Goal: Task Accomplishment & Management: Use online tool/utility

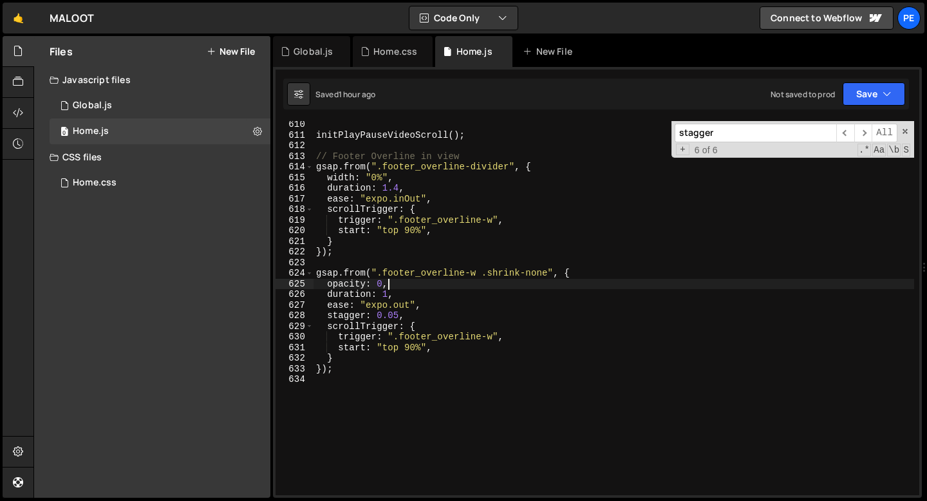
scroll to position [6478, 0]
click at [326, 58] on div "Global.js" at bounding box center [311, 51] width 77 height 31
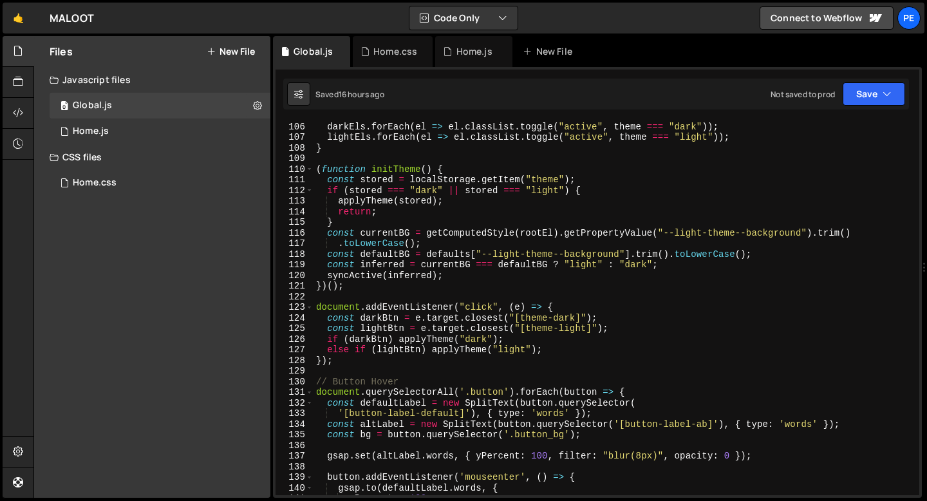
scroll to position [1192, 0]
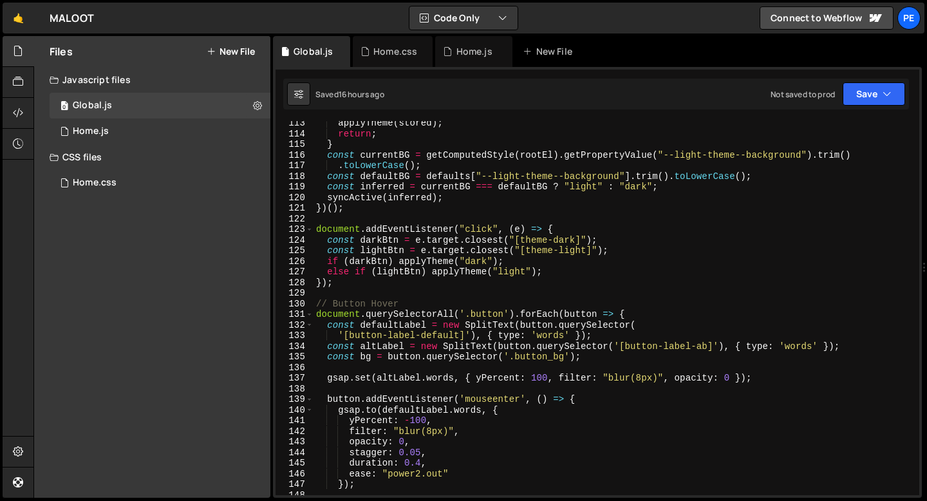
type textarea "});"
click at [347, 287] on div "applyTheme ( stored ) ; return ; } const currentBG = getComputedStyle ( rootEl …" at bounding box center [613, 315] width 600 height 395
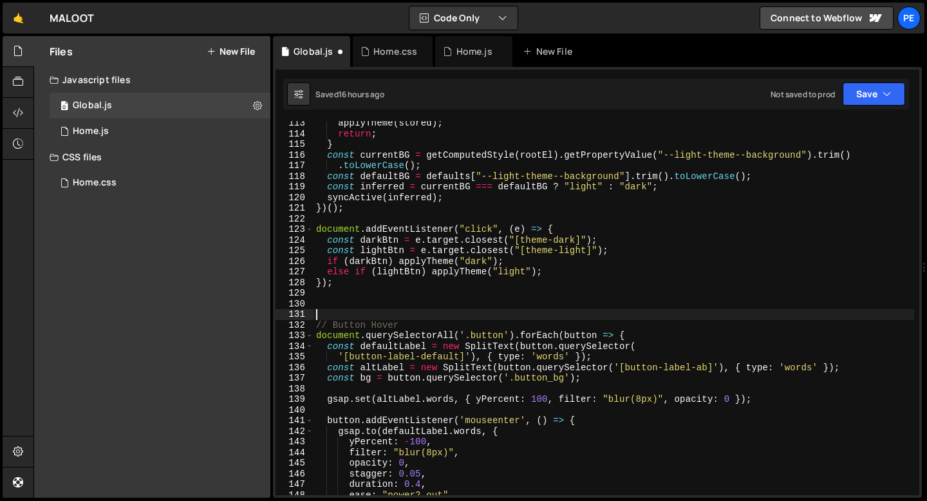
paste textarea "mm.add("(min-width: 992px)", () => {"
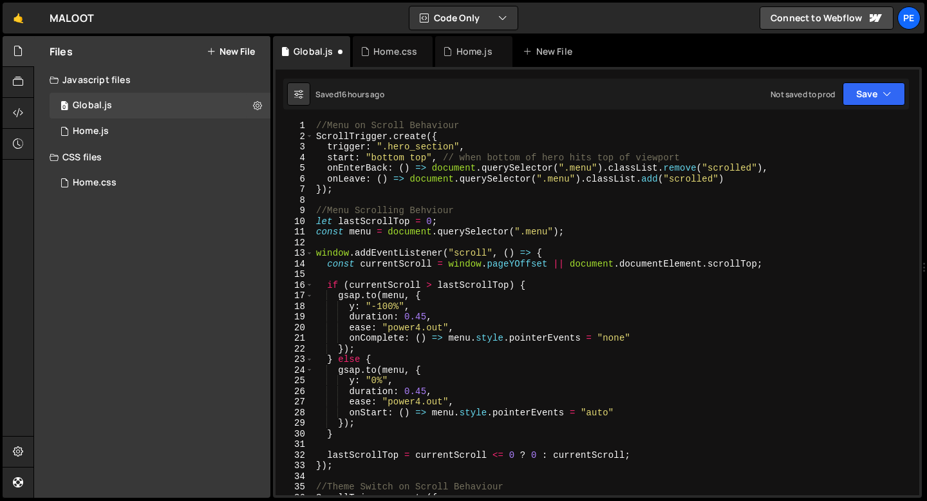
scroll to position [1, 0]
click at [317, 124] on div "//Menu on Scroll Behaviour ScrollTrigger . create ({ trigger : ".hero_section" …" at bounding box center [613, 317] width 600 height 395
type textarea "//Menu on Scroll Behaviour"
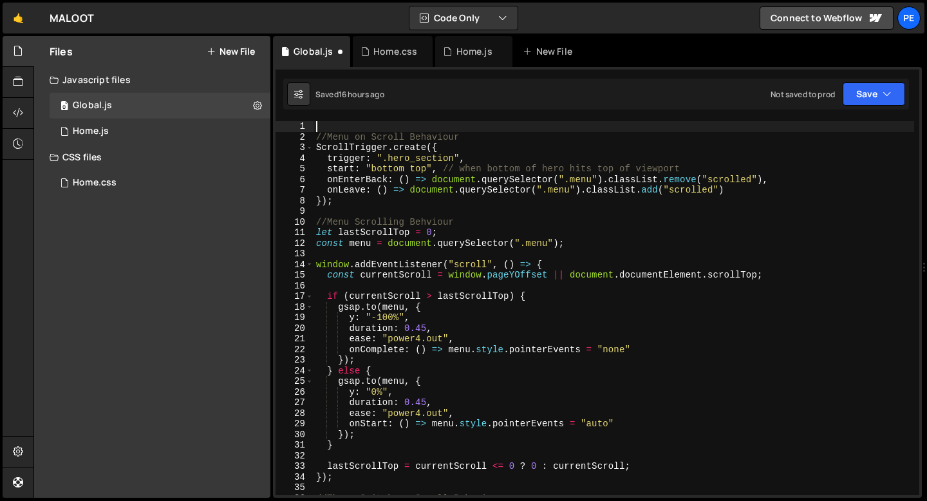
paste textarea
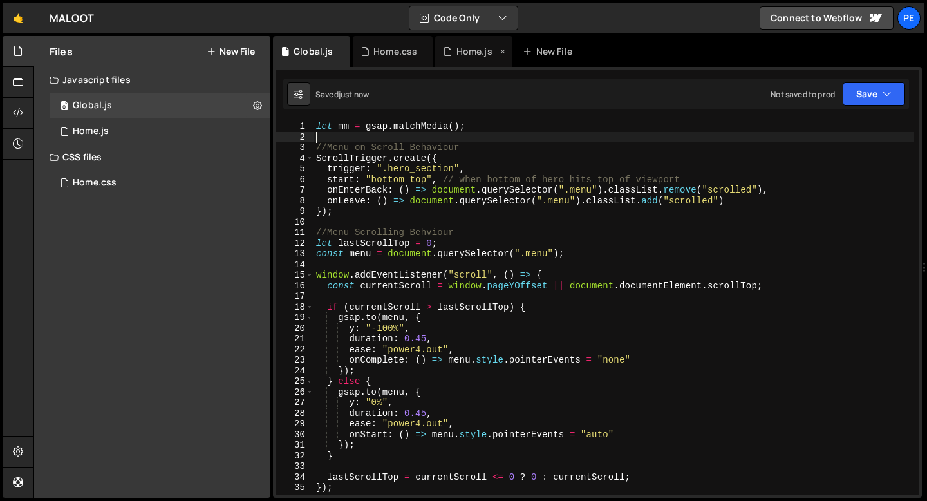
click at [472, 50] on div "Home.js" at bounding box center [474, 51] width 36 height 13
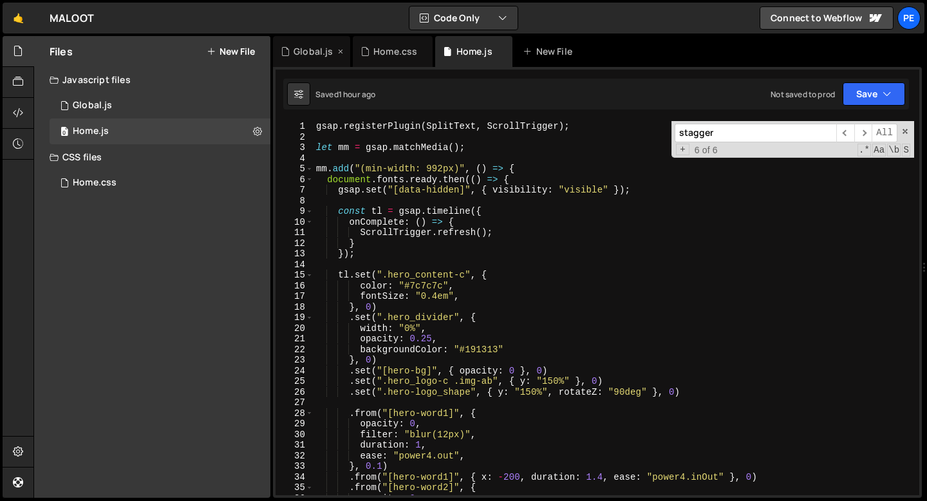
click at [310, 51] on div "Global.js" at bounding box center [312, 51] width 39 height 13
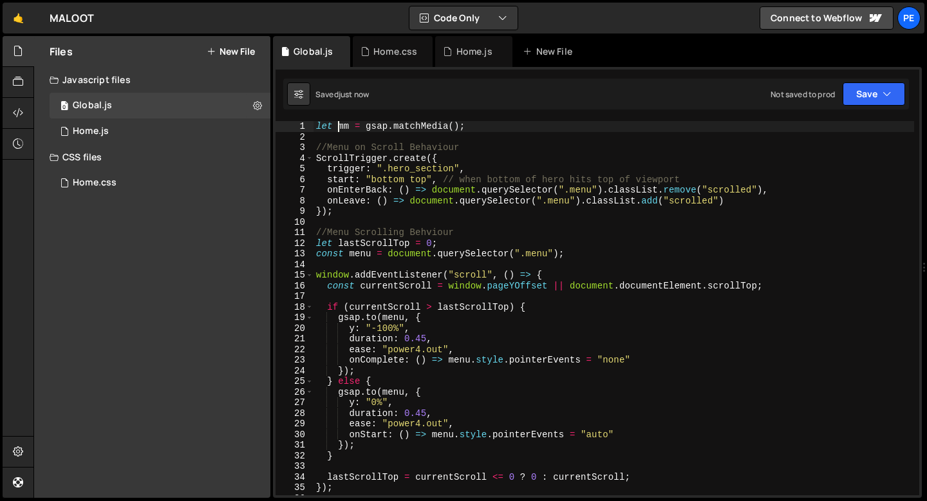
click at [338, 127] on div "let mm = gsap . matchMedia ( ) ; //Menu on Scroll Behaviour ScrollTrigger . cre…" at bounding box center [613, 318] width 600 height 395
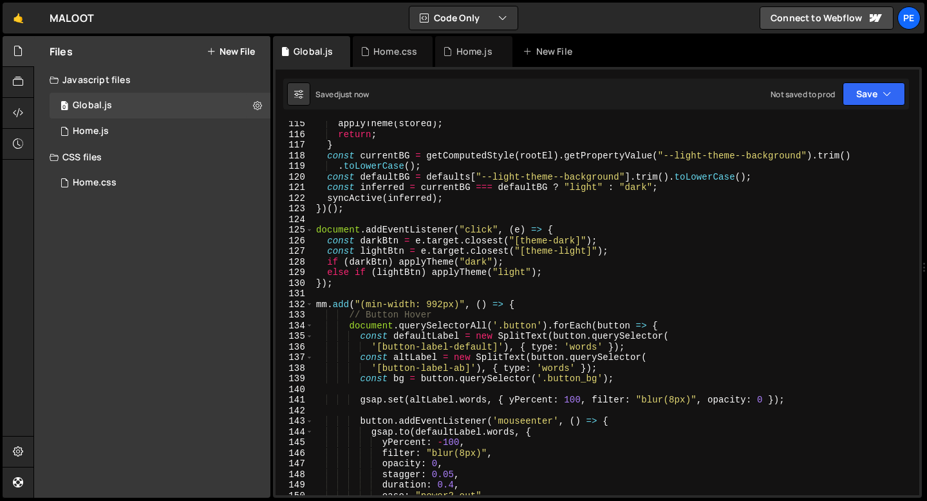
scroll to position [1217, 0]
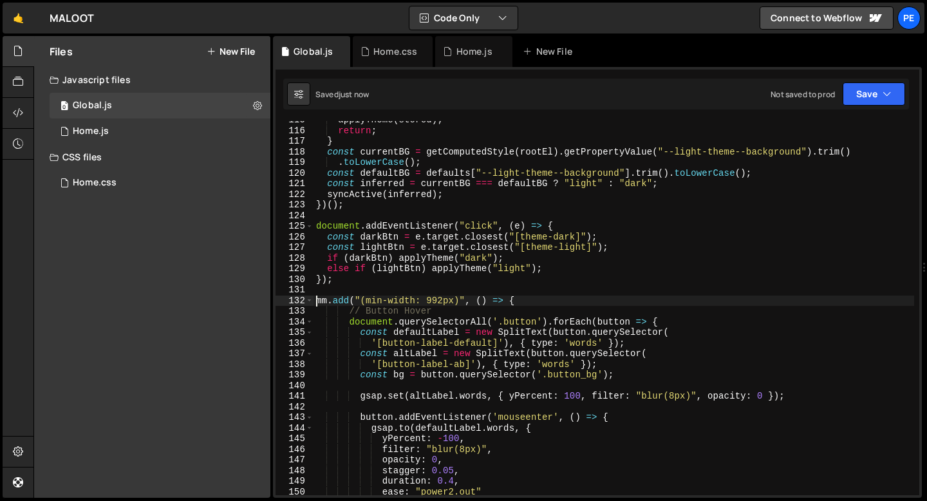
click at [316, 302] on div "applyTheme ( stored ) ; return ; } const currentBG = getComputedStyle ( rootEl …" at bounding box center [613, 312] width 600 height 395
type textarea "globalmm.add("(min-width: 992px)", () => {"
click at [576, 300] on div "applyTheme ( stored ) ; return ; } const currentBG = getComputedStyle ( rootEl …" at bounding box center [613, 312] width 600 height 395
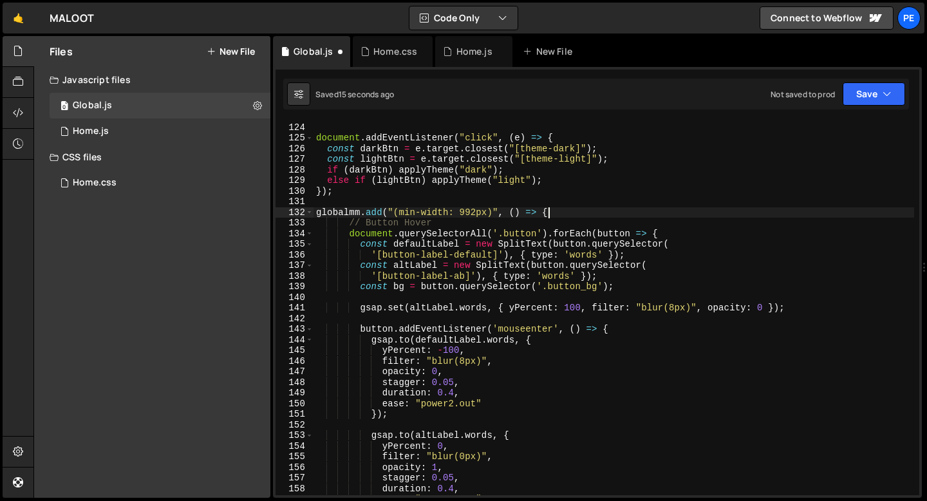
scroll to position [1304, 0]
drag, startPoint x: 552, startPoint y: 214, endPoint x: 285, endPoint y: 211, distance: 267.1
click at [285, 211] on div "globalmm.add("(min-width: 992px)", () => { 123 124 125 126 127 128 129 130 131 …" at bounding box center [596, 308] width 643 height 374
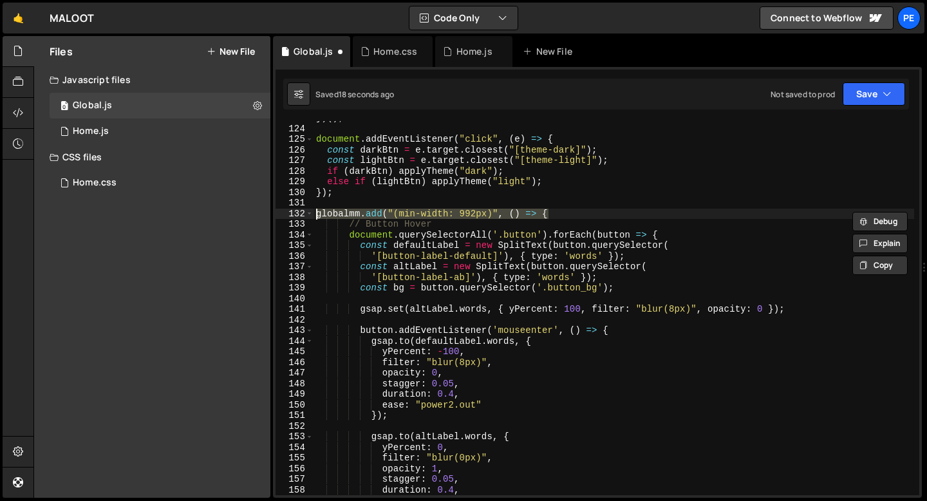
scroll to position [0, 0]
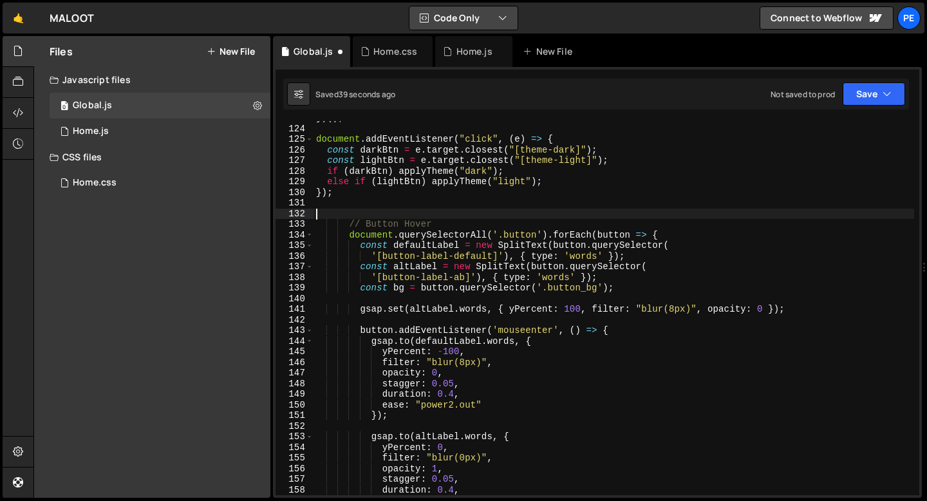
type textarea "// Button Hover"
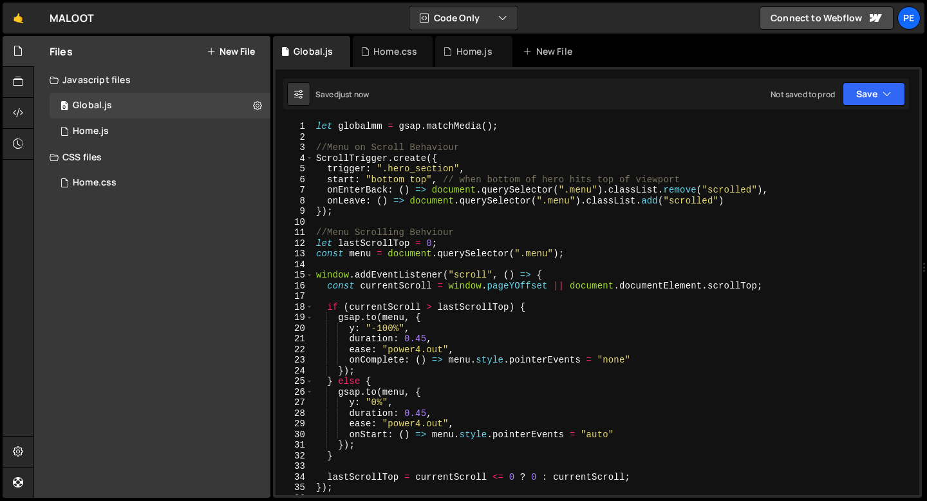
click at [368, 138] on div "let globalmm = gsap . matchMedia ( ) ; //Menu on Scroll Behaviour ScrollTrigger…" at bounding box center [613, 318] width 600 height 395
click at [358, 219] on div "let globalmm = gsap . matchMedia ( ) ; //Menu on Scroll Behaviour ScrollTrigger…" at bounding box center [613, 318] width 600 height 395
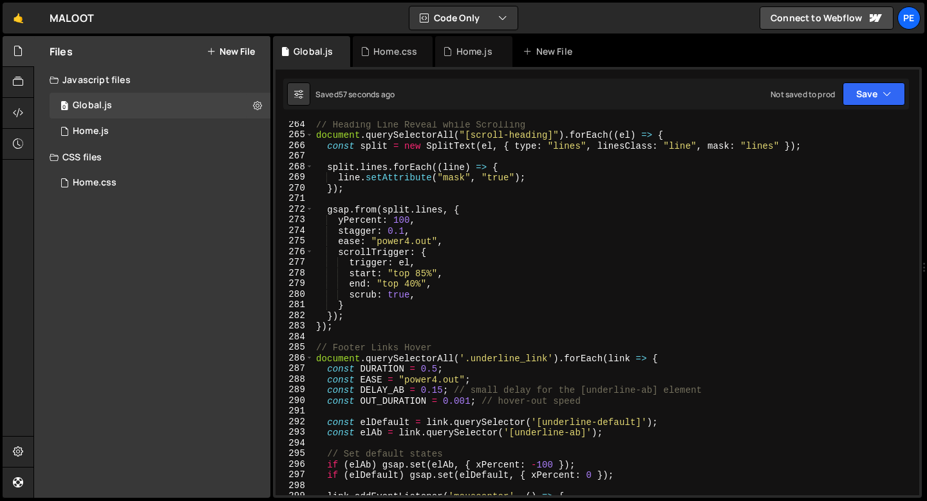
scroll to position [2856, 0]
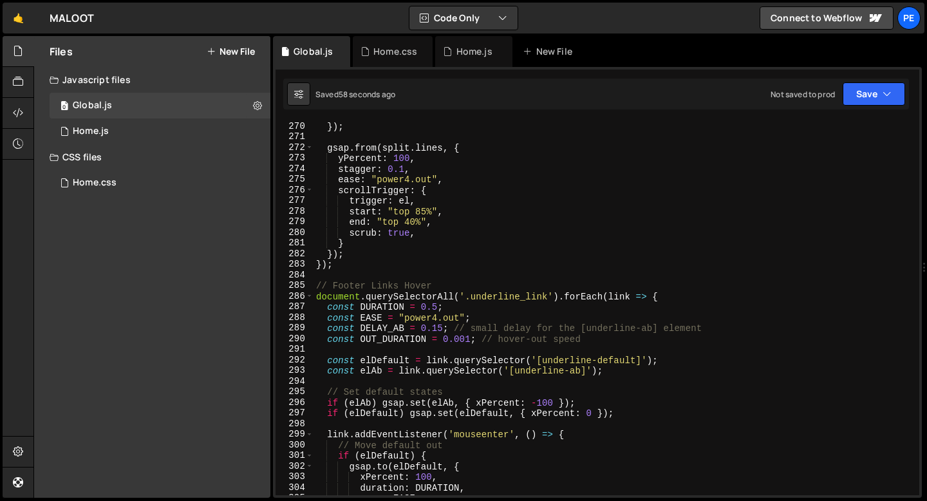
click at [350, 270] on div "}) ; gsap . from ( split . lines , { yPercent : 100 , stagger : 0.1 , ease : "p…" at bounding box center [613, 318] width 600 height 395
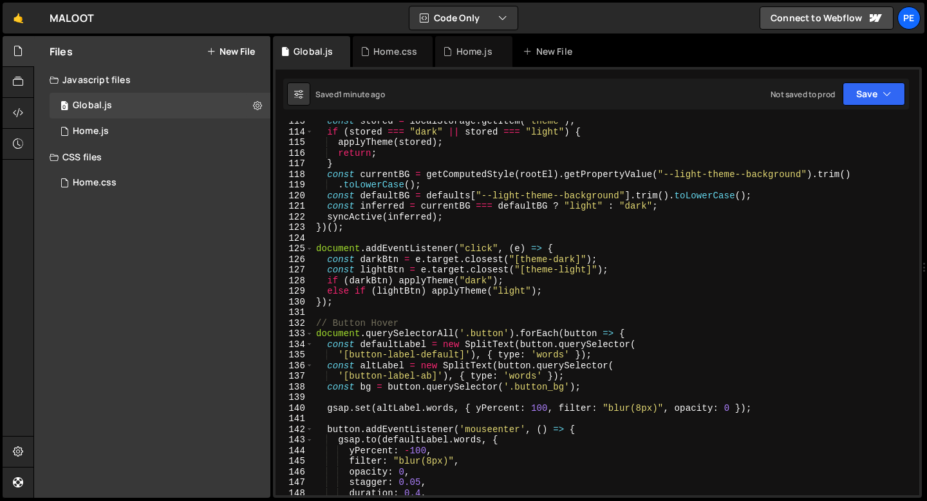
scroll to position [1247, 0]
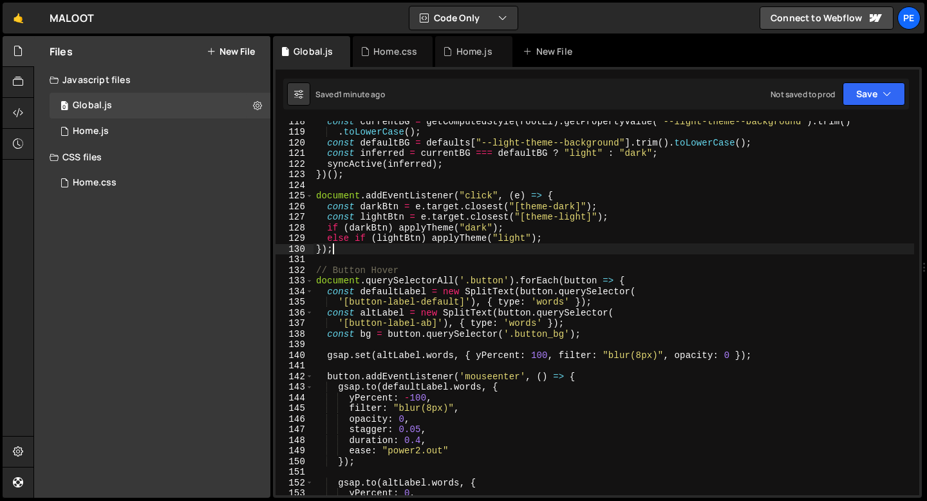
click at [342, 254] on div "const currentBG = getComputedStyle ( rootEl ) . getPropertyValue ( "--light-the…" at bounding box center [613, 313] width 600 height 395
type textarea "});"
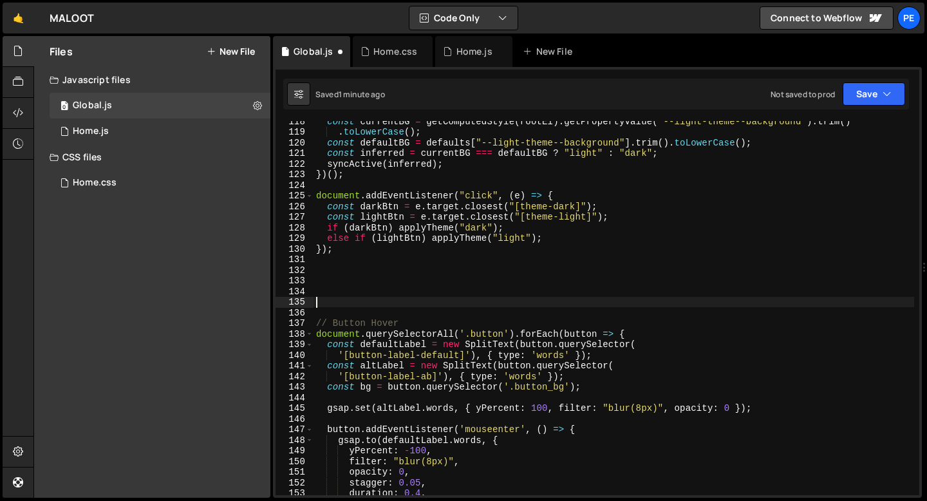
paste textarea "globalmm.add("(min-width: 992px)", () => {"
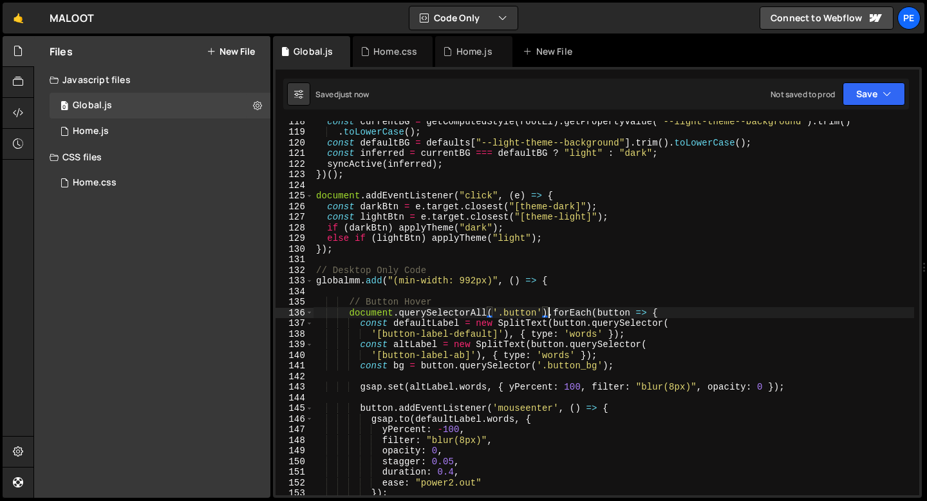
click at [551, 279] on div "const currentBG = getComputedStyle ( rootEl ) . getPropertyValue ( "--light-the…" at bounding box center [613, 313] width 600 height 395
type textarea "globalmm.add("(min-width: 992px)", () => {"
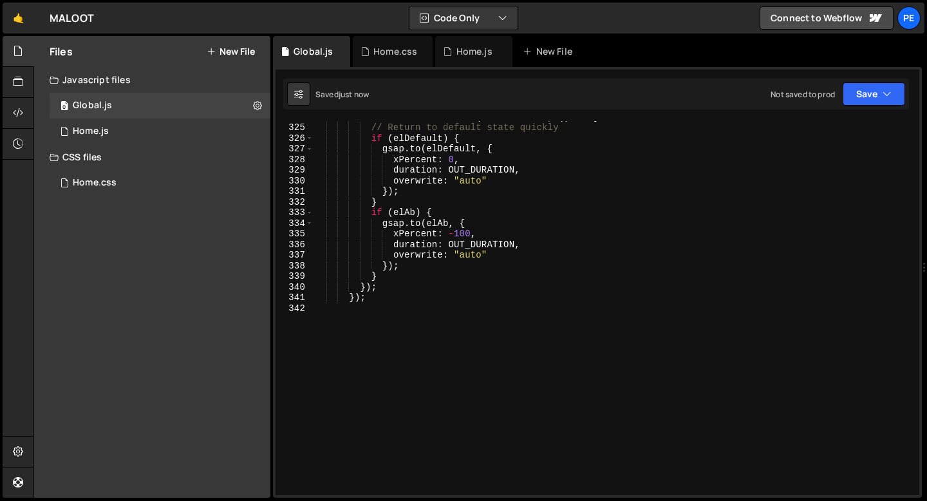
scroll to position [3439, 0]
click at [341, 314] on div "link . addEventListener ( 'mouseleave' , ( ) => { // Return to default state qu…" at bounding box center [613, 308] width 600 height 395
type textarea "});"
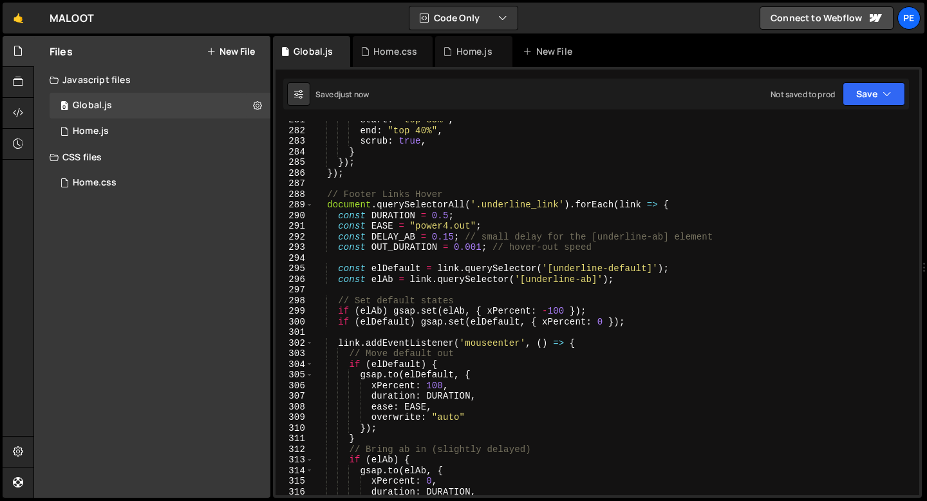
scroll to position [2979, 0]
click at [453, 64] on div "Home.js" at bounding box center [473, 51] width 77 height 31
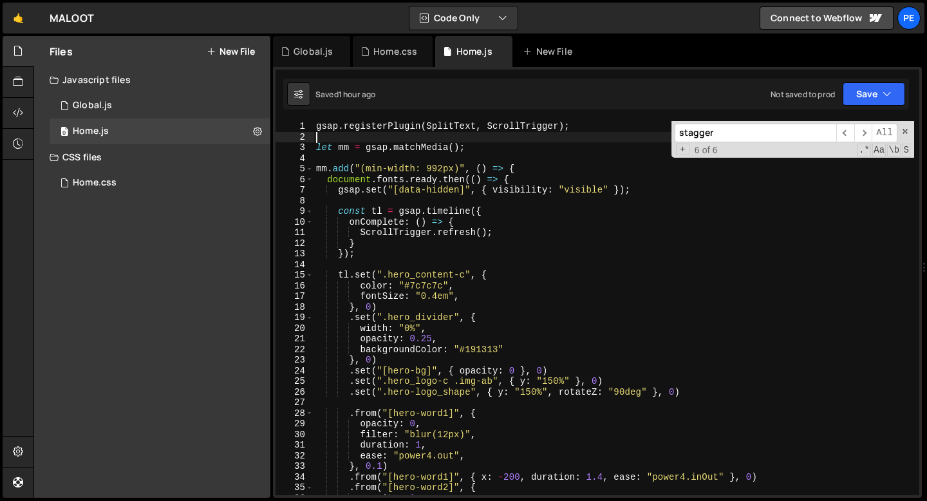
click at [512, 142] on div "gsap . registerPlugin ( SplitText , ScrollTrigger ) ; let mm = gsap . matchMedi…" at bounding box center [613, 318] width 600 height 395
click at [470, 146] on div "gsap . registerPlugin ( SplitText , ScrollTrigger ) ; let mm = gsap . matchMedi…" at bounding box center [613, 318] width 600 height 395
click at [907, 131] on span at bounding box center [904, 131] width 9 height 9
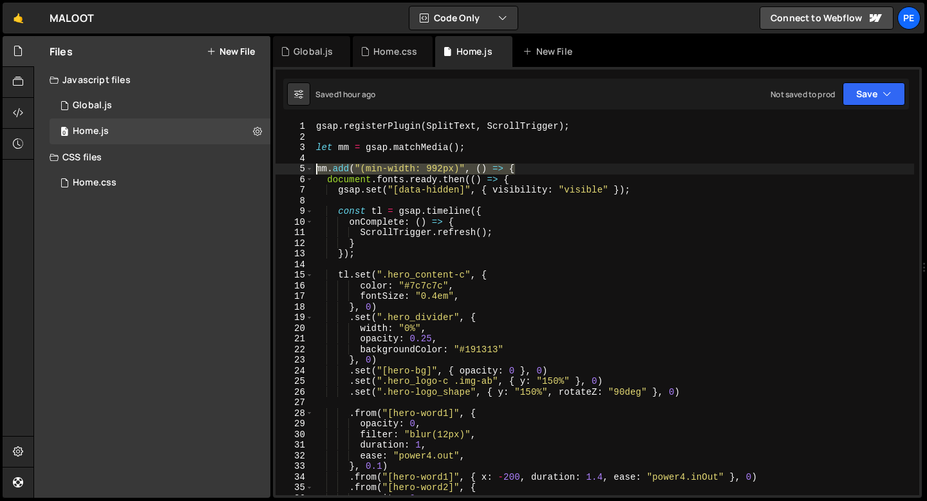
drag, startPoint x: 515, startPoint y: 168, endPoint x: 313, endPoint y: 169, distance: 202.0
click at [313, 169] on div "gsap . registerPlugin ( SplitText , ScrollTrigger ) ; let mm = gsap . matchMedi…" at bounding box center [613, 318] width 600 height 395
type textarea "mm.add("(min-width: 992px)", () => {"
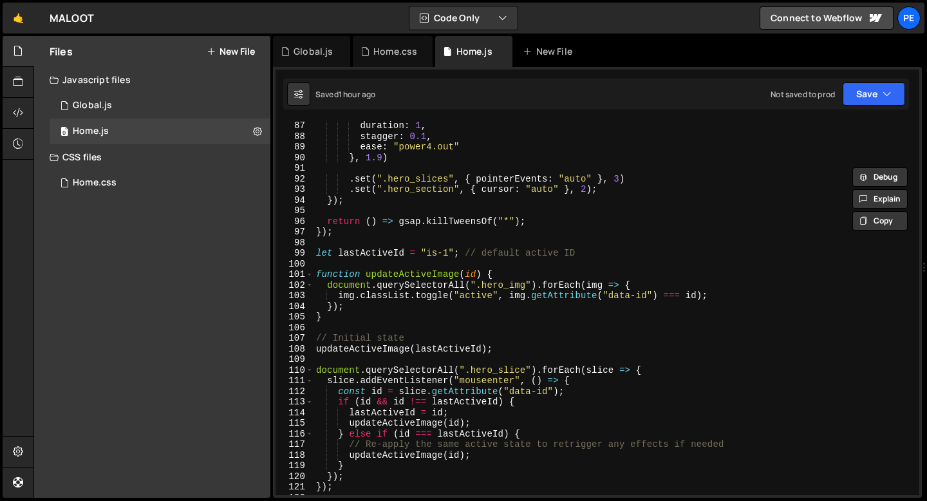
scroll to position [883, 0]
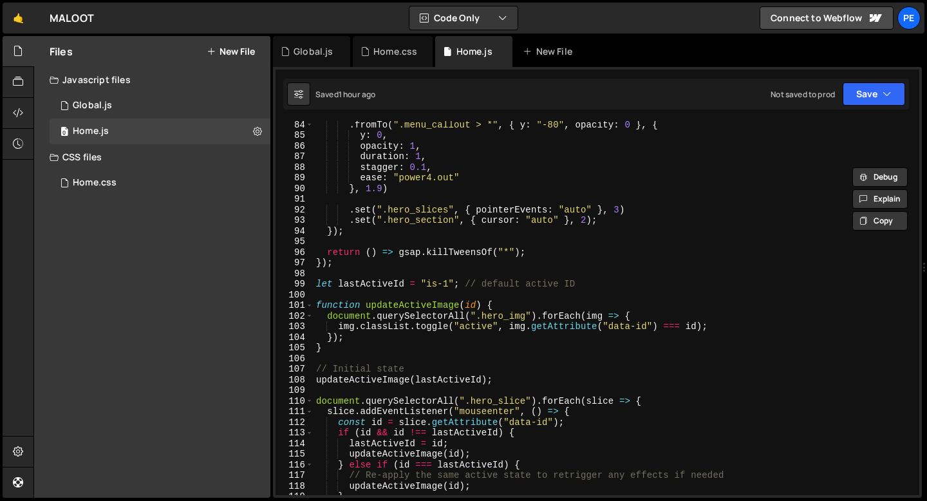
click at [359, 272] on div ". fromTo ( ".menu_callout > *" , { y : "-80" , opacity : 0 } , { y : 0 , opacit…" at bounding box center [613, 316] width 600 height 395
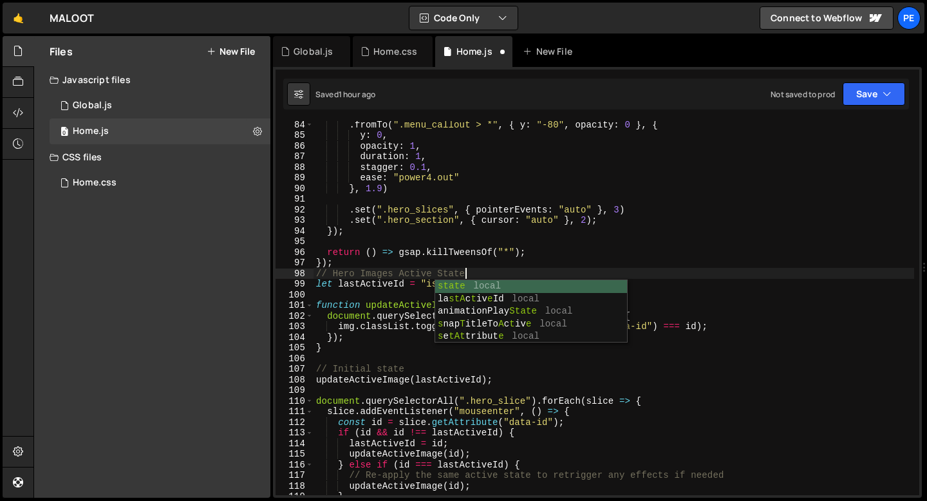
scroll to position [0, 10]
click at [341, 261] on div ". fromTo ( ".menu_callout > *" , { y : "-80" , opacity : 0 } , { y : 0 , opacit…" at bounding box center [613, 316] width 600 height 395
type textarea "});"
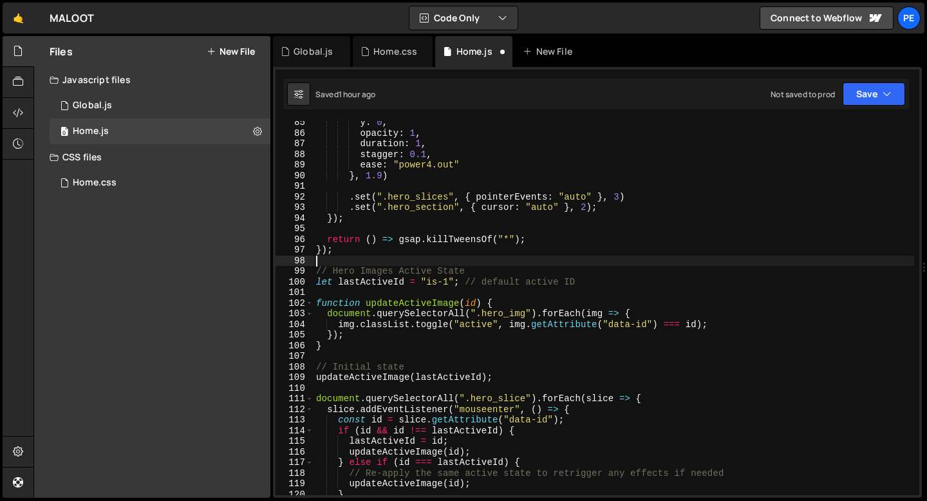
scroll to position [952, 0]
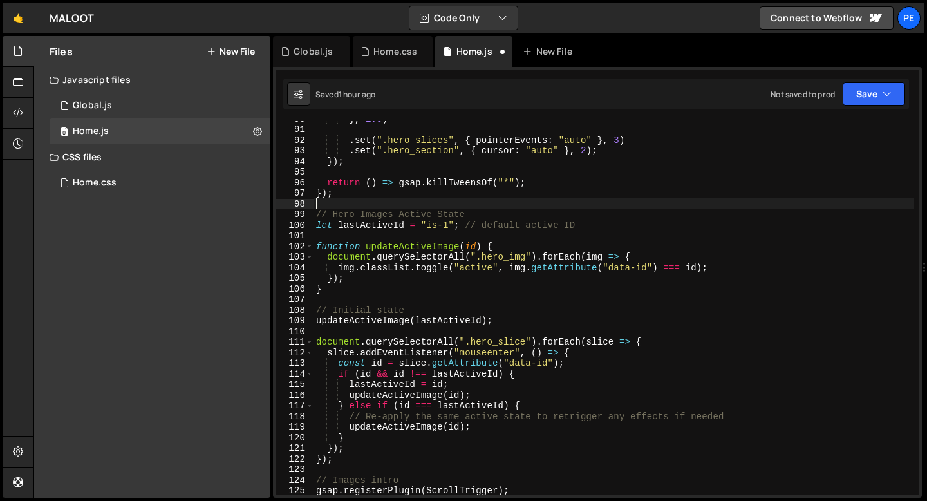
click at [356, 310] on div "} , 1.9 ) . set ( ".hero_slices" , { pointerEvents : "auto" } , 3 ) . set ( ".h…" at bounding box center [613, 310] width 600 height 395
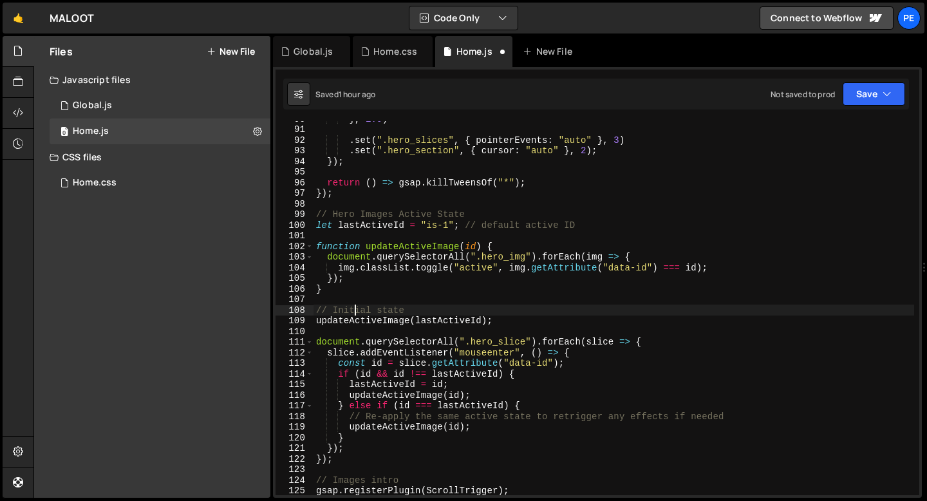
click at [356, 310] on div "} , 1.9 ) . set ( ".hero_slices" , { pointerEvents : "auto" } , 3 ) . set ( ".h…" at bounding box center [613, 310] width 600 height 395
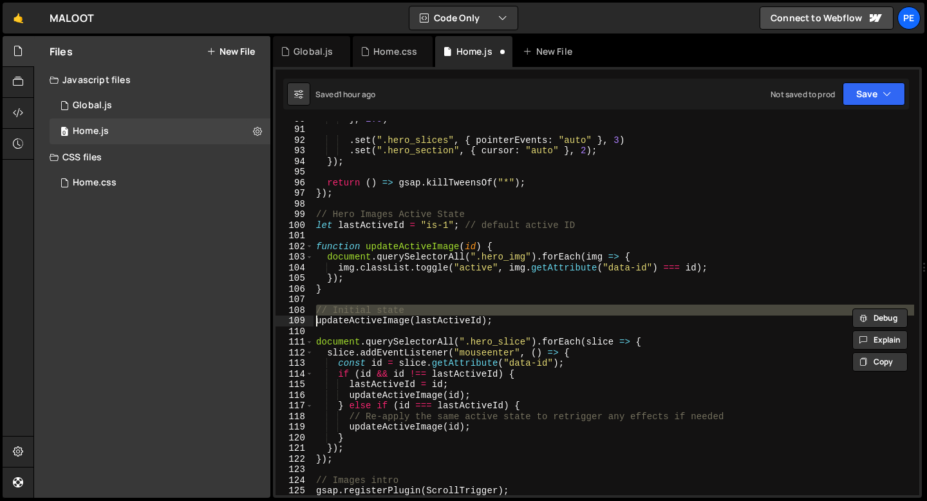
click at [356, 310] on div "} , 1.9 ) . set ( ".hero_slices" , { pointerEvents : "auto" } , 3 ) . set ( ".h…" at bounding box center [613, 310] width 600 height 395
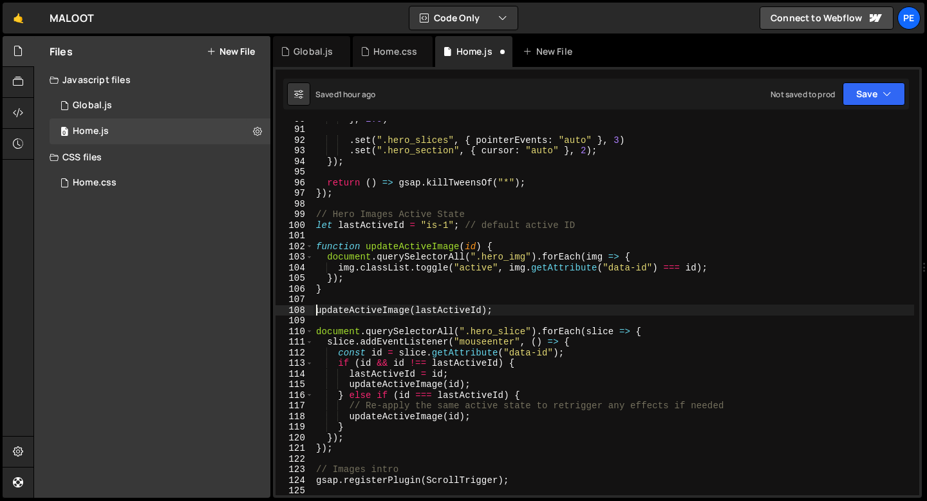
click at [398, 407] on div "} , 1.9 ) . set ( ".hero_slices" , { pointerEvents : "auto" } , 3 ) . set ( ".h…" at bounding box center [613, 310] width 600 height 395
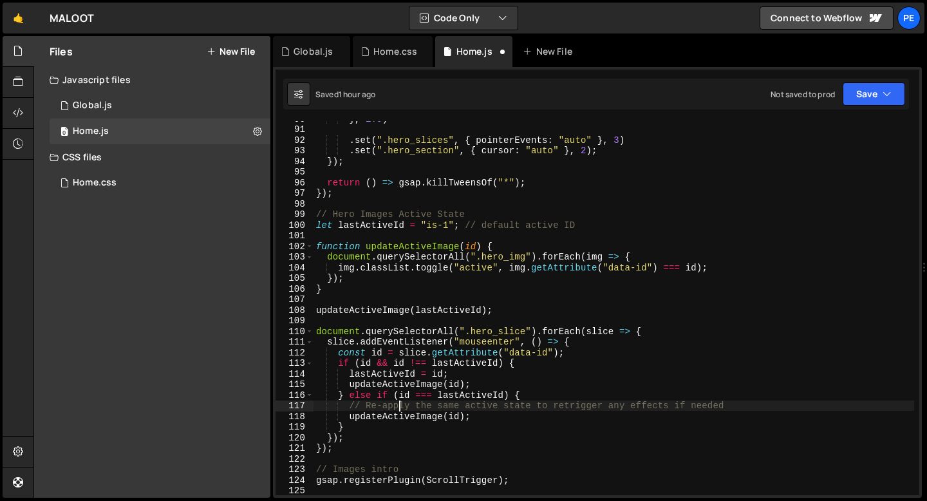
click at [398, 407] on div "} , 1.9 ) . set ( ".hero_slices" , { pointerEvents : "auto" } , 3 ) . set ( ".h…" at bounding box center [613, 310] width 600 height 395
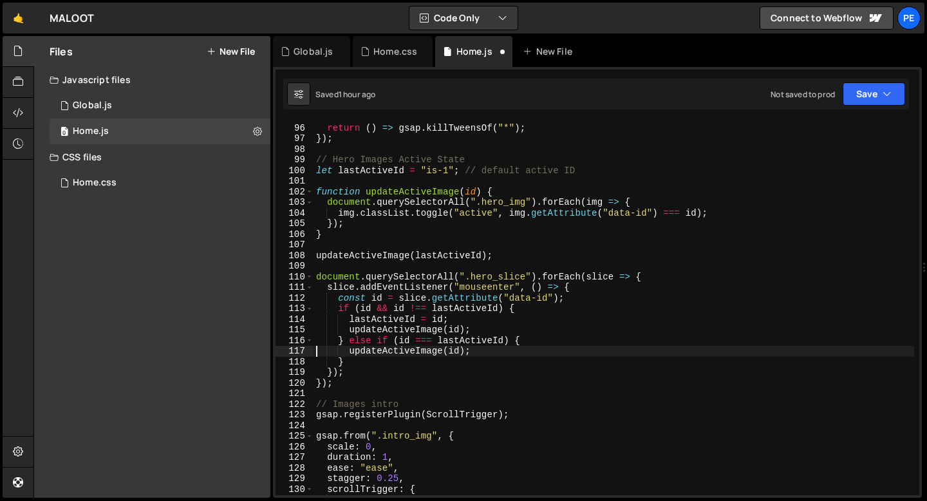
scroll to position [1046, 0]
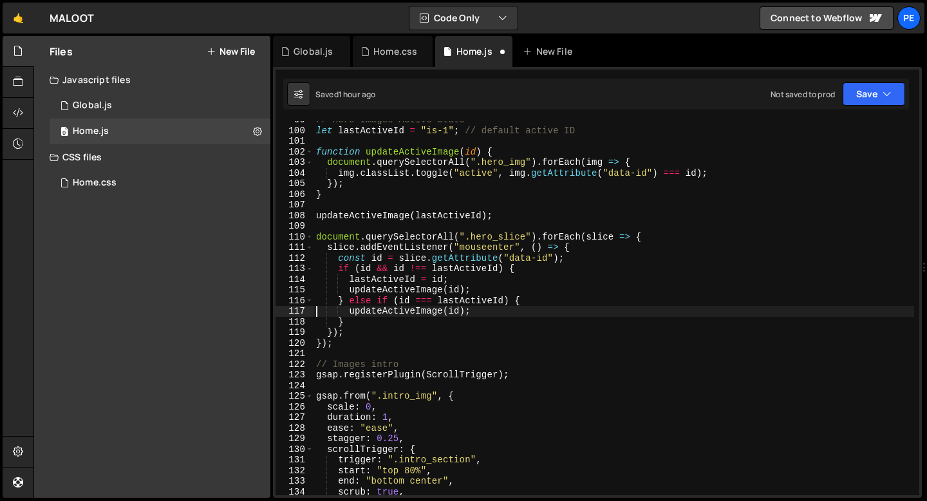
click at [365, 344] on div "// Hero Images Active State let lastActiveId = "is-1" ; // default active ID fu…" at bounding box center [613, 312] width 600 height 395
type textarea "});"
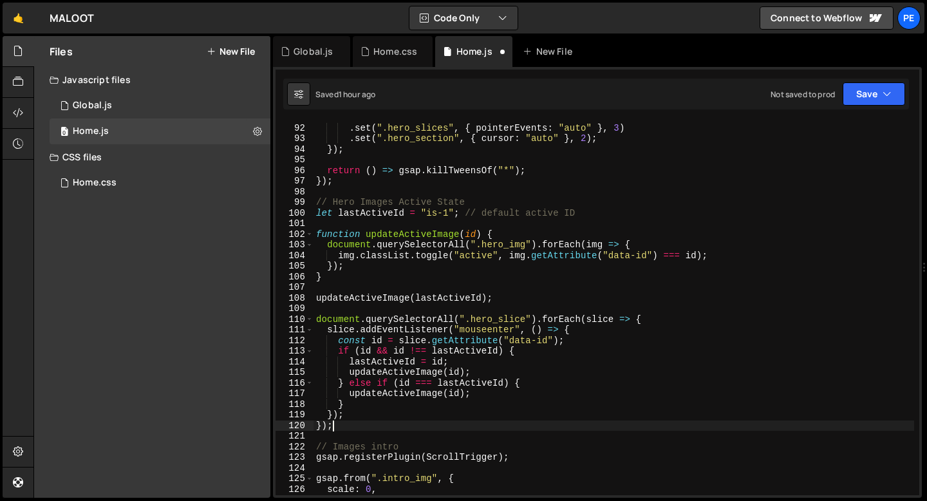
scroll to position [965, 0]
click at [358, 187] on div ". set ( ".hero_slices" , { pointerEvents : "auto" } , 3 ) . set ( ".hero_sectio…" at bounding box center [613, 309] width 600 height 395
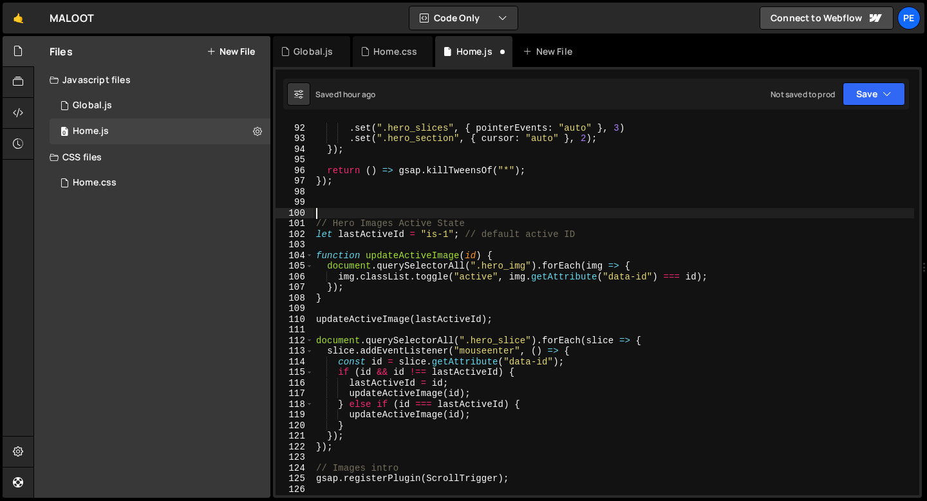
paste textarea "mm.add("(min-width: 992px)", () => {"
type textarea "mm.add("(min-width: 992px)", () => {"
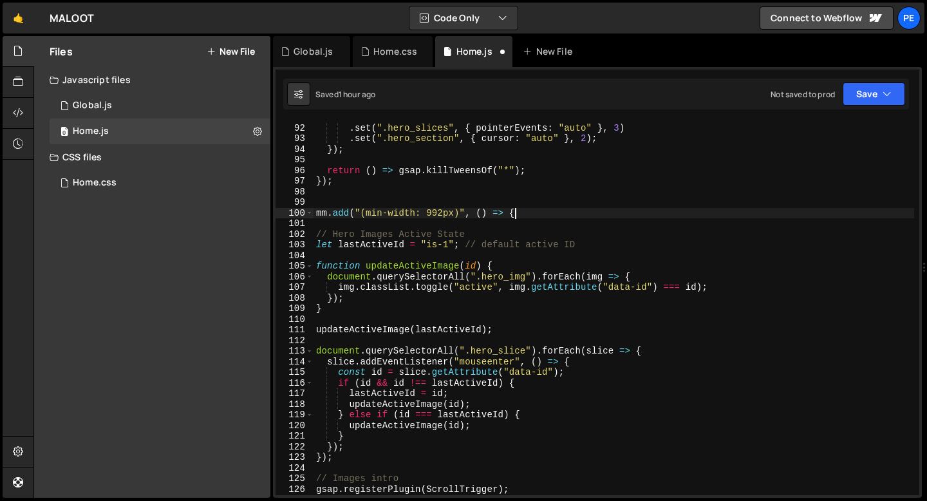
click at [524, 217] on div ". set ( ".hero_slices" , { pointerEvents : "auto" } , 3 ) . set ( ".hero_sectio…" at bounding box center [613, 309] width 600 height 395
click at [365, 459] on div ". set ( ".hero_slices" , { pointerEvents : "auto" } , 3 ) . set ( ".hero_sectio…" at bounding box center [613, 309] width 600 height 395
type textarea "});"
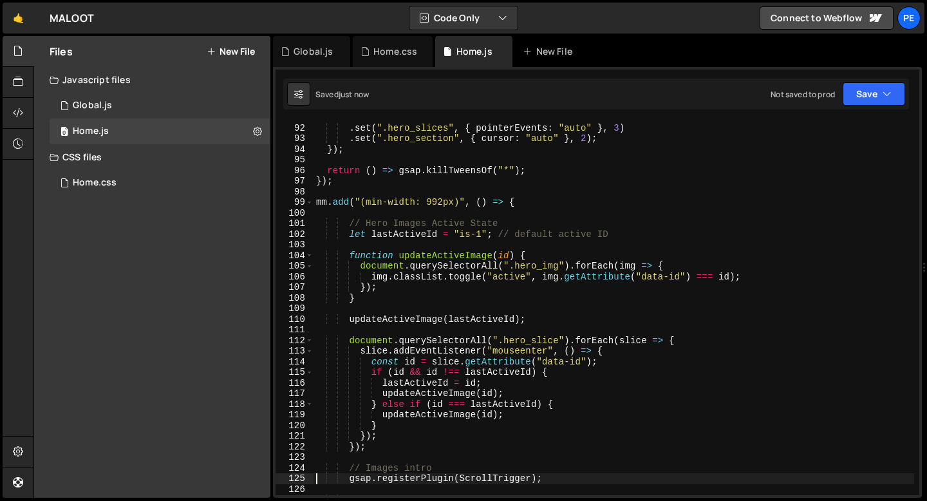
scroll to position [1066, 0]
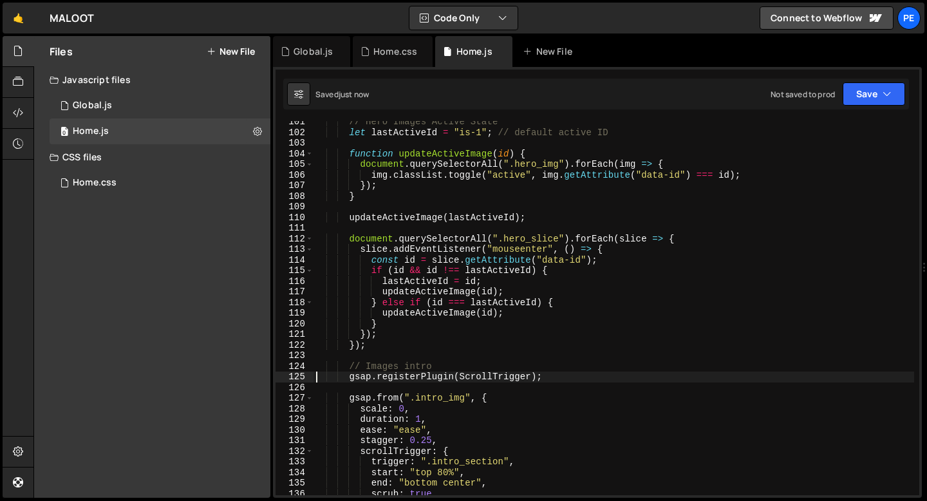
click at [385, 343] on div "// Hero Images Active State let lastActiveId = "is-1" ; // default active ID fu…" at bounding box center [613, 313] width 600 height 395
type textarea "});"
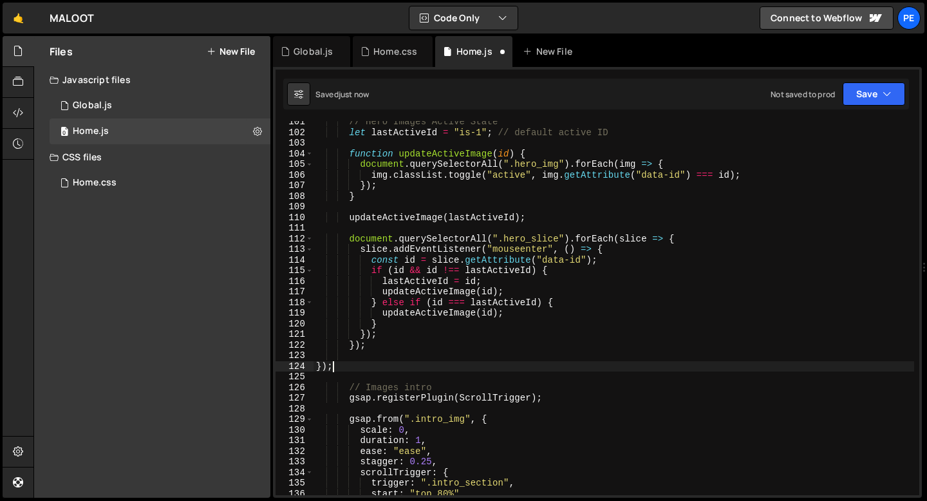
type textarea "});"
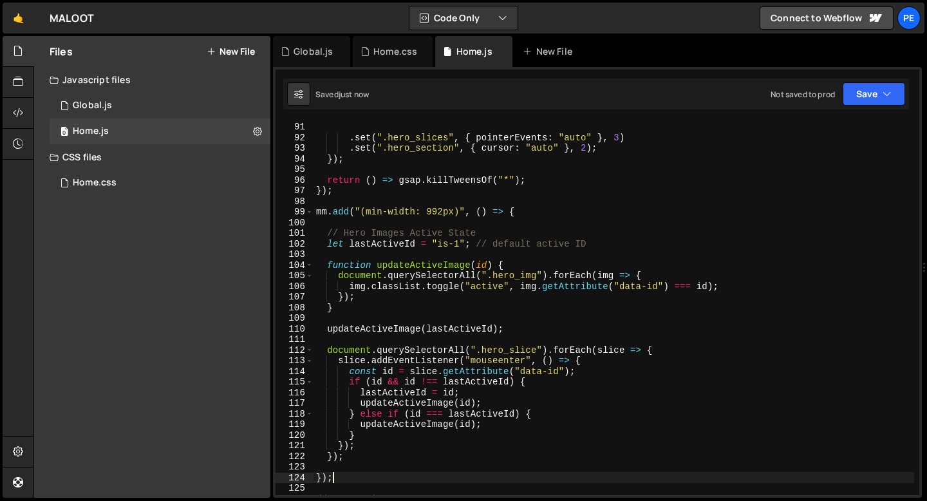
scroll to position [955, 0]
click at [350, 201] on div "} , 1.9 ) . set ( ".hero_slices" , { pointerEvents : "auto" } , 3 ) . set ( ".h…" at bounding box center [613, 308] width 600 height 395
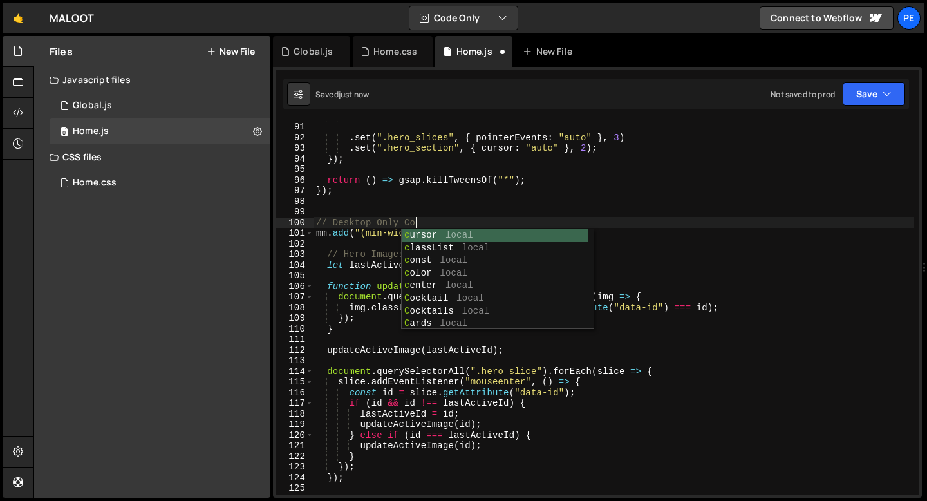
scroll to position [0, 7]
type textarea "// Desktop Only Code"
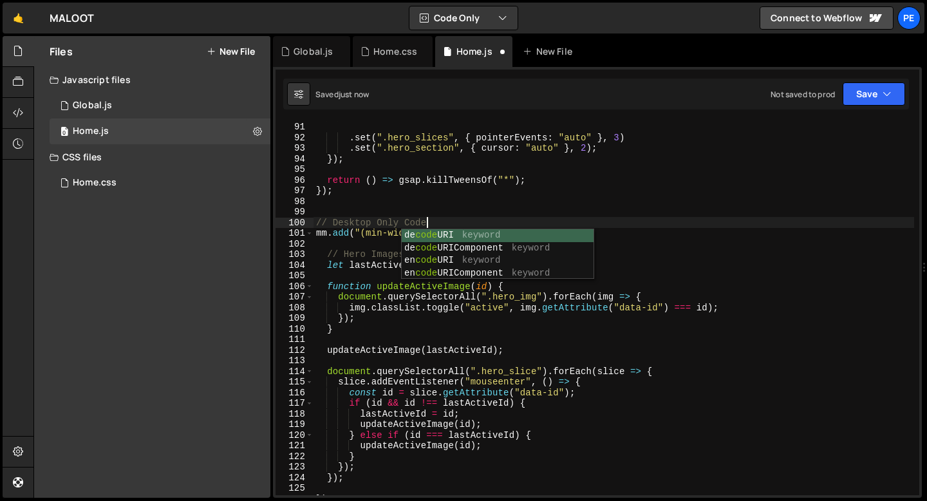
click at [336, 204] on div "} , 1.9 ) . set ( ".hero_slices" , { pointerEvents : "auto" } , 3 ) . set ( ".h…" at bounding box center [613, 308] width 600 height 395
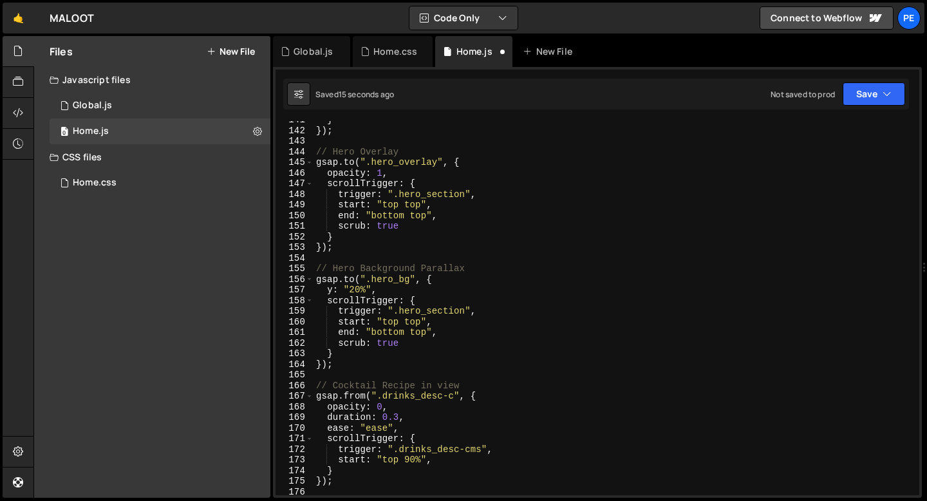
scroll to position [1486, 0]
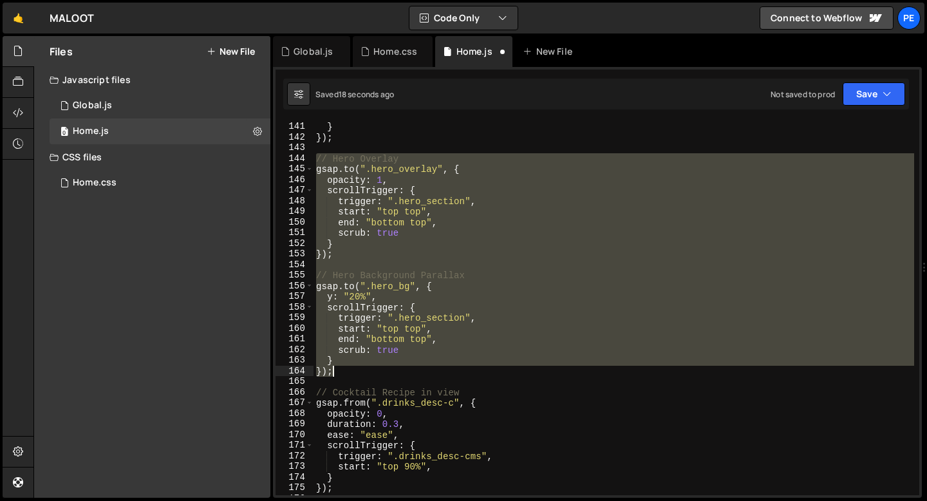
drag, startPoint x: 314, startPoint y: 159, endPoint x: 366, endPoint y: 364, distance: 211.2
click at [366, 366] on div "scrub : true , } }) ; // Hero Overlay gsap . to ( ".hero_overlay" , { opacity :…" at bounding box center [613, 308] width 600 height 395
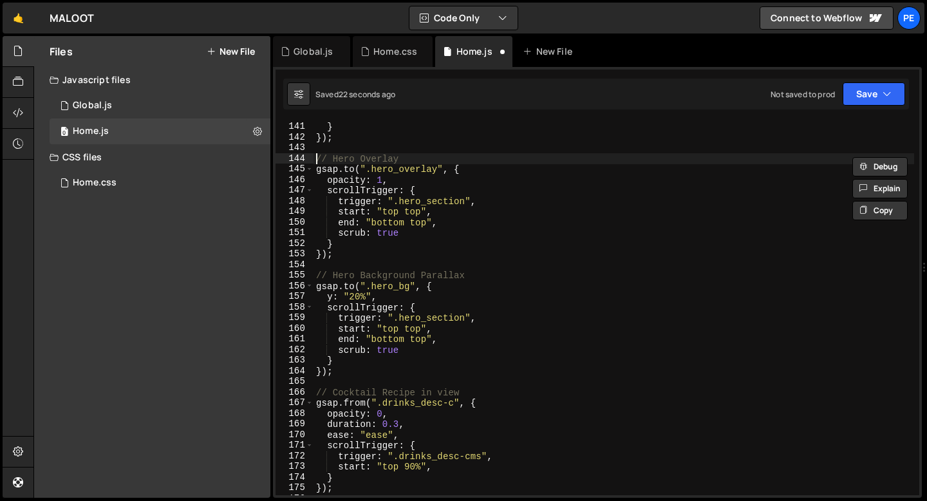
click at [315, 160] on div "scrub : true , } }) ; // Hero Overlay gsap . to ( ".hero_overlay" , { opacity :…" at bounding box center [613, 308] width 600 height 395
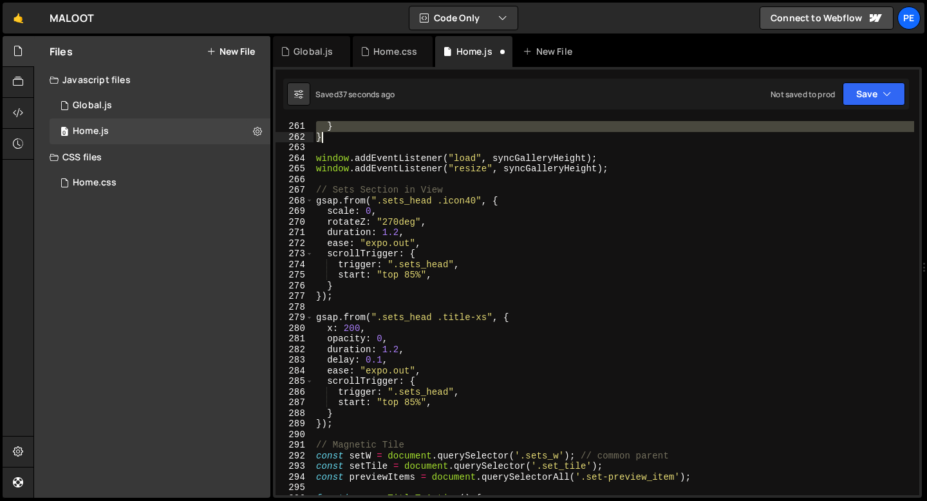
scroll to position [2760, 0]
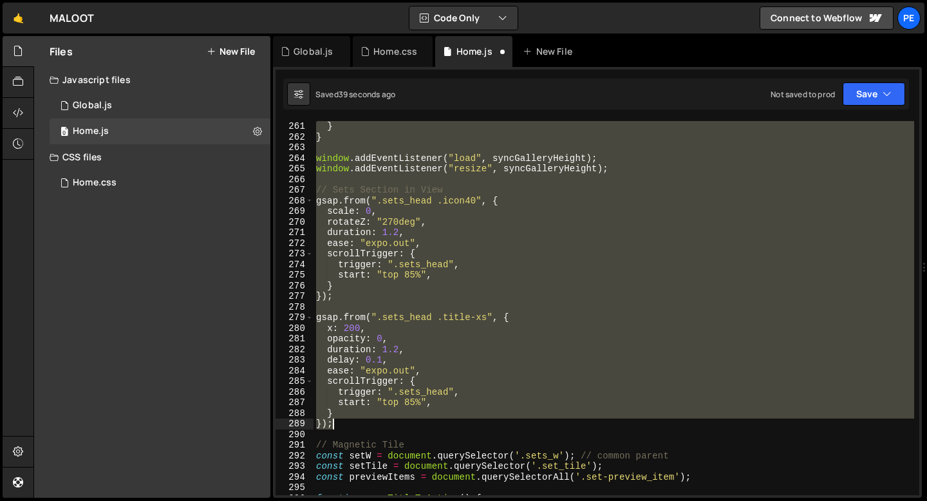
drag, startPoint x: 316, startPoint y: 160, endPoint x: 360, endPoint y: 423, distance: 267.5
click at [360, 423] on div "} } window . addEventListener ( "load" , syncGalleryHeight ) ; window . addEven…" at bounding box center [613, 318] width 600 height 395
type textarea "} });"
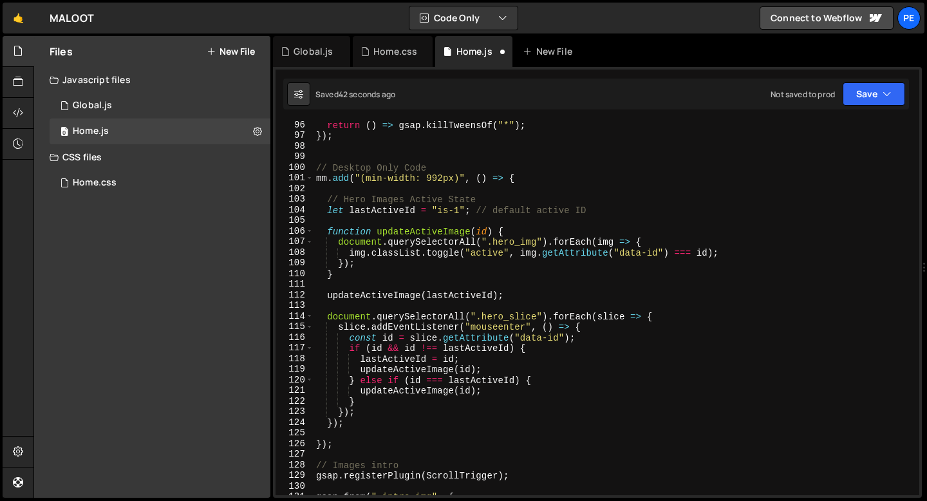
scroll to position [1010, 0]
click at [347, 423] on div "return ( ) => gsap . killTweensOf ( "*" ) ; }) ; // Desktop Only Code mm . add …" at bounding box center [613, 317] width 600 height 395
type textarea "});"
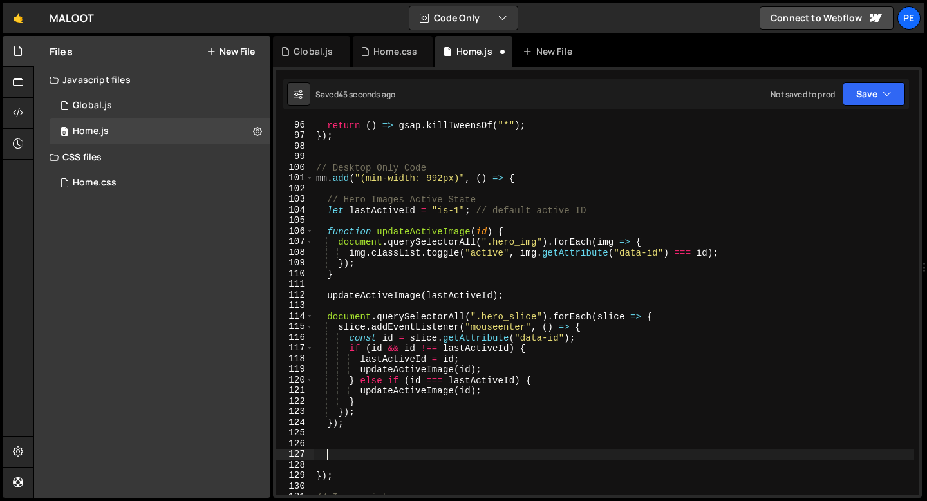
paste textarea "});"
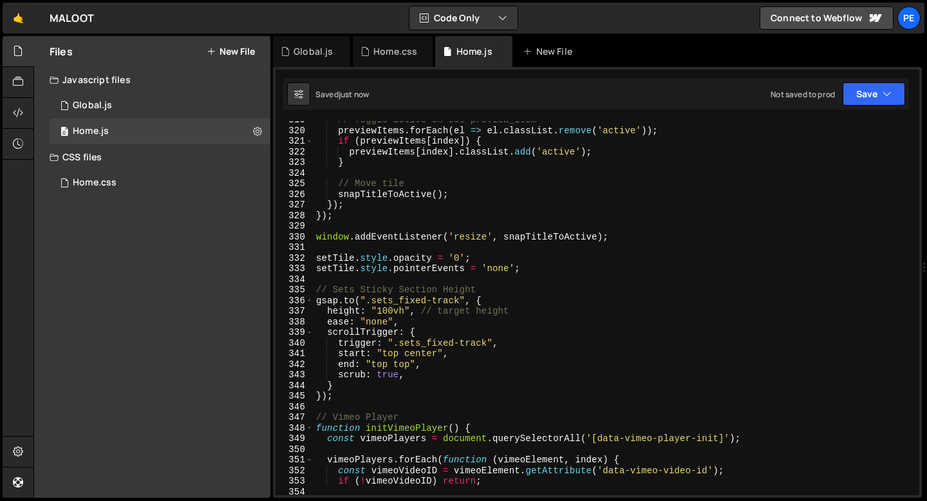
scroll to position [3421, 0]
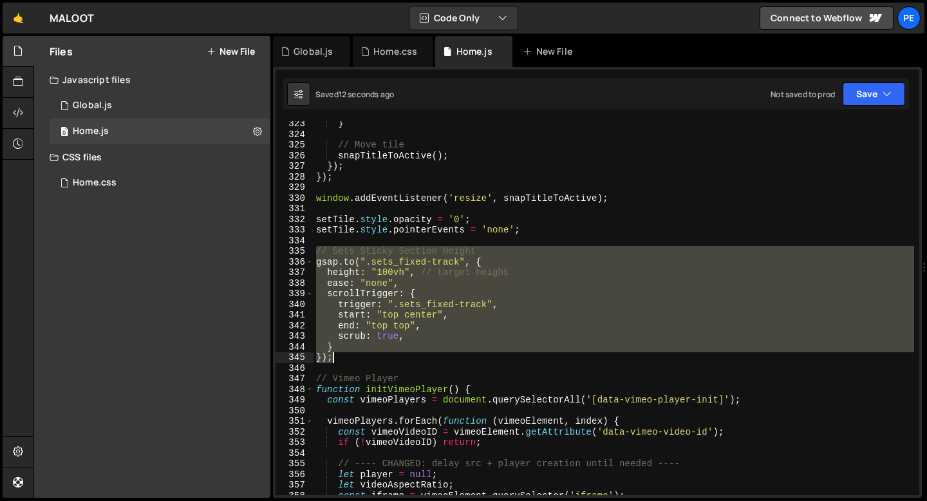
drag, startPoint x: 318, startPoint y: 252, endPoint x: 347, endPoint y: 360, distance: 112.5
click at [347, 360] on div "} // Move tile snapTitleToActive ( ) ; }) ; }) ; window . addEventListener ( 'r…" at bounding box center [613, 315] width 600 height 395
type textarea "} });"
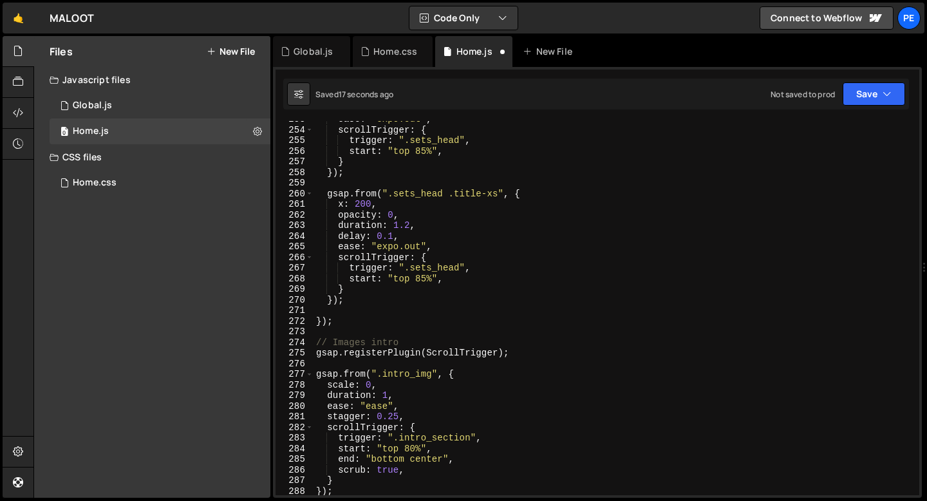
scroll to position [2683, 0]
click at [360, 300] on div "ease : "expo.out" , scrollTrigger : { trigger : ".sets_head" , start : "top 85%…" at bounding box center [613, 311] width 600 height 395
type textarea "});"
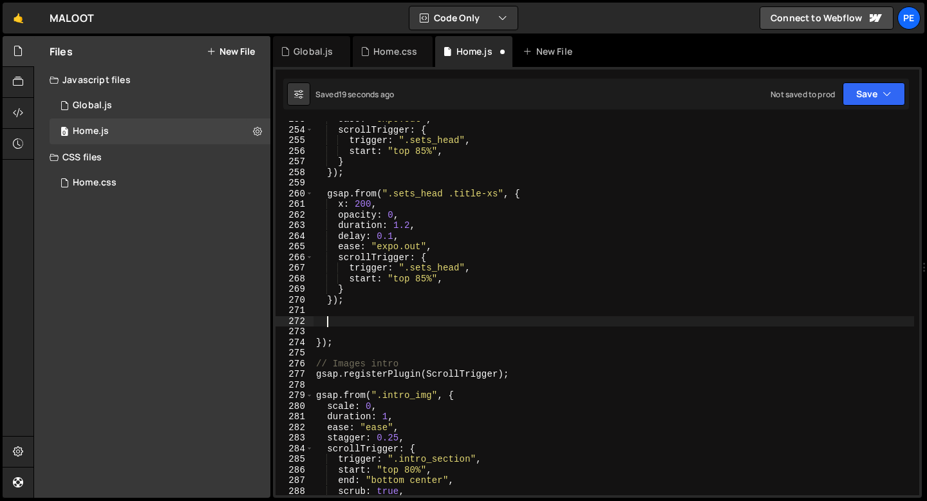
paste textarea "});"
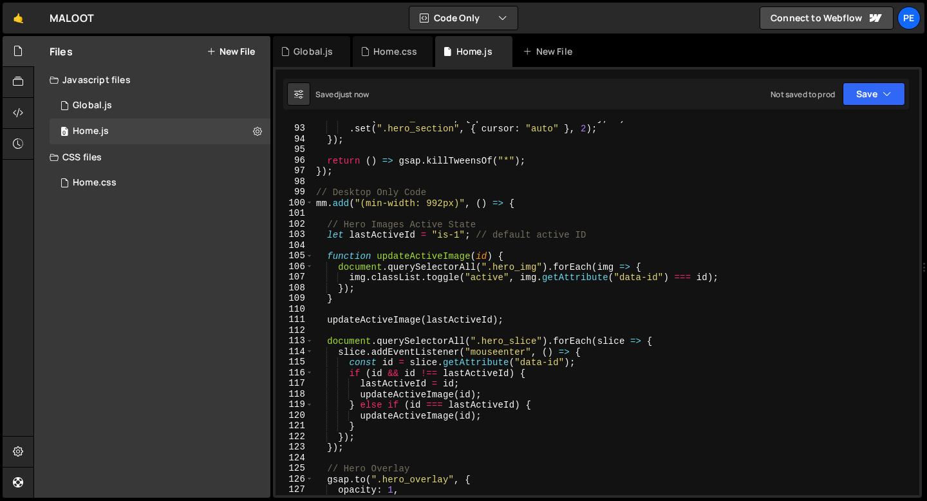
scroll to position [890, 0]
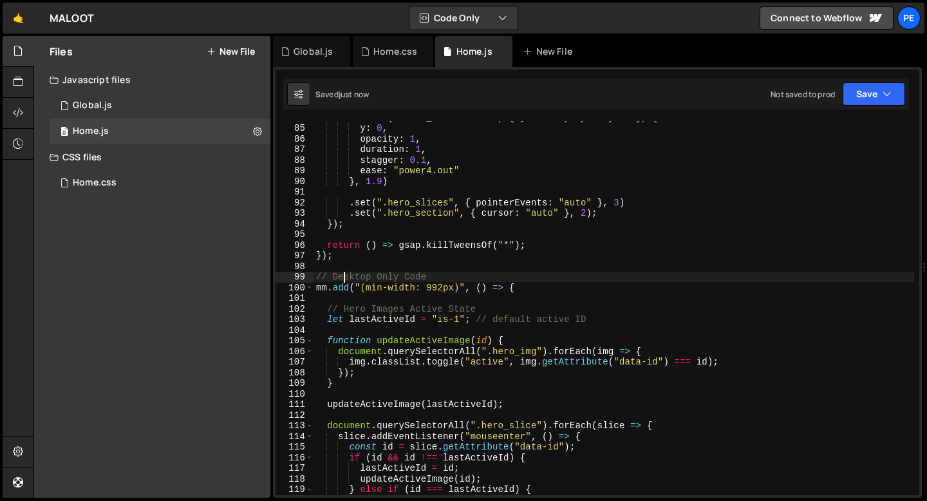
click at [345, 275] on div ". fromTo ( ".menu_callout > *" , { y : "-80" , opacity : 0 } , { y : 0 , opacit…" at bounding box center [613, 309] width 600 height 395
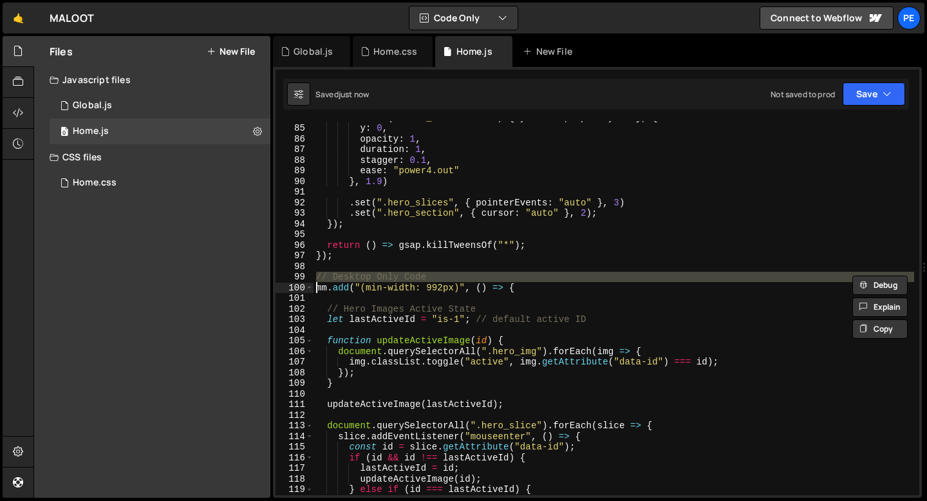
click at [345, 275] on div ". fromTo ( ".menu_callout > *" , { y : "-80" , opacity : 0 } , { y : 0 , opacit…" at bounding box center [613, 309] width 600 height 395
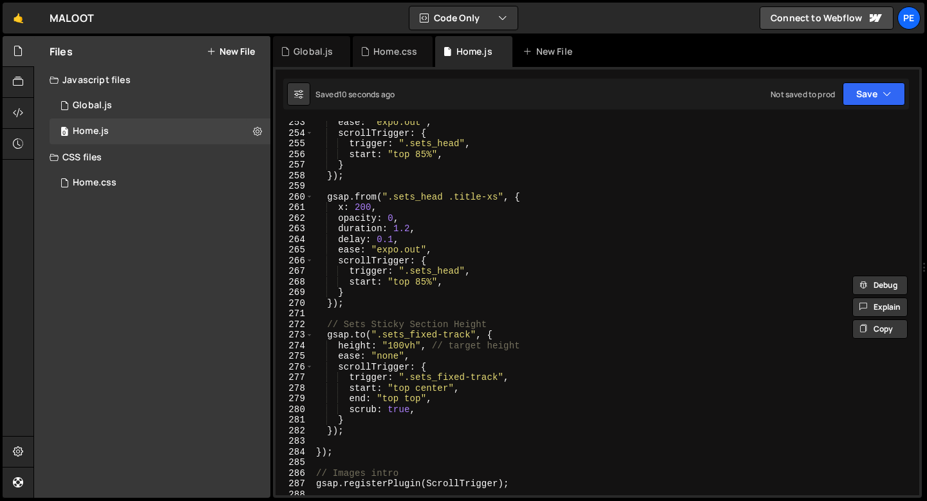
scroll to position [2824, 0]
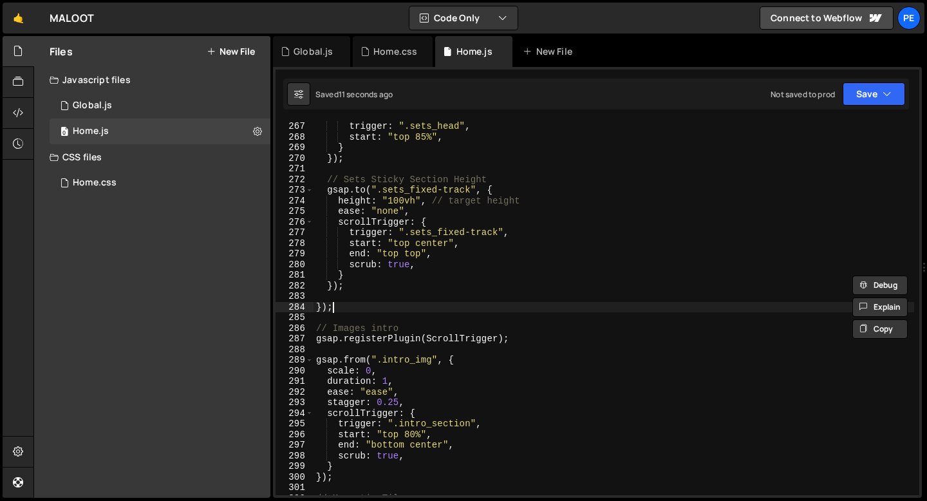
click at [341, 310] on div "trigger : ".sets_head" , start : "top 85%" , } }) ; // Sets Sticky Section Heig…" at bounding box center [613, 318] width 600 height 395
type textarea "});"
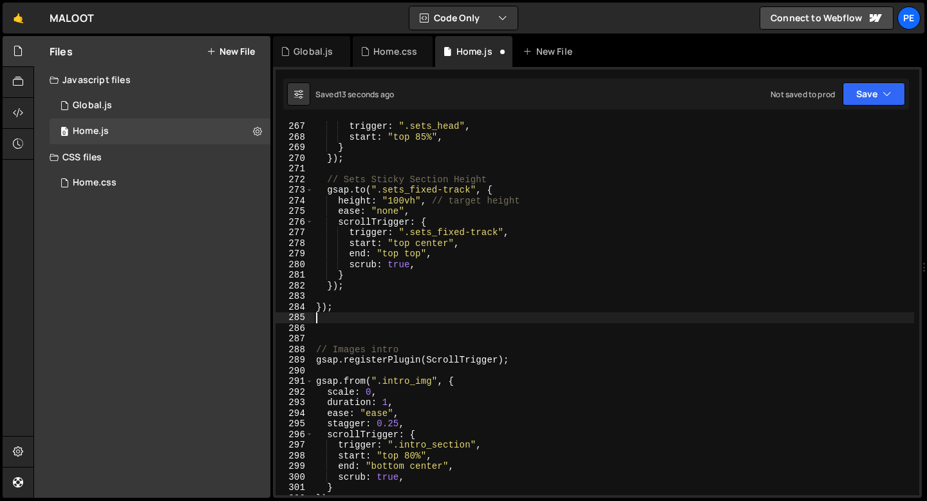
paste textarea "// Desktop Only Code"
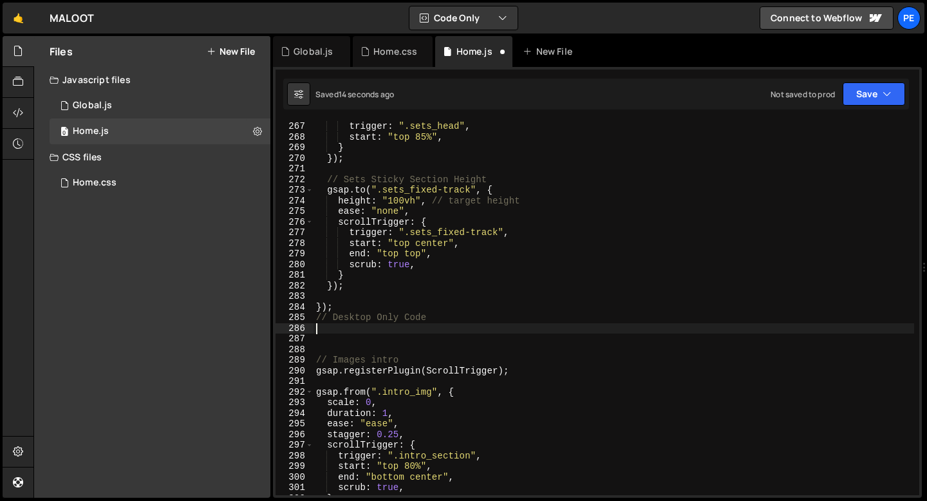
click at [334, 317] on div "trigger : ".sets_head" , start : "top 85%" , } }) ; // Sets Sticky Section Heig…" at bounding box center [613, 318] width 600 height 395
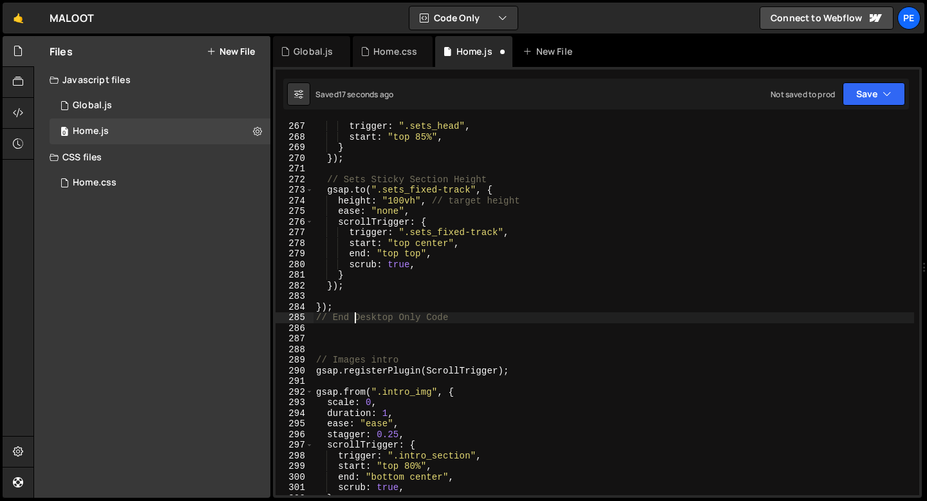
scroll to position [0, 3]
type textarea "// End of Desktop Only Code"
click at [326, 344] on div "trigger : ".sets_head" , start : "top 85%" , } }) ; // Sets Sticky Section Heig…" at bounding box center [613, 318] width 600 height 395
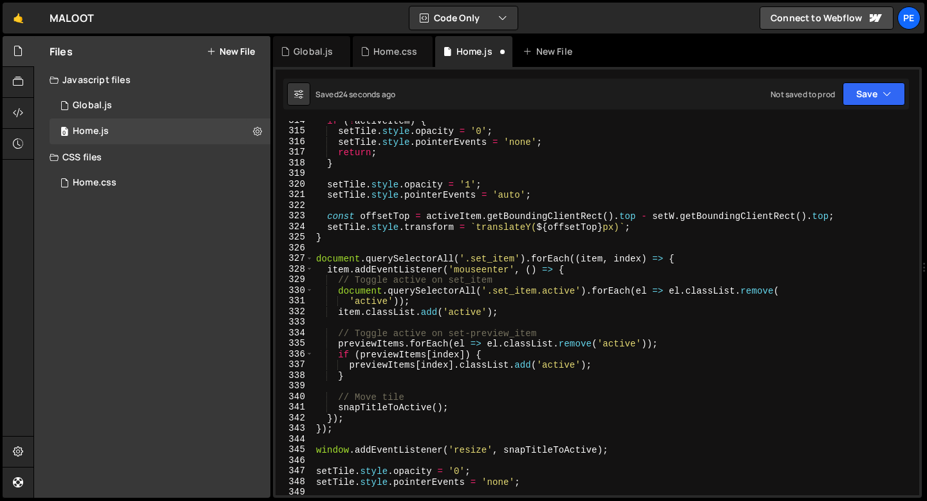
scroll to position [3329, 0]
click at [374, 333] on div "if ( ! activeItem ) { setTile . style . opacity = '0' ; setTile . style . point…" at bounding box center [613, 312] width 600 height 395
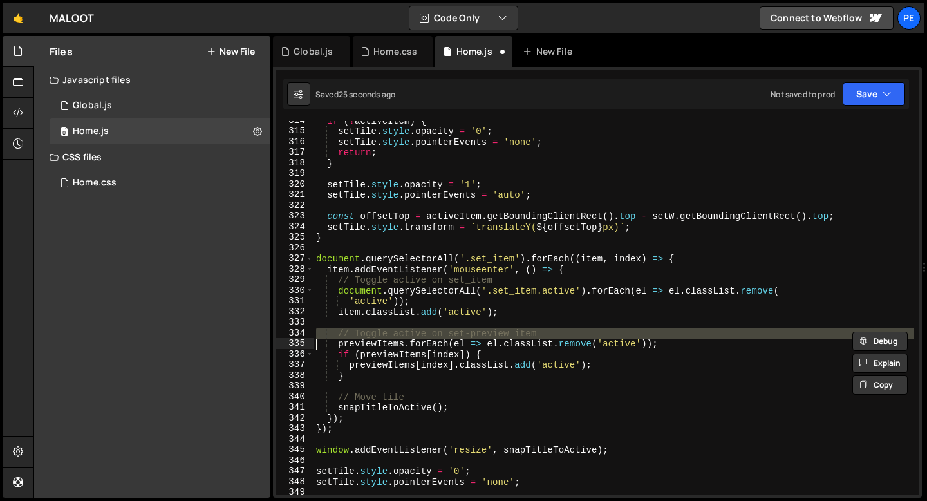
click at [374, 333] on div "if ( ! activeItem ) { setTile . style . opacity = '0' ; setTile . style . point…" at bounding box center [613, 312] width 600 height 395
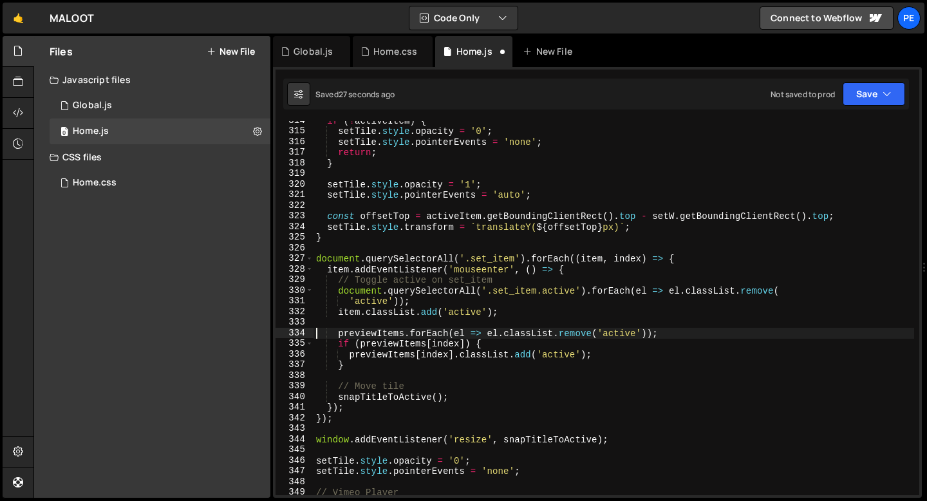
click at [378, 281] on div "if ( ! activeItem ) { setTile . style . opacity = '0' ; setTile . style . point…" at bounding box center [613, 312] width 600 height 395
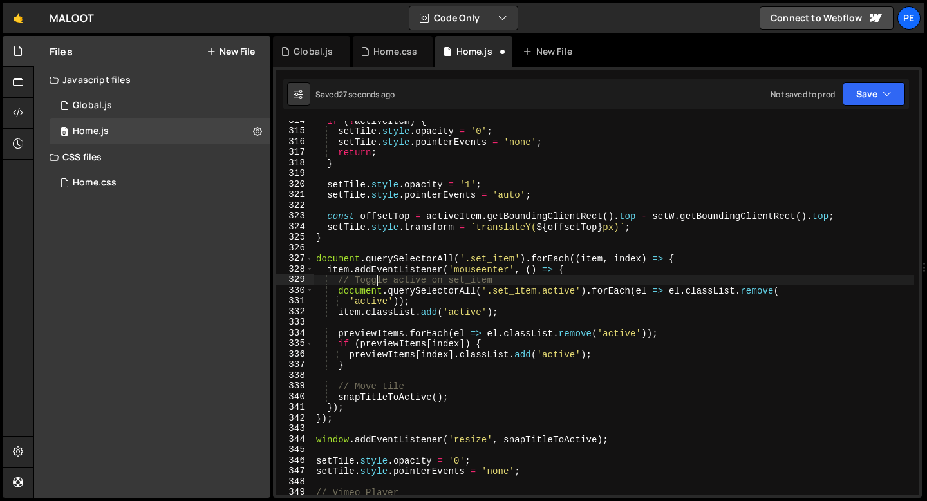
click at [378, 281] on div "if ( ! activeItem ) { setTile . style . opacity = '0' ; setTile . style . point…" at bounding box center [613, 312] width 600 height 395
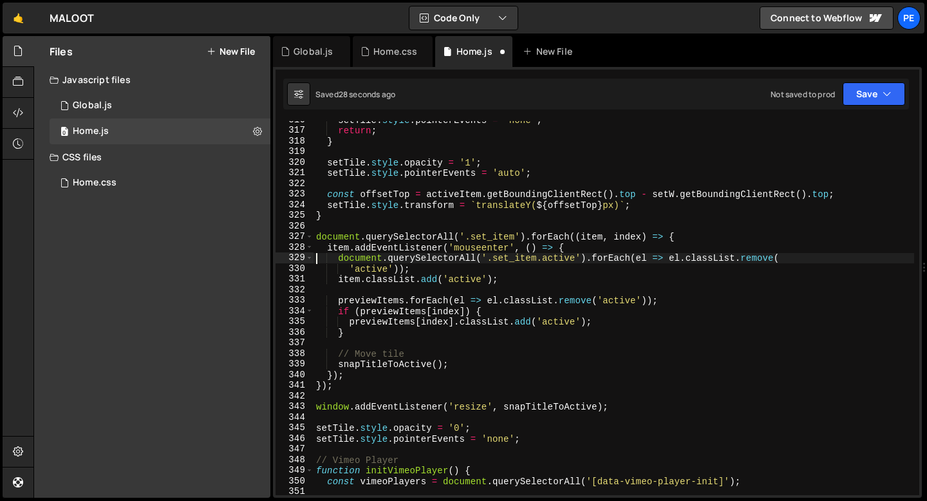
scroll to position [3355, 0]
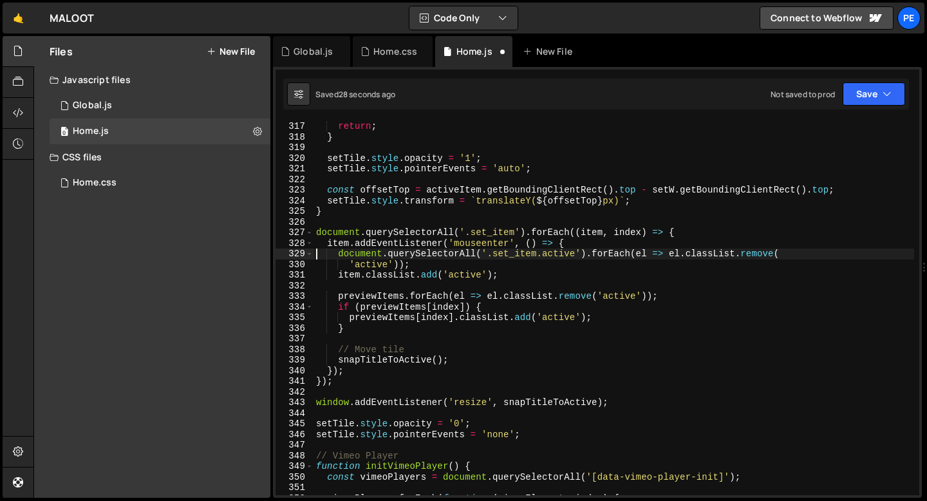
click at [360, 347] on div "return ; } setTile . style . opacity = '1' ; setTile . style . pointerEvents = …" at bounding box center [613, 318] width 600 height 395
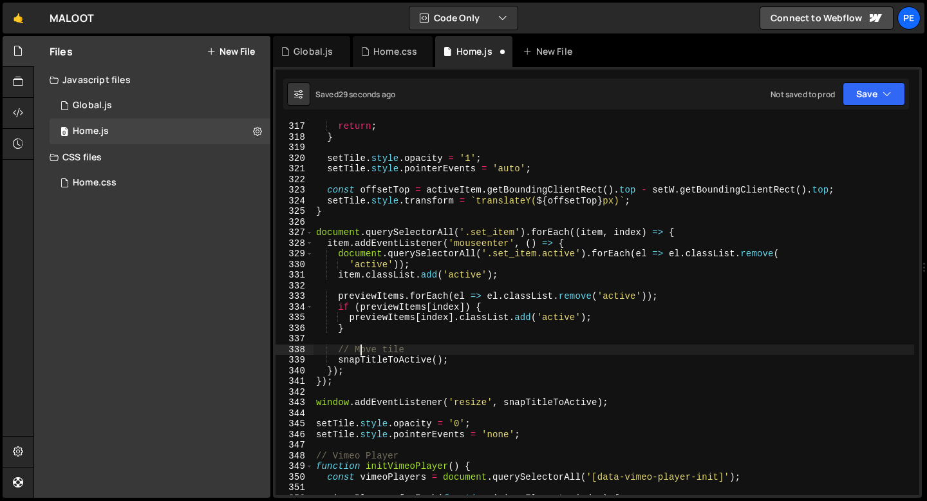
click at [360, 347] on div "return ; } setTile . style . opacity = '1' ; setTile . style . pointerEvents = …" at bounding box center [613, 318] width 600 height 395
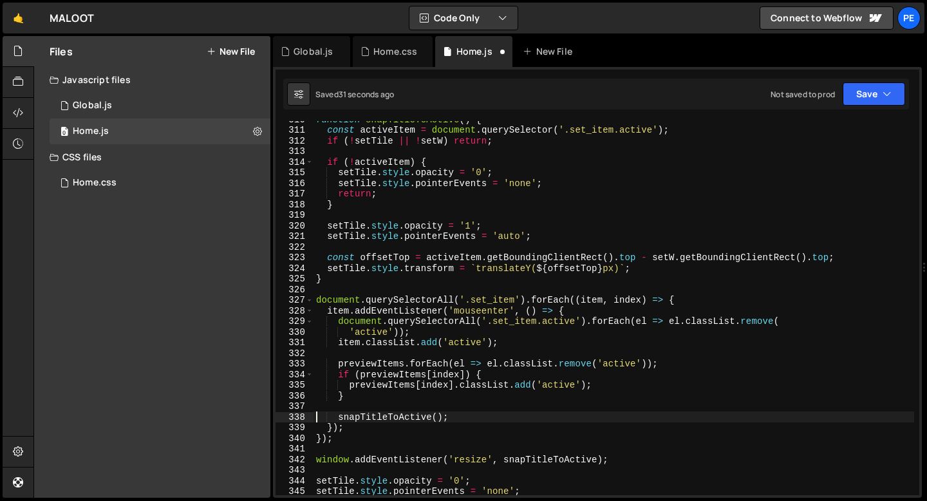
scroll to position [3136, 0]
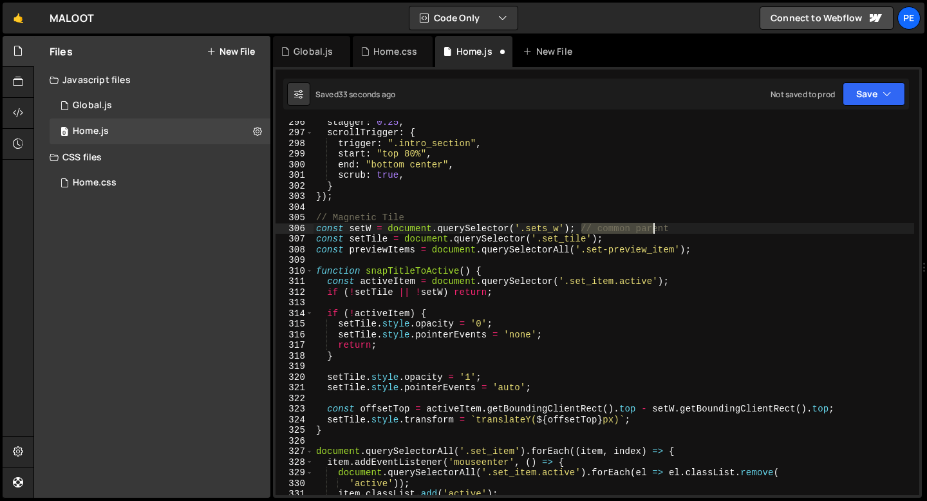
drag, startPoint x: 582, startPoint y: 227, endPoint x: 683, endPoint y: 226, distance: 101.0
click at [683, 225] on div "stagger : 0.25 , scrollTrigger : { trigger : ".intro_section" , start : "top 80…" at bounding box center [613, 313] width 600 height 395
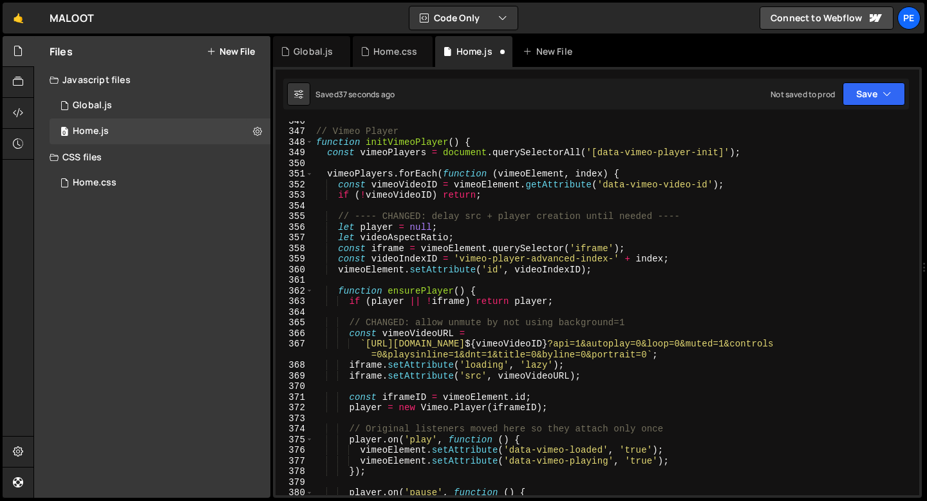
scroll to position [3680, 0]
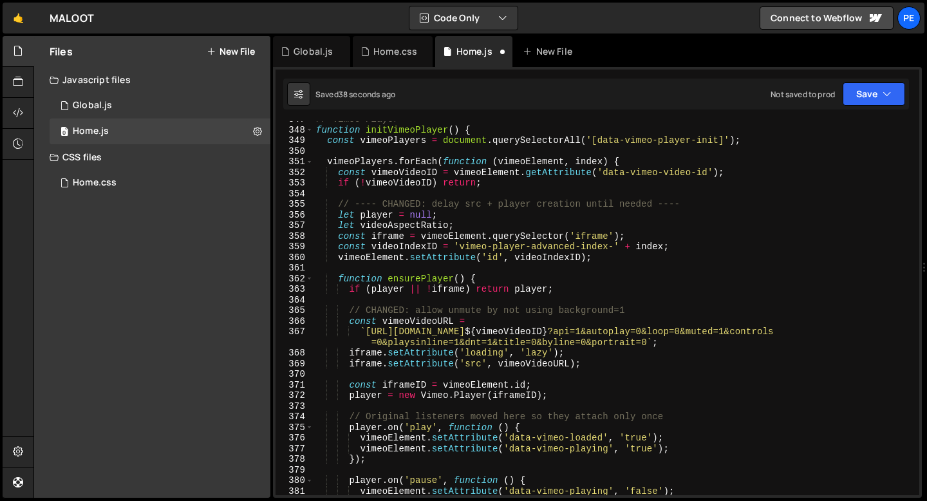
click at [450, 203] on div "// Vimeo Player function initVimeoPlayer ( ) { const vimeoPlayers = document . …" at bounding box center [613, 311] width 600 height 395
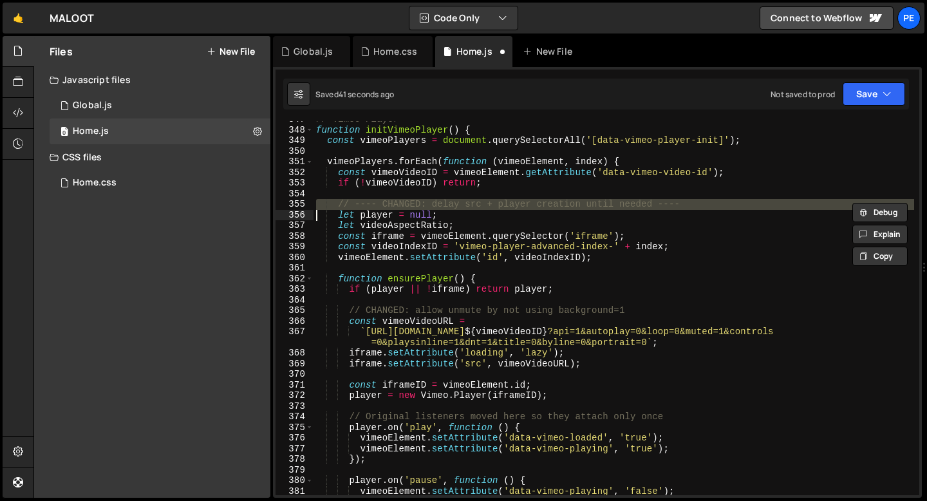
click at [454, 310] on div "// Vimeo Player function initVimeoPlayer ( ) { const vimeoPlayers = document . …" at bounding box center [613, 311] width 600 height 395
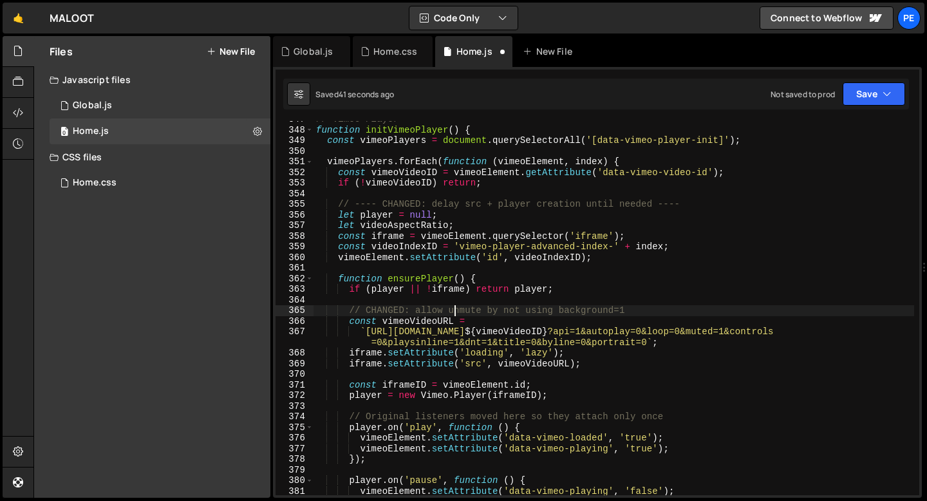
click at [454, 310] on div "// Vimeo Player function initVimeoPlayer ( ) { const vimeoPlayers = document . …" at bounding box center [613, 311] width 600 height 395
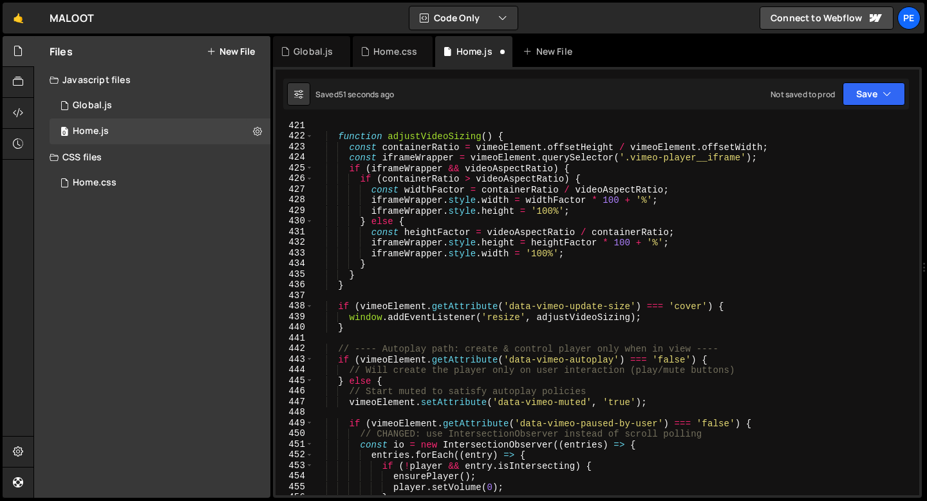
scroll to position [4567, 0]
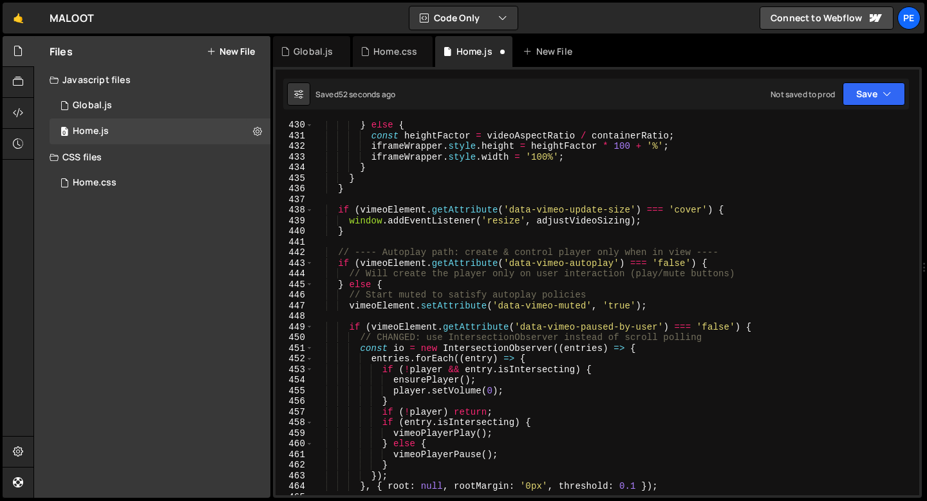
click at [404, 250] on div "} else { const heightFactor = videoAspectRatio / containerRatio ; iframeWrapper…" at bounding box center [613, 317] width 600 height 395
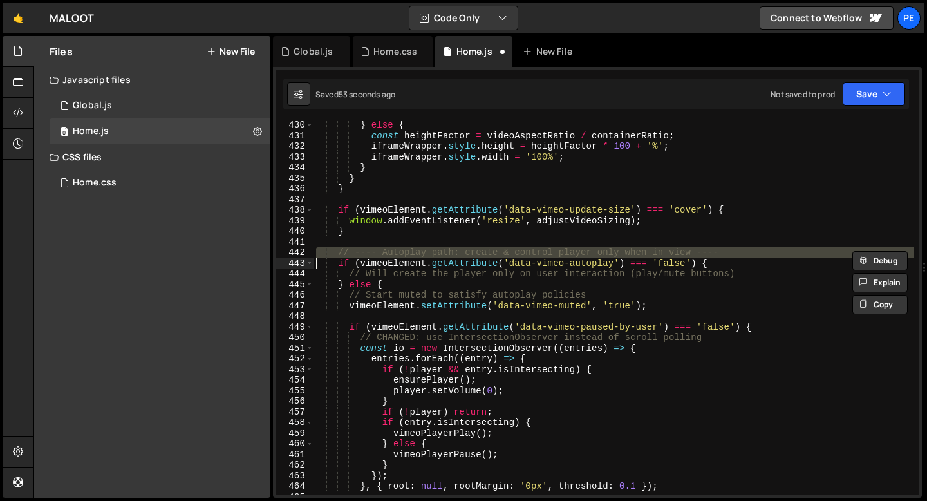
click at [402, 275] on div "} else { const heightFactor = videoAspectRatio / containerRatio ; iframeWrapper…" at bounding box center [613, 317] width 600 height 395
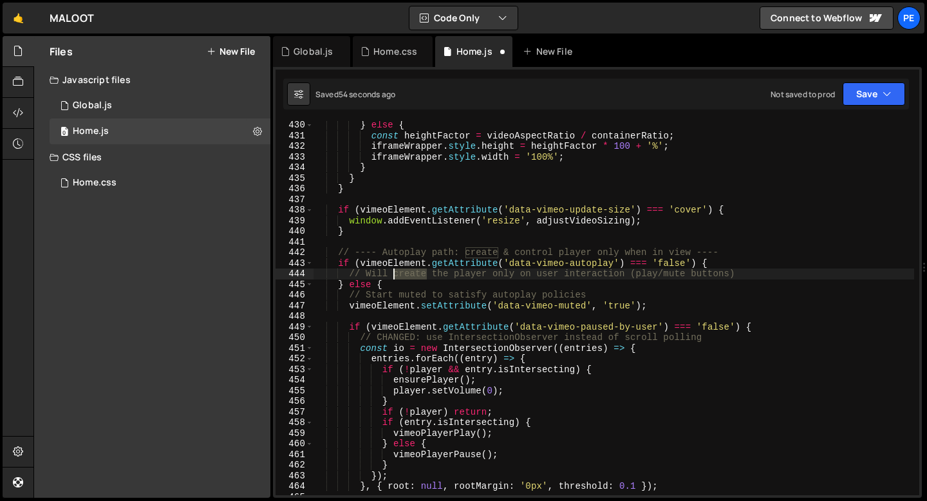
click at [402, 275] on div "} else { const heightFactor = videoAspectRatio / containerRatio ; iframeWrapper…" at bounding box center [613, 317] width 600 height 395
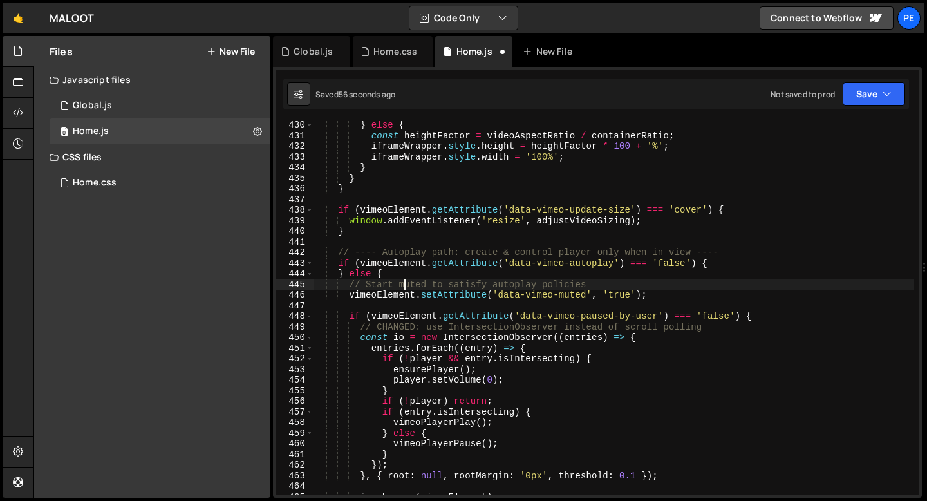
click at [404, 285] on div "} else { const heightFactor = videoAspectRatio / containerRatio ; iframeWrapper…" at bounding box center [613, 317] width 600 height 395
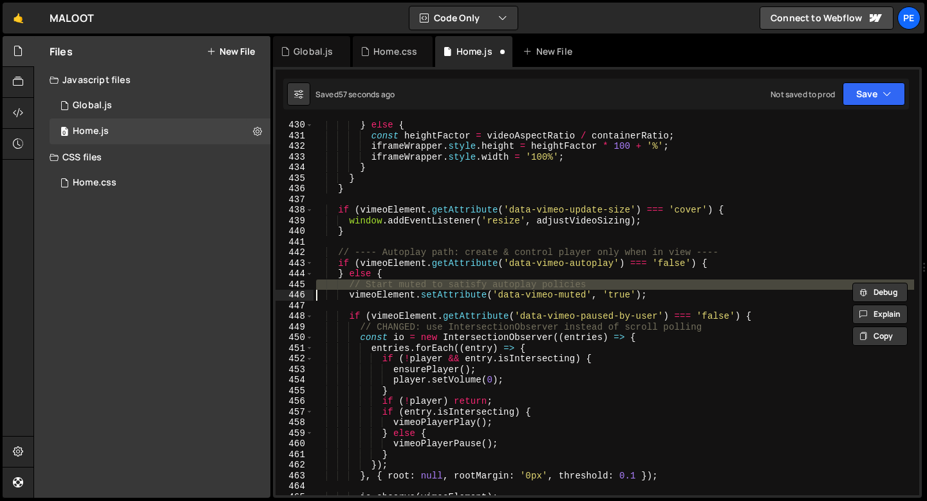
type textarea "vimeoElement.setAttribute('data-vimeo-muted', 'true');"
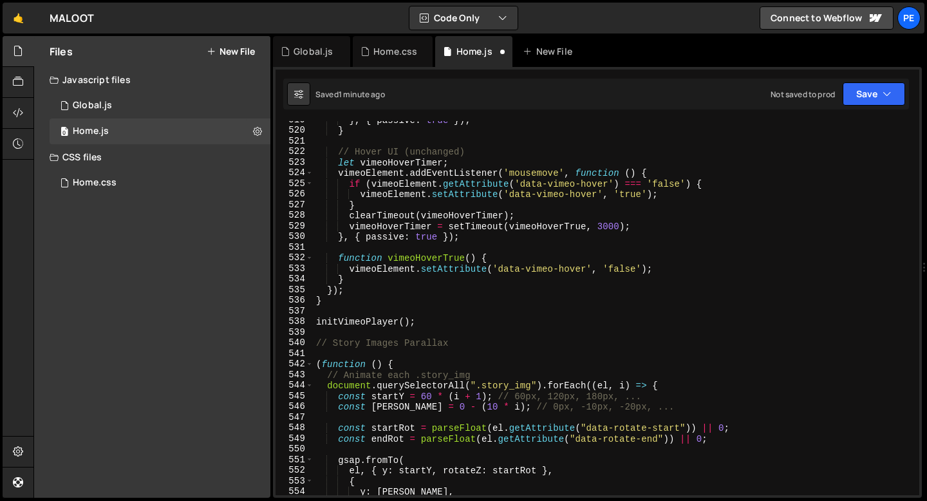
scroll to position [5534, 0]
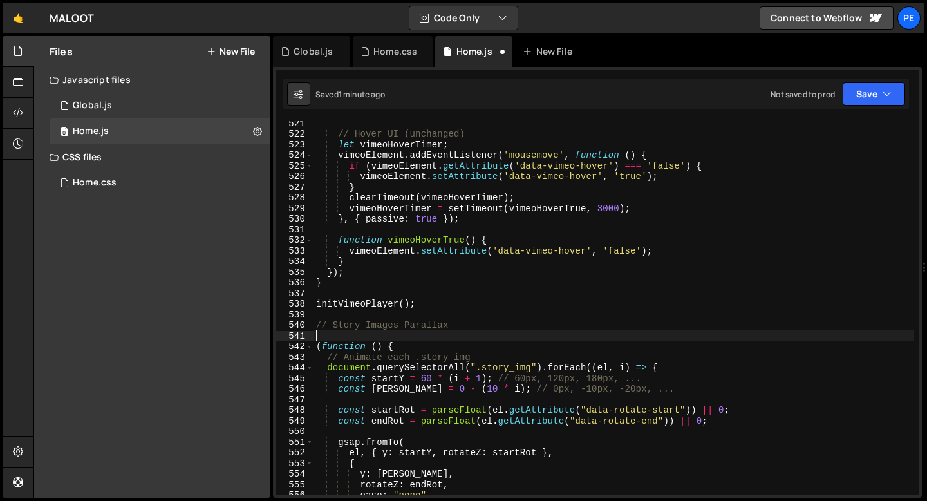
click at [344, 335] on div "// Hover UI (unchanged) let vimeoHoverTimer ; vimeoElement . addEventListener (…" at bounding box center [613, 315] width 600 height 395
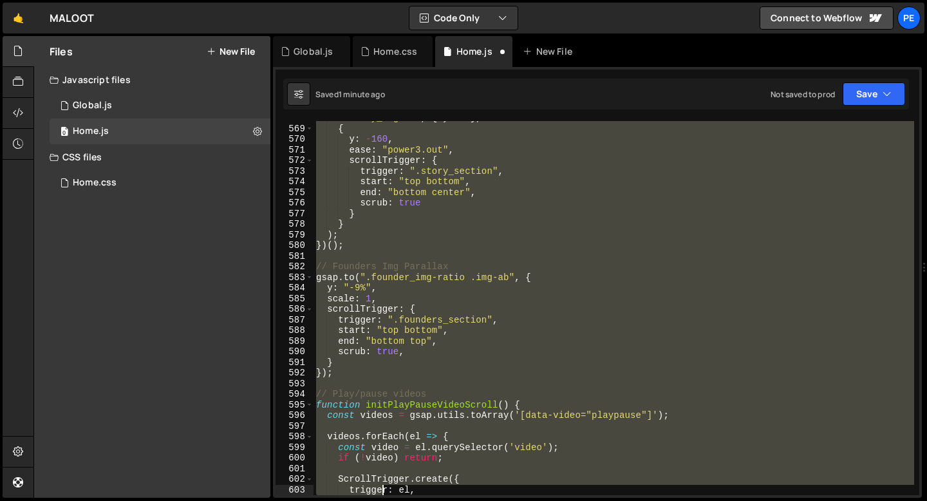
scroll to position [6134, 0]
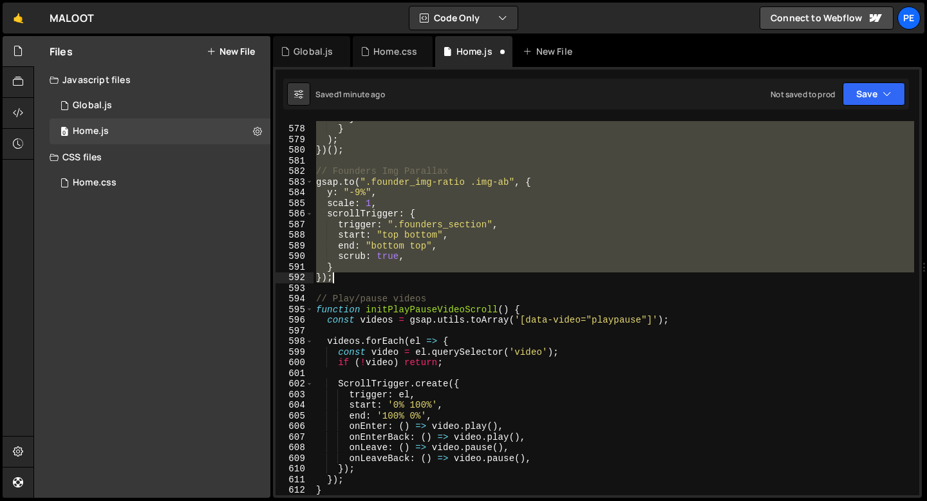
drag, startPoint x: 317, startPoint y: 325, endPoint x: 368, endPoint y: 279, distance: 68.3
click at [368, 279] on div "} } ) ; }) ( ) ; // Founders Img Parallax gsap . to ( ".founder_img-ratio .img-…" at bounding box center [613, 310] width 600 height 395
type textarea "} });"
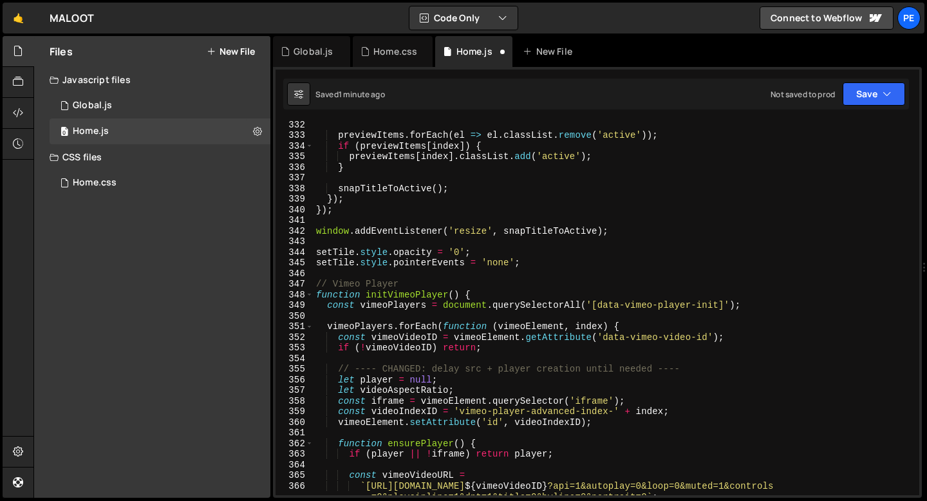
scroll to position [3516, 0]
click at [310, 297] on span at bounding box center [309, 295] width 7 height 11
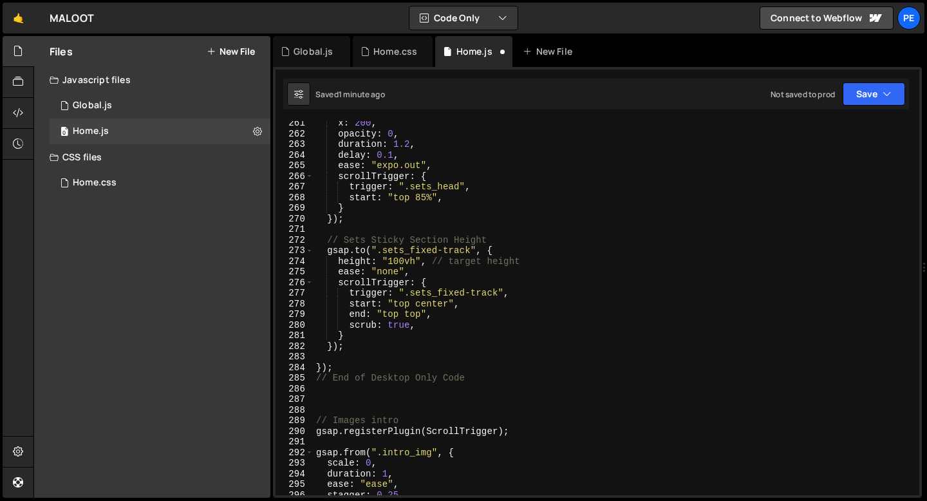
scroll to position [2764, 0]
click at [356, 347] on div "x : 200 , opacity : 0 , duration : 1.2 , delay : 0.1 , ease : "expo.out" , scro…" at bounding box center [613, 315] width 600 height 395
type textarea "});"
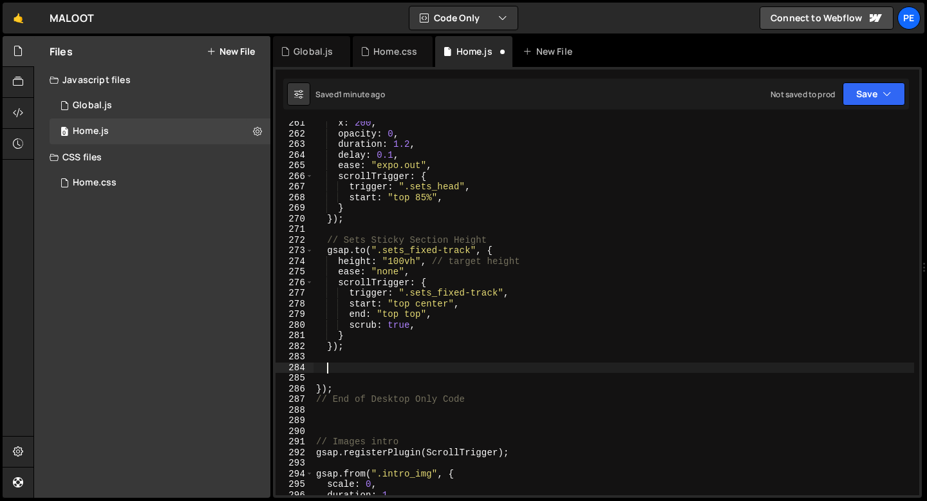
paste textarea "});"
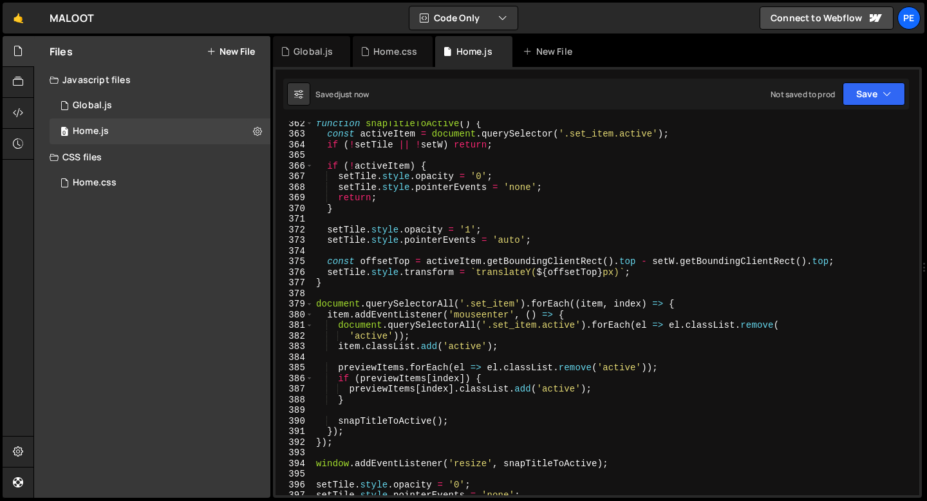
scroll to position [3695, 0]
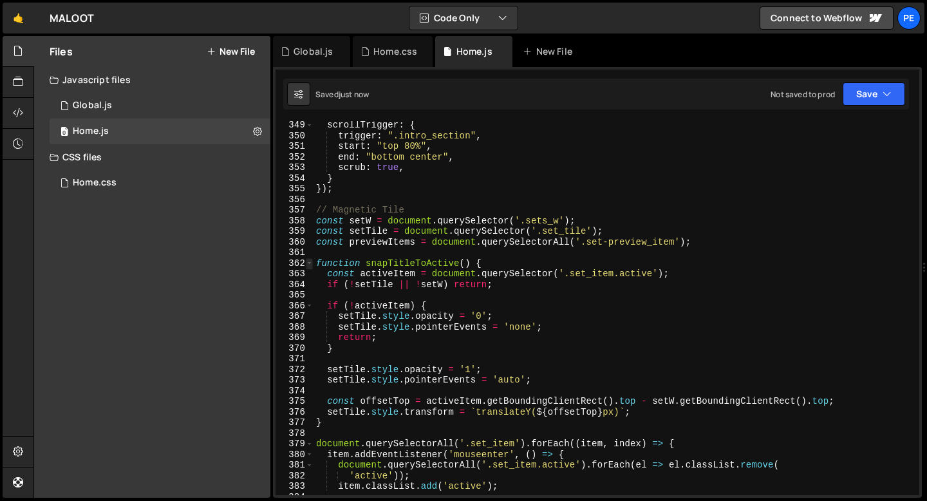
click at [310, 264] on span at bounding box center [309, 263] width 7 height 11
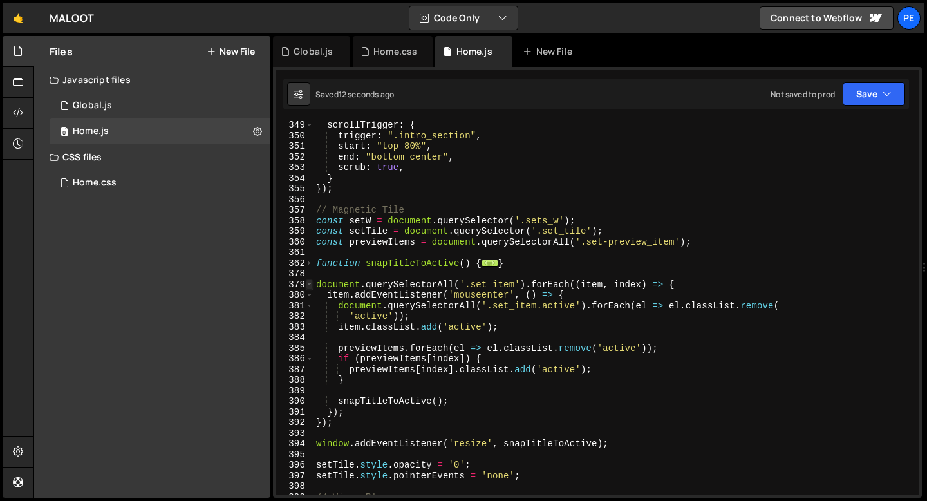
click at [310, 283] on span at bounding box center [309, 284] width 7 height 11
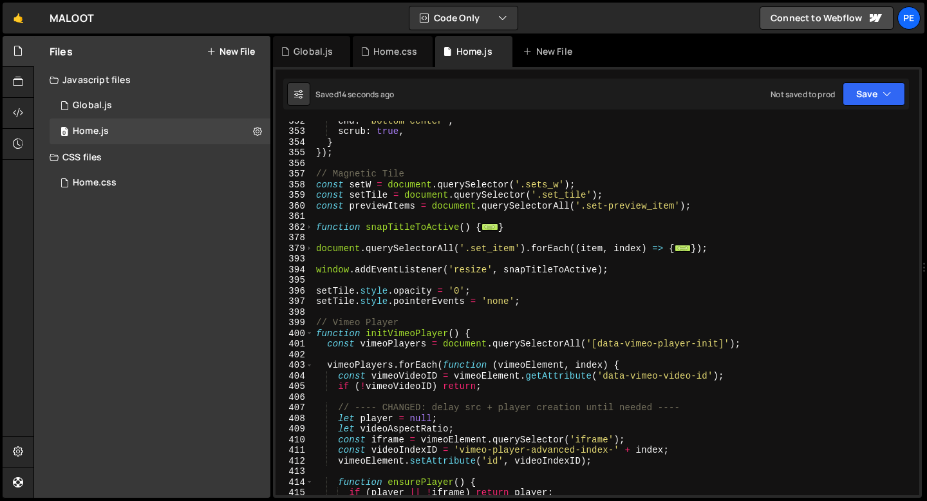
scroll to position [3732, 0]
click at [524, 303] on div "end : "bottom center" , scrub : true , } }) ; // Magnetic Tile const setW = doc…" at bounding box center [613, 312] width 600 height 395
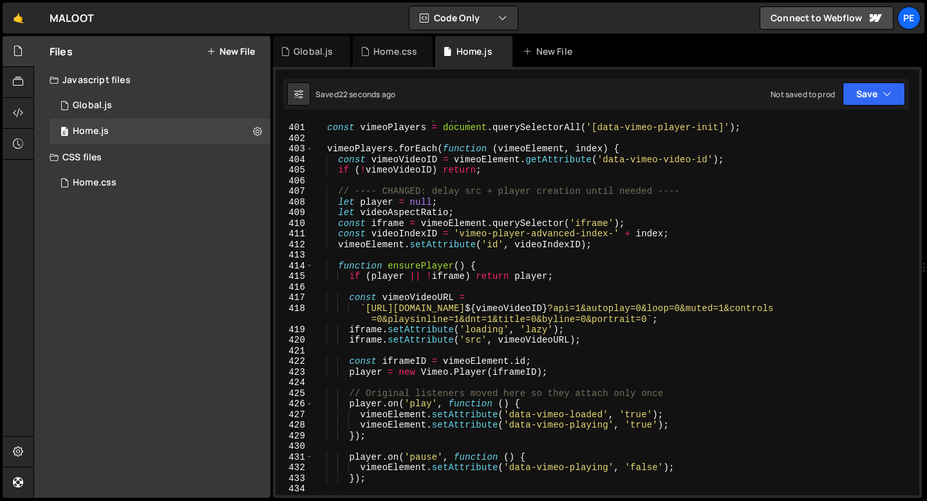
scroll to position [3797, 0]
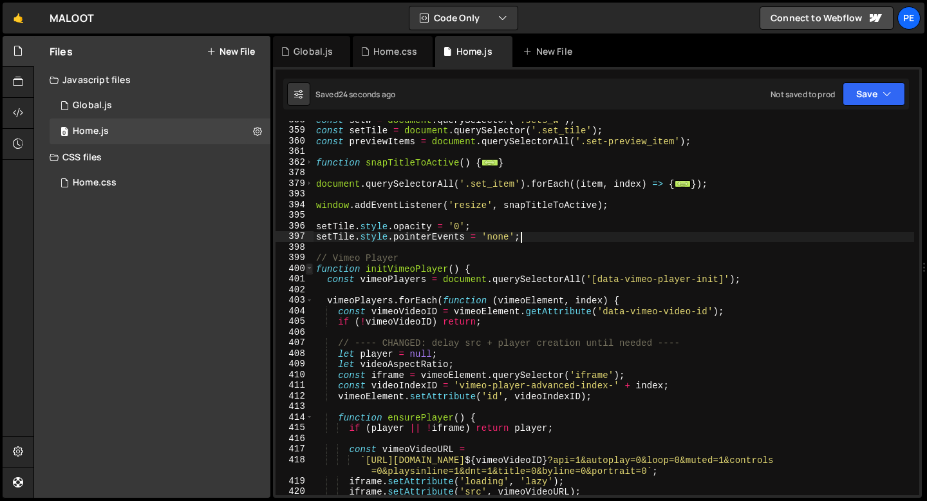
click at [311, 269] on span at bounding box center [309, 268] width 7 height 11
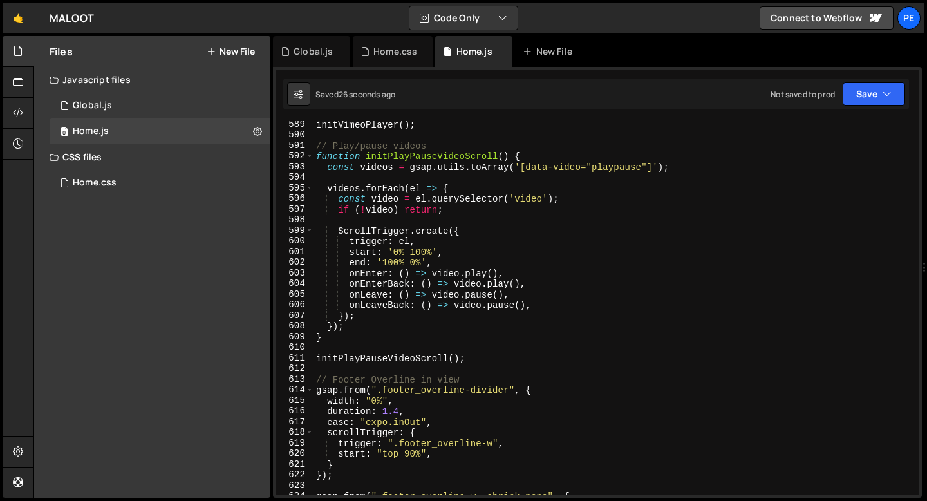
scroll to position [4101, 0]
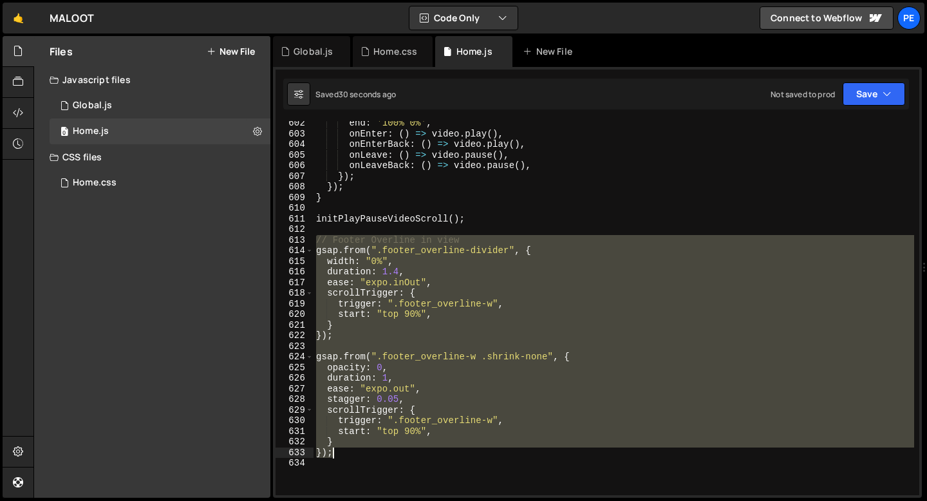
drag, startPoint x: 317, startPoint y: 241, endPoint x: 374, endPoint y: 459, distance: 226.1
click at [374, 458] on div "end : '100% 0%' , onEnter : ( ) => video . play ( ) , onEnterBack : ( ) => vide…" at bounding box center [613, 315] width 600 height 395
type textarea "});"
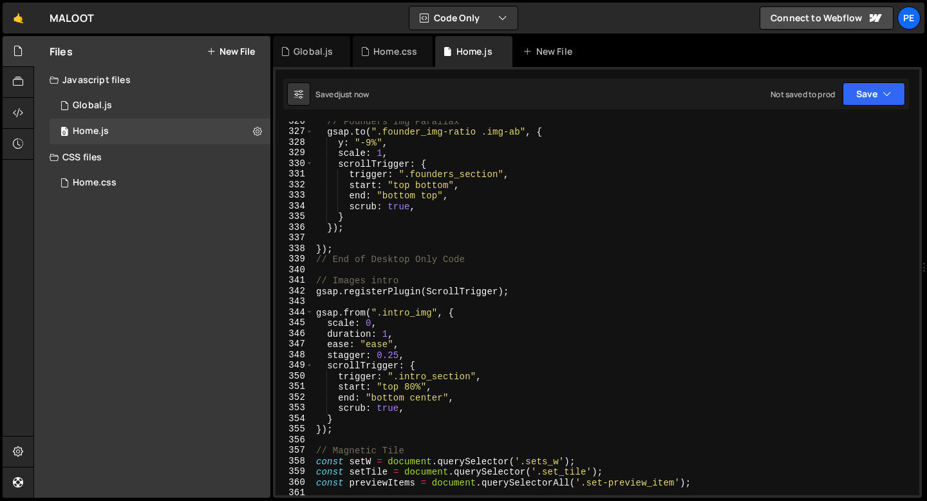
scroll to position [3421, 0]
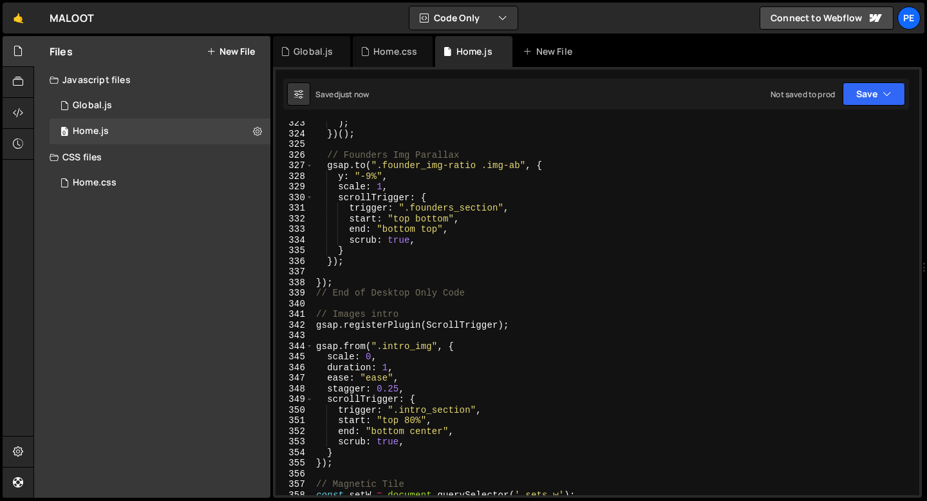
click at [371, 262] on div ") ; }) ( ) ; // Founders Img Parallax gsap . to ( ".founder_img-ratio .img-ab" …" at bounding box center [613, 315] width 600 height 395
type textarea "});"
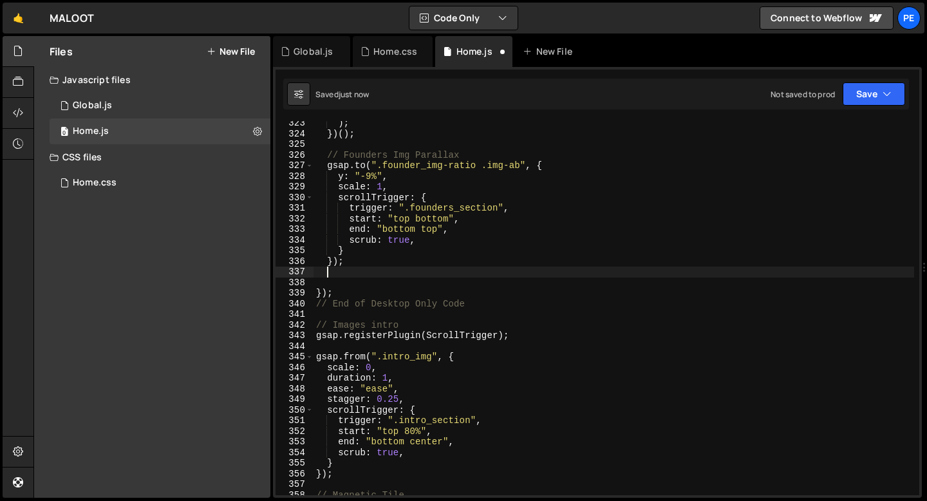
paste textarea
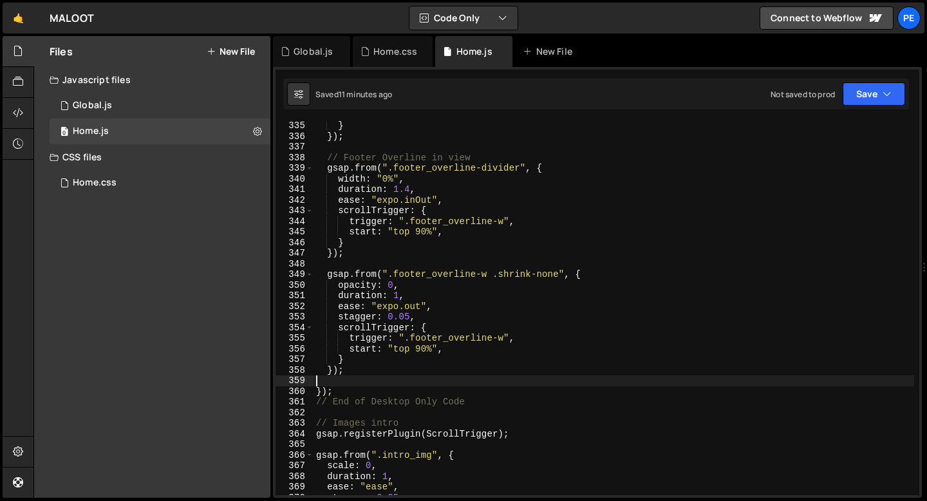
scroll to position [3569, 0]
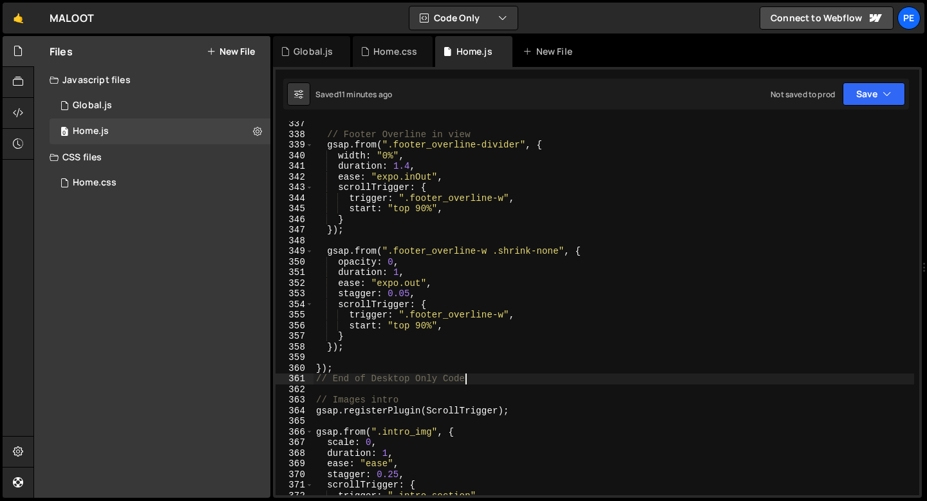
click at [474, 379] on div "// Footer Overline in view gsap . from ( ".footer_overline-divider" , { width :…" at bounding box center [613, 315] width 600 height 395
type textarea "// End of Desktop Only Code"
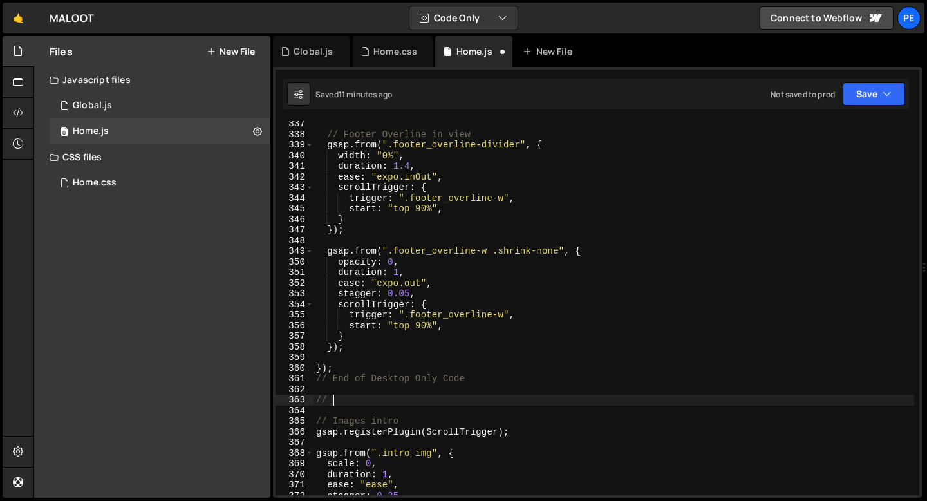
scroll to position [0, 0]
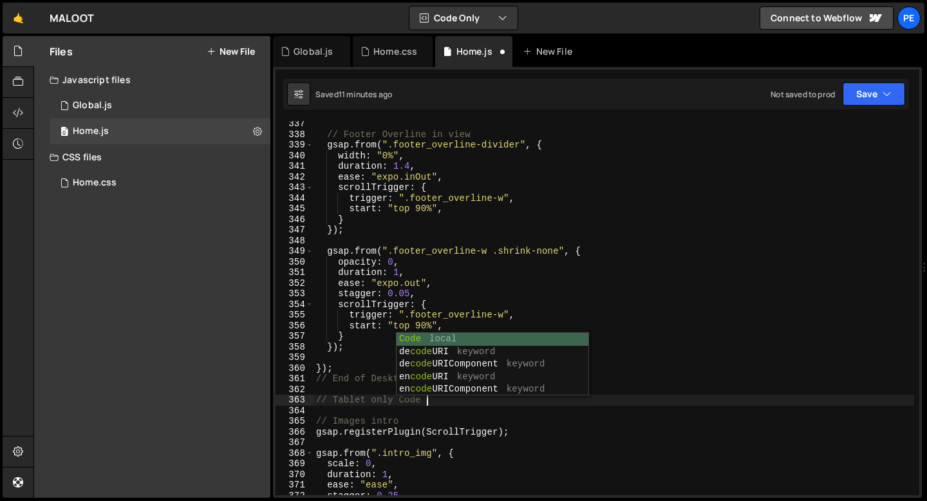
type textarea "// Tablet only Code"
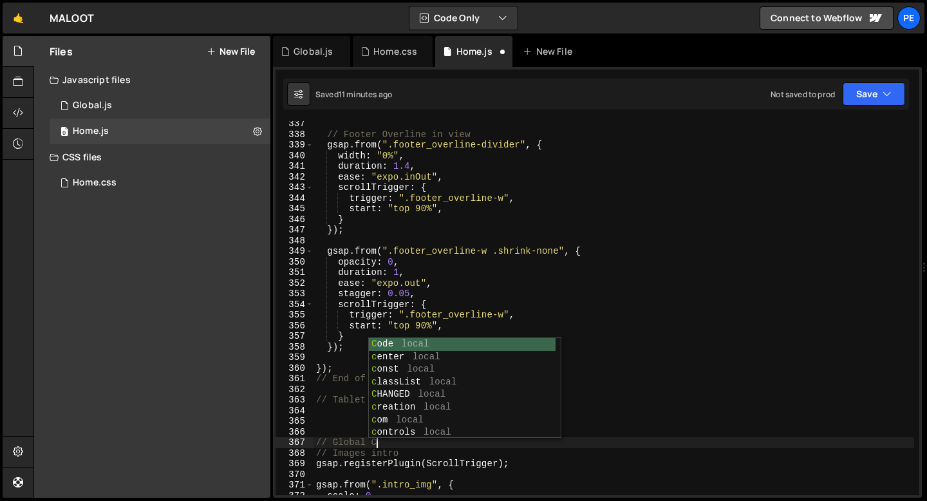
type textarea "// Global Code"
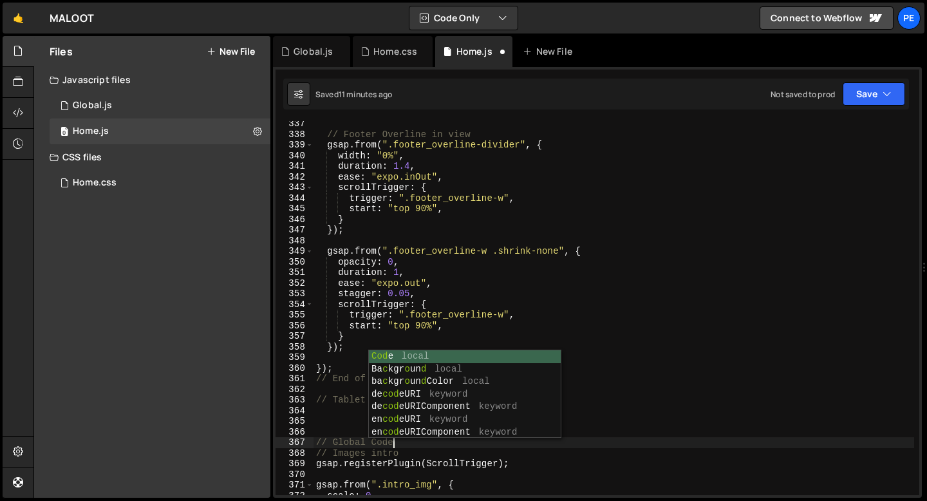
scroll to position [0, 5]
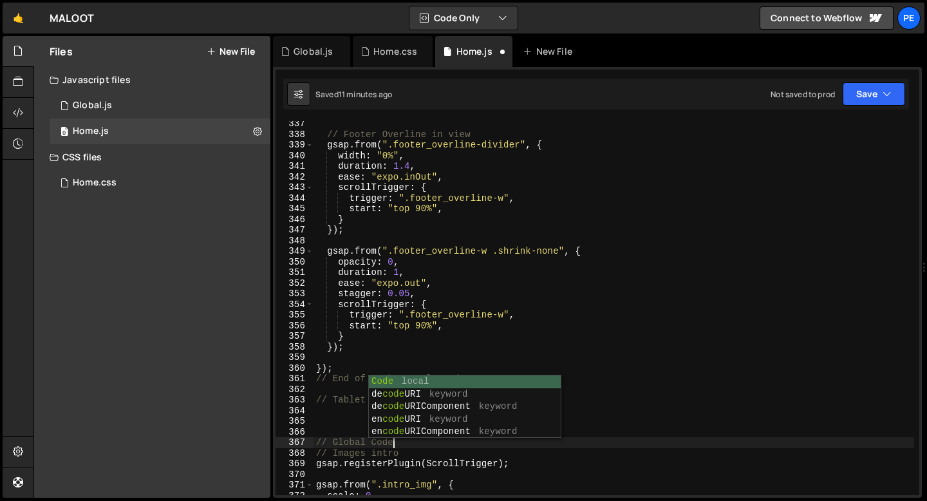
click at [327, 408] on div "// Footer Overline in view gsap . from ( ".footer_overline-divider" , { width :…" at bounding box center [613, 315] width 600 height 395
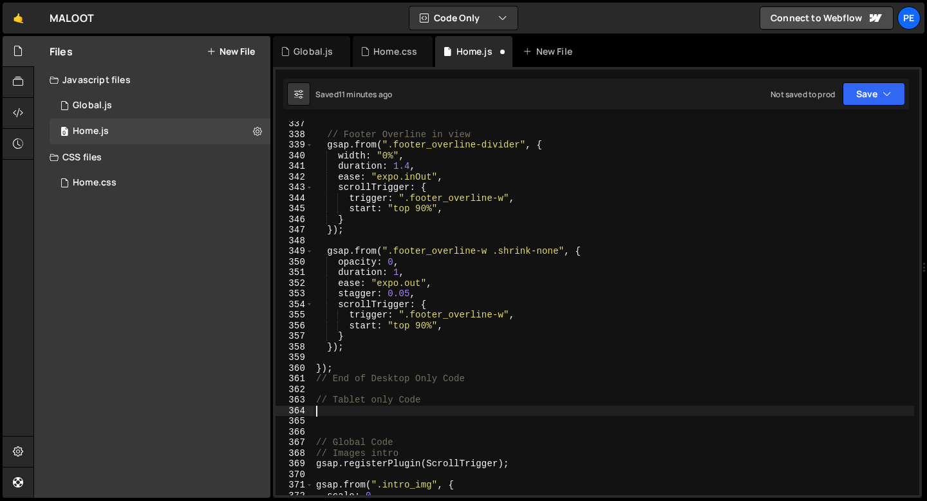
click at [427, 403] on div "// Footer Overline in view gsap . from ( ".footer_overline-divider" , { width :…" at bounding box center [613, 315] width 600 height 395
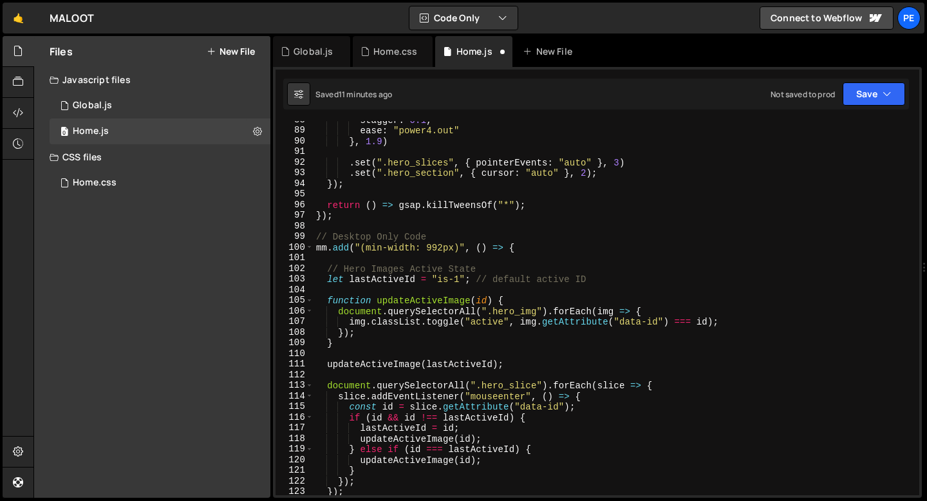
scroll to position [802, 0]
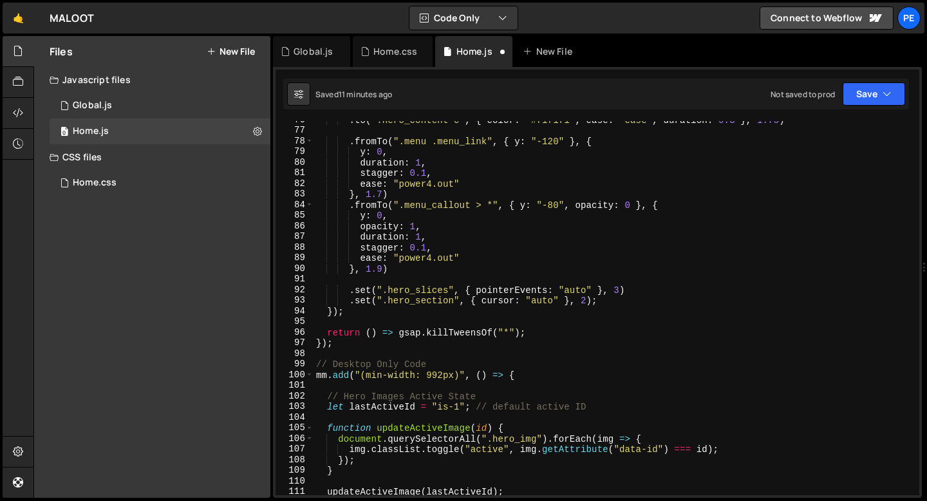
click at [403, 376] on div ". to ( ".hero_content-c" , { color : "#f1f1f1" , ease : "ease" , duration : 0.3…" at bounding box center [613, 312] width 600 height 395
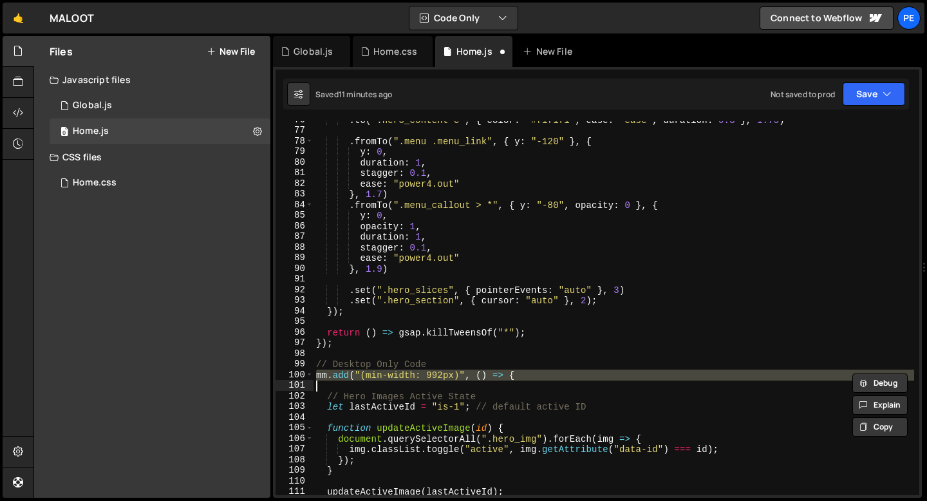
click at [403, 376] on div ". to ( ".hero_content-c" , { color : "#f1f1f1" , ease : "ease" , duration : 0.3…" at bounding box center [613, 312] width 600 height 395
type textarea "mm.add("(min-width: 992px)", () => {"
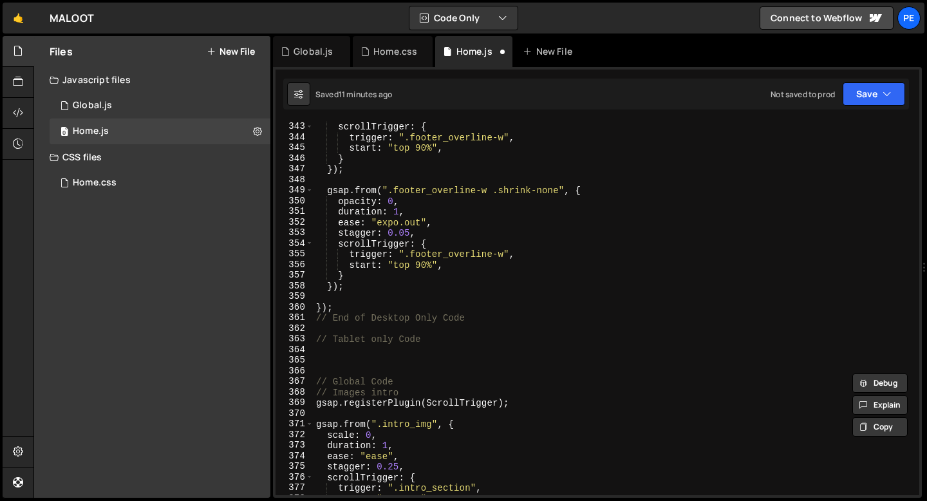
scroll to position [3631, 0]
click at [434, 344] on div "ease : "expo.inOut" , scrollTrigger : { trigger : ".footer_overline-w" , start …" at bounding box center [613, 308] width 600 height 395
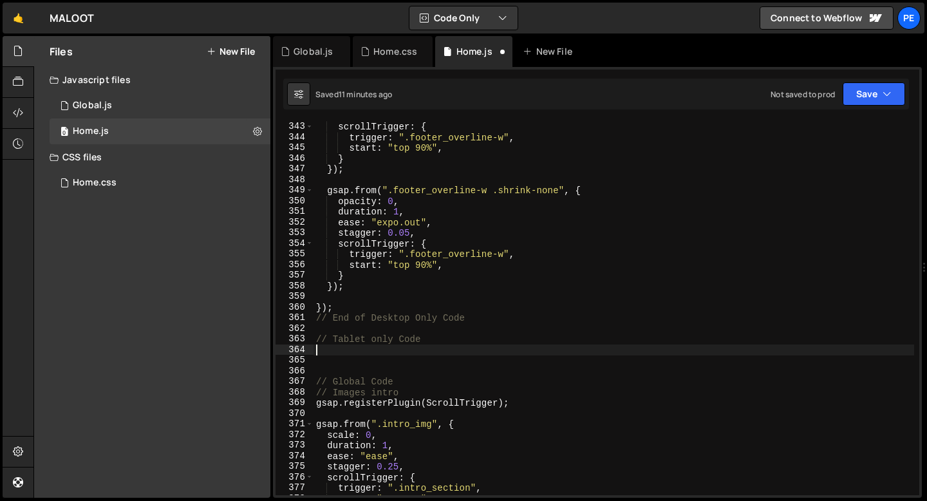
paste textarea "mm.add("(min-width: 992px)", () => {"
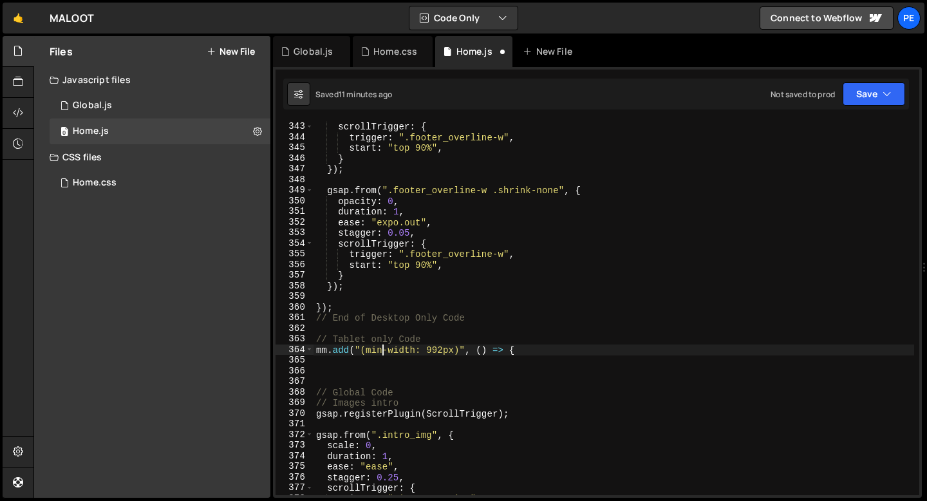
click at [381, 347] on div "ease : "expo.inOut" , scrollTrigger : { trigger : ".footer_overline-w" , start …" at bounding box center [613, 308] width 600 height 395
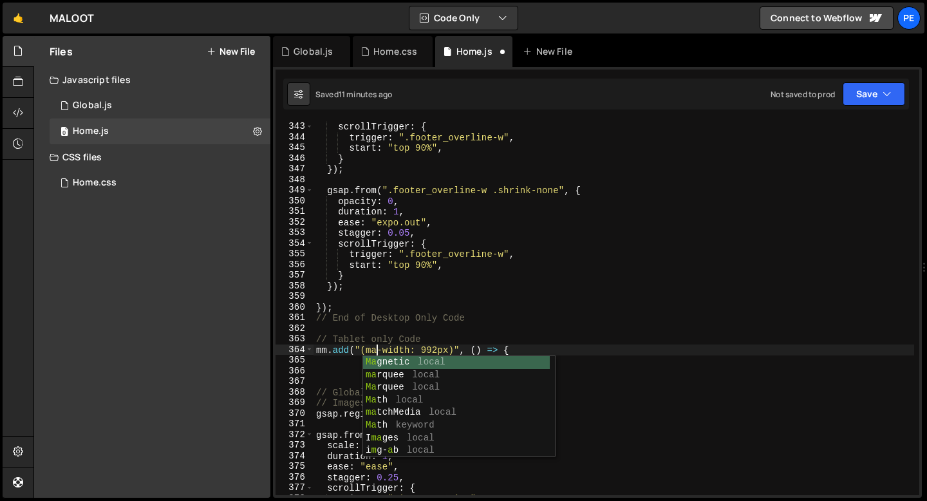
scroll to position [0, 4]
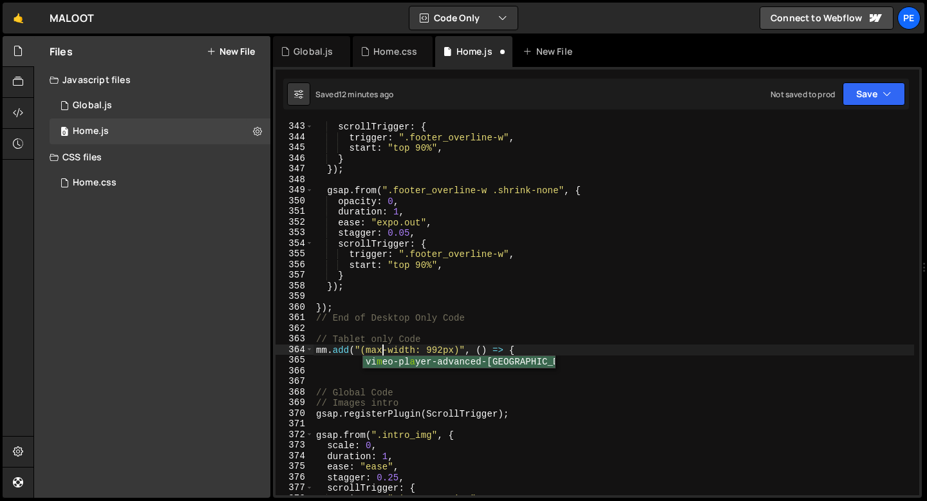
click at [441, 350] on div "ease : "expo.inOut" , scrollTrigger : { trigger : ".footer_overline-w" , start …" at bounding box center [613, 308] width 600 height 395
click at [440, 344] on div "ease : "expo.inOut" , scrollTrigger : { trigger : ".footer_overline-w" , start …" at bounding box center [613, 308] width 600 height 395
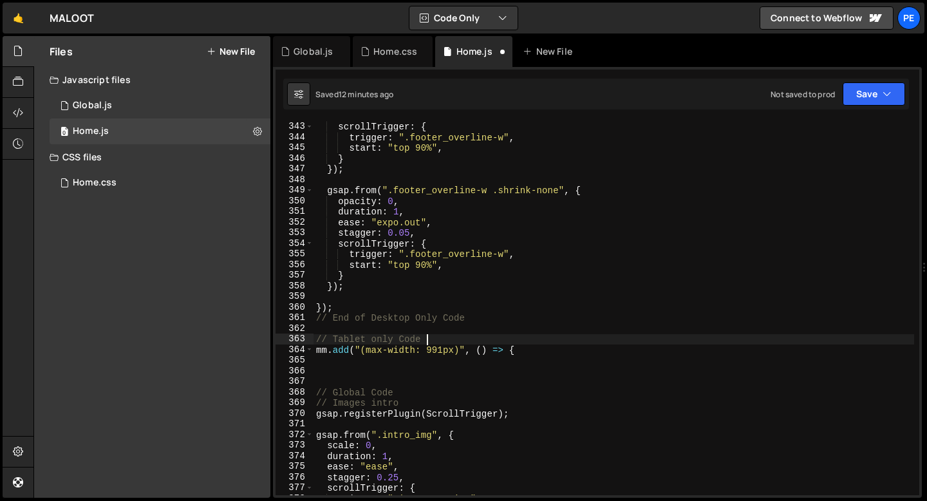
click at [431, 339] on div "ease : "expo.inOut" , scrollTrigger : { trigger : ".footer_overline-w" , start …" at bounding box center [613, 308] width 600 height 395
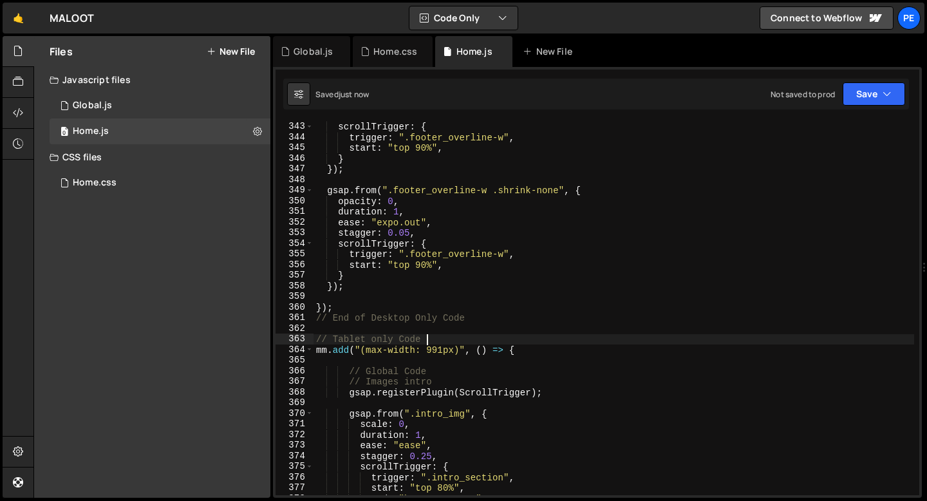
click at [525, 349] on div "ease : "expo.inOut" , scrollTrigger : { trigger : ".footer_overline-w" , start …" at bounding box center [613, 308] width 600 height 395
type textarea "mm.add("(max-width: 991px)", () => {"
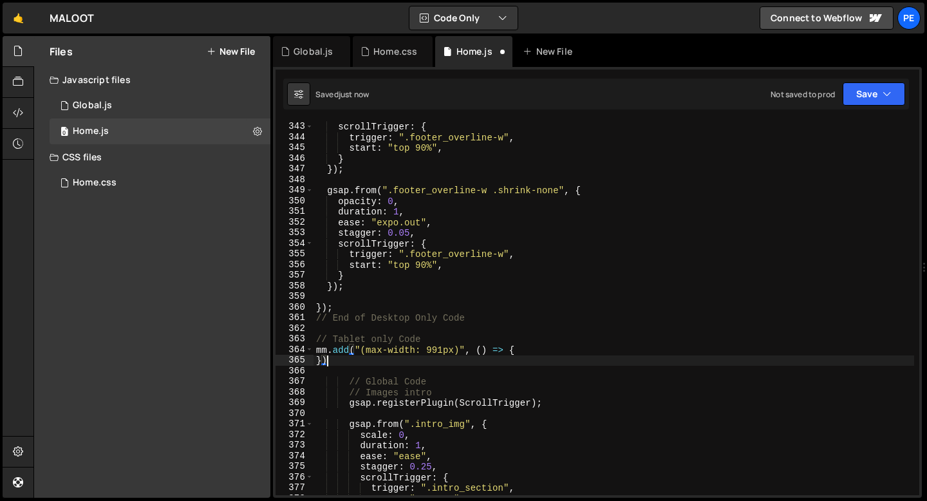
scroll to position [0, 1]
type textarea "});"
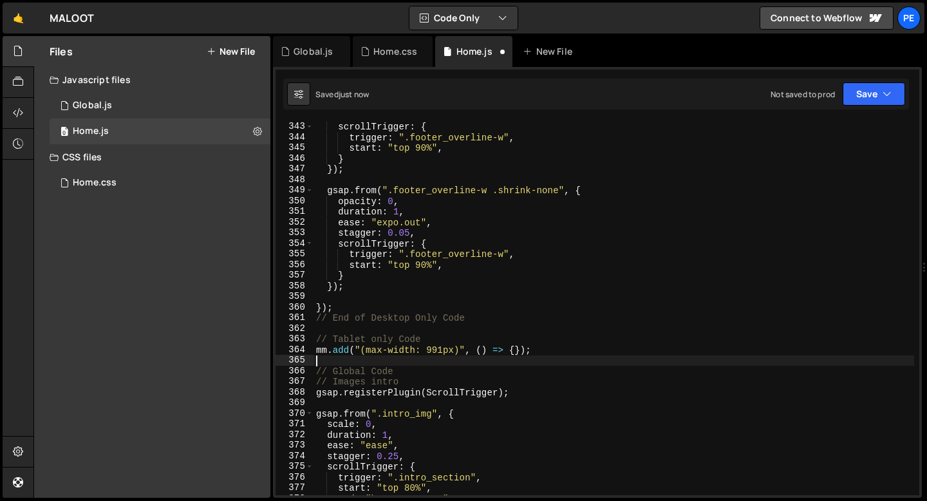
scroll to position [0, 0]
click at [517, 350] on div "ease : "expo.inOut" , scrollTrigger : { trigger : ".footer_overline-w" , start …" at bounding box center [613, 308] width 600 height 395
type textarea "mm.add("(max-width: 991px)", () => {});"
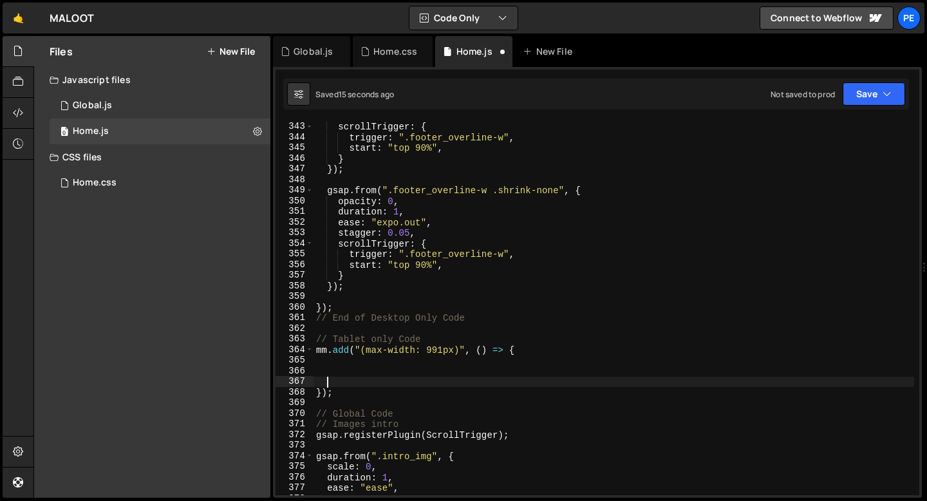
click at [340, 365] on div "ease : "expo.inOut" , scrollTrigger : { trigger : ".footer_overline-w" , start …" at bounding box center [613, 308] width 600 height 395
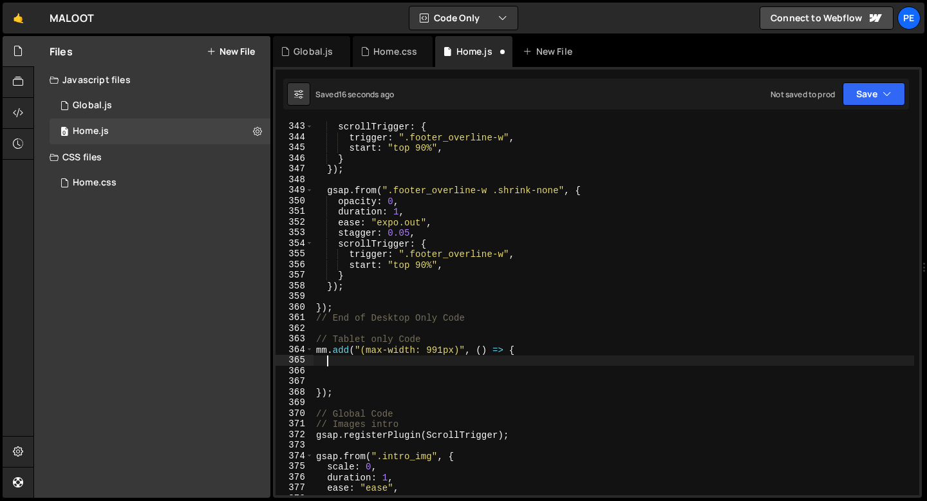
click at [337, 364] on div "ease : "expo.inOut" , scrollTrigger : { trigger : ".footer_overline-w" , start …" at bounding box center [613, 308] width 600 height 395
paste textarea "});"
type textarea "});"
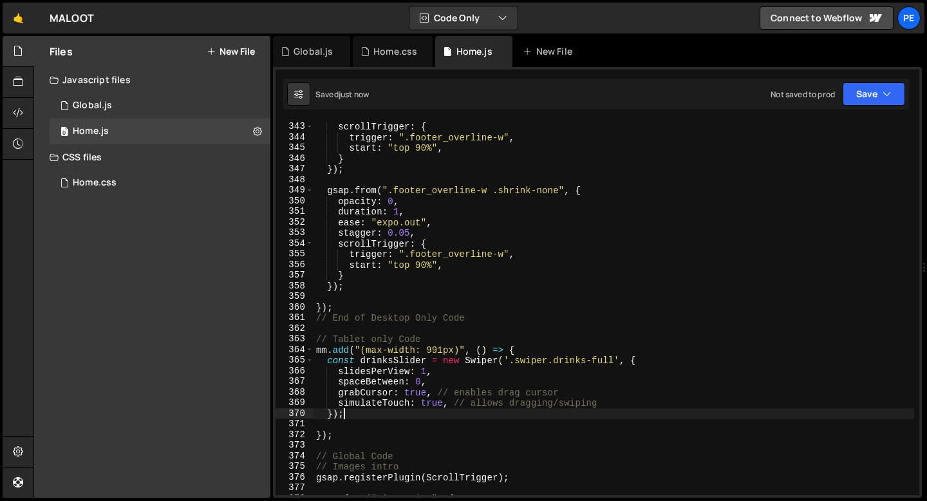
click at [338, 427] on div "ease : "expo.inOut" , scrollTrigger : { trigger : ".footer_overline-w" , start …" at bounding box center [613, 308] width 600 height 395
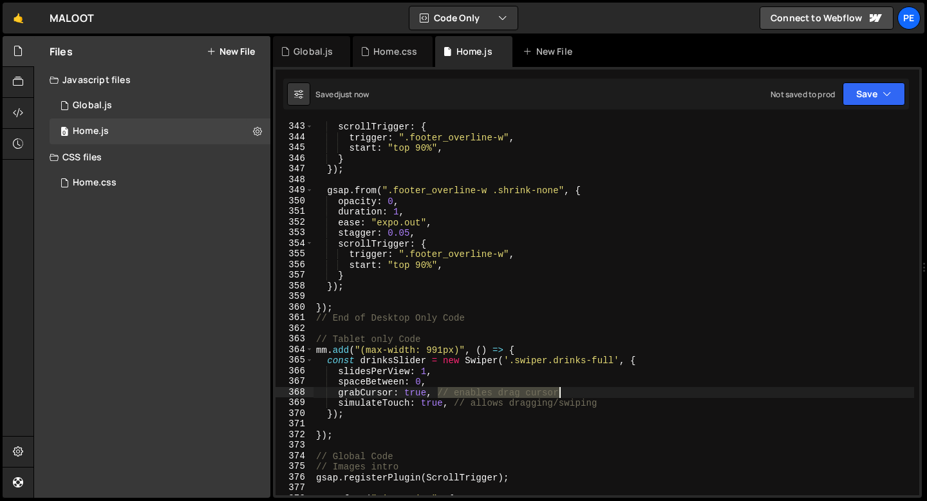
drag, startPoint x: 437, startPoint y: 391, endPoint x: 568, endPoint y: 396, distance: 130.8
click at [568, 396] on div "ease : "expo.inOut" , scrollTrigger : { trigger : ".footer_overline-w" , start …" at bounding box center [613, 308] width 600 height 395
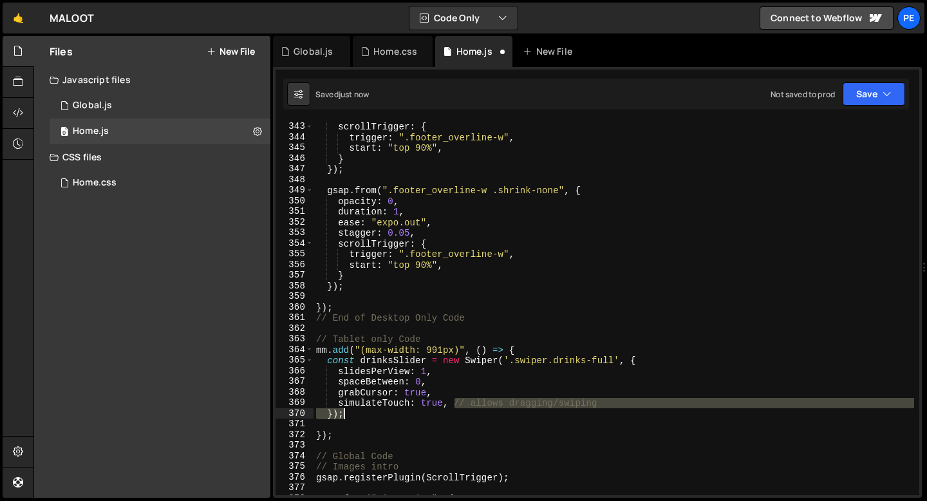
drag, startPoint x: 456, startPoint y: 405, endPoint x: 597, endPoint y: 408, distance: 140.9
click at [597, 408] on div "ease : "expo.inOut" , scrollTrigger : { trigger : ".footer_overline-w" , start …" at bounding box center [613, 308] width 600 height 395
click at [449, 401] on div "ease : "expo.inOut" , scrollTrigger : { trigger : ".footer_overline-w" , start …" at bounding box center [613, 308] width 600 height 395
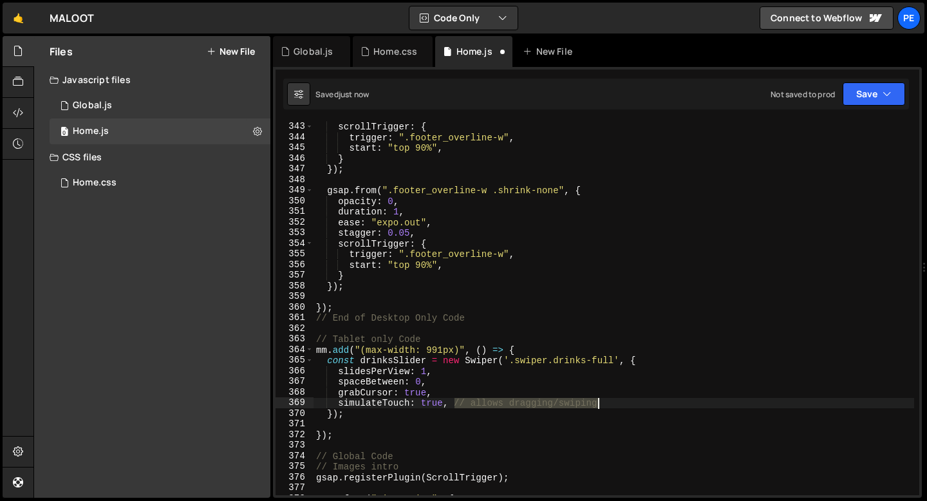
drag, startPoint x: 453, startPoint y: 403, endPoint x: 598, endPoint y: 405, distance: 144.8
click at [598, 405] on div "ease : "expo.inOut" , scrollTrigger : { trigger : ".footer_overline-w" , start …" at bounding box center [613, 308] width 600 height 395
click at [452, 387] on div "ease : "expo.inOut" , scrollTrigger : { trigger : ".footer_overline-w" , start …" at bounding box center [613, 308] width 600 height 395
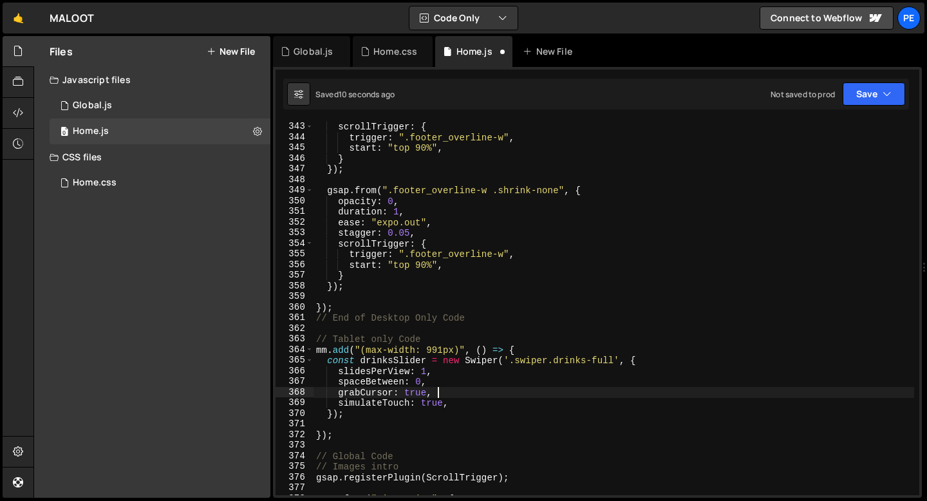
type textarea "grabCursor: true,"
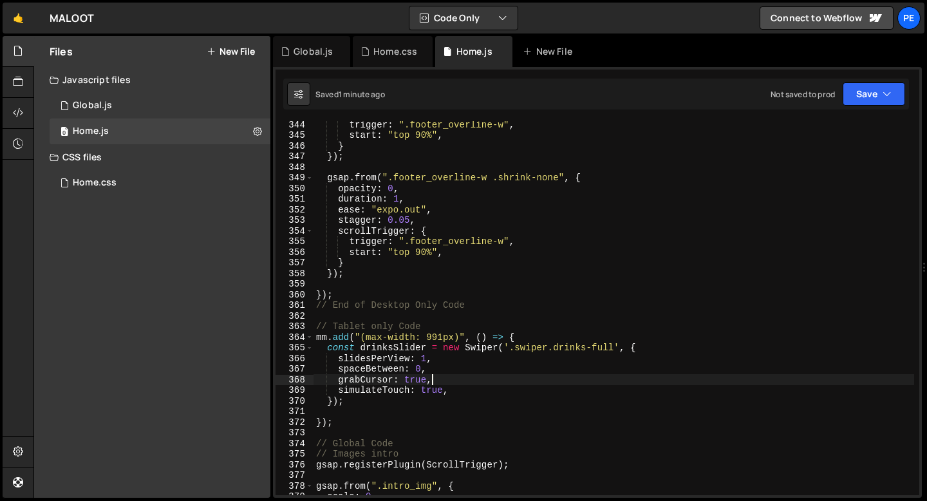
scroll to position [3643, 0]
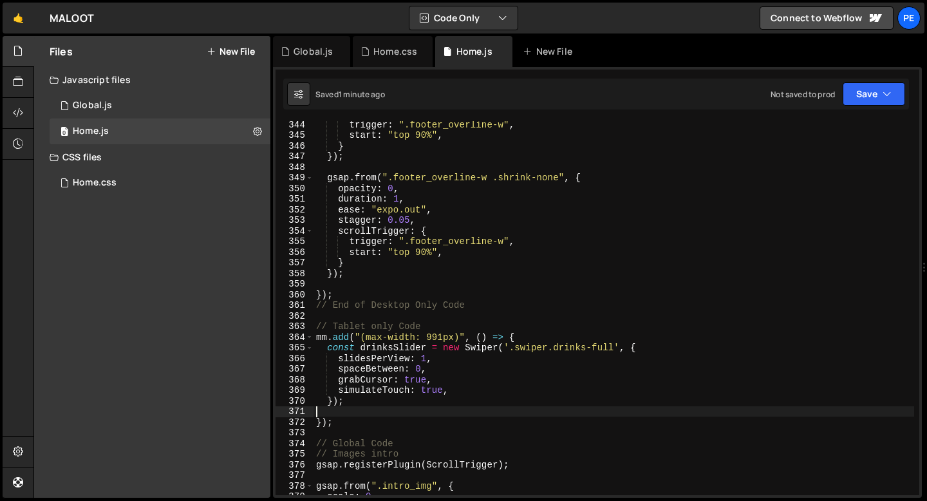
click at [356, 408] on div "trigger : ".footer_overline-w" , start : "top 90%" , } }) ; gsap . from ( ".foo…" at bounding box center [613, 316] width 600 height 395
click at [425, 355] on div "trigger : ".footer_overline-w" , start : "top 90%" , } }) ; gsap . from ( ".foo…" at bounding box center [613, 316] width 600 height 395
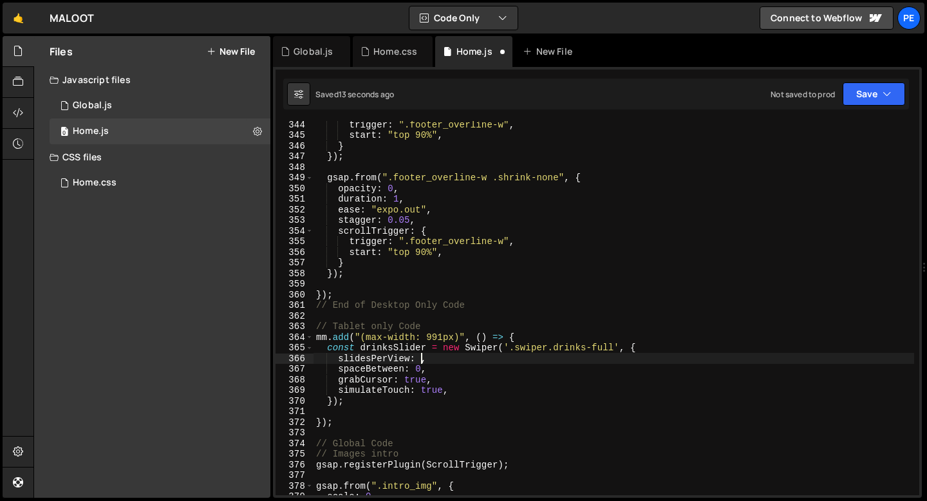
scroll to position [0, 7]
type textarea "slidesPerView: 1,"
click at [393, 56] on div "Home.css" at bounding box center [395, 51] width 44 height 13
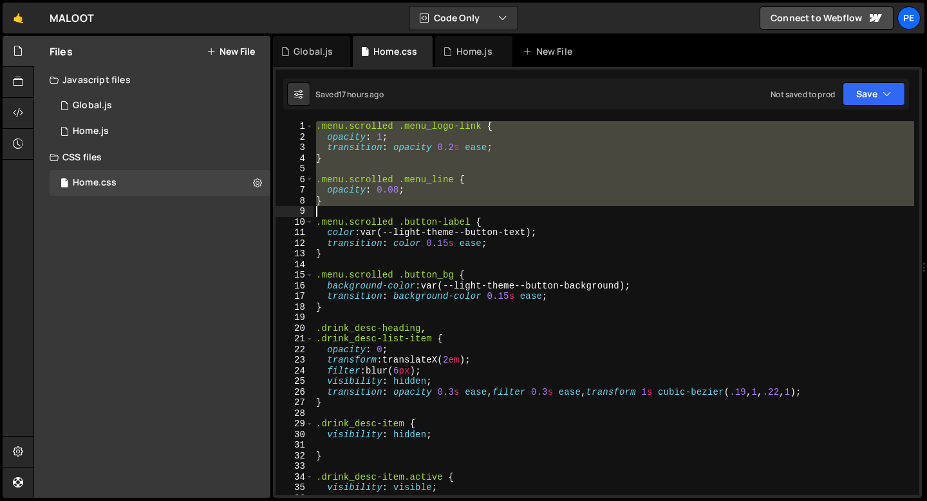
drag, startPoint x: 317, startPoint y: 129, endPoint x: 348, endPoint y: 205, distance: 82.2
click at [348, 205] on div ".menu.scrolled .menu_logo-link { opacity : 1 ; transition : opacity 0.2 s ease …" at bounding box center [613, 318] width 600 height 395
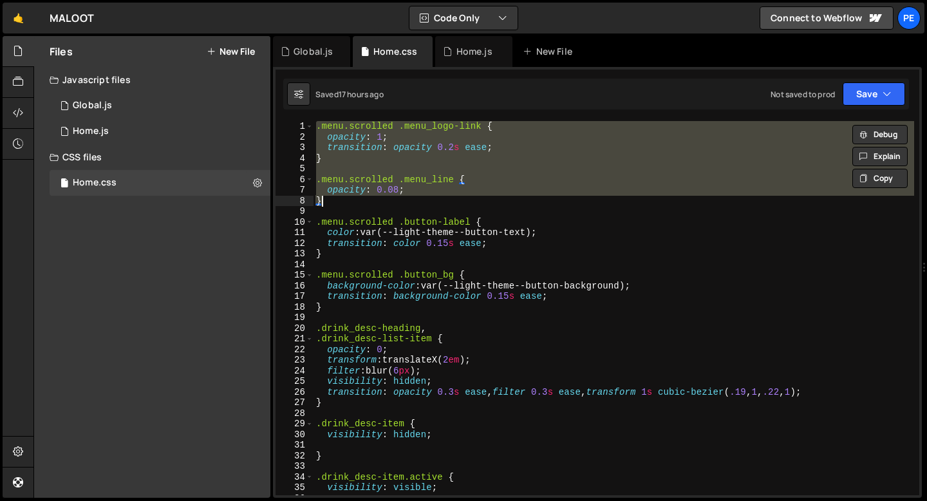
click at [338, 203] on div ".menu.scrolled .menu_logo-link { opacity : 1 ; transition : opacity 0.2 s ease …" at bounding box center [613, 308] width 600 height 374
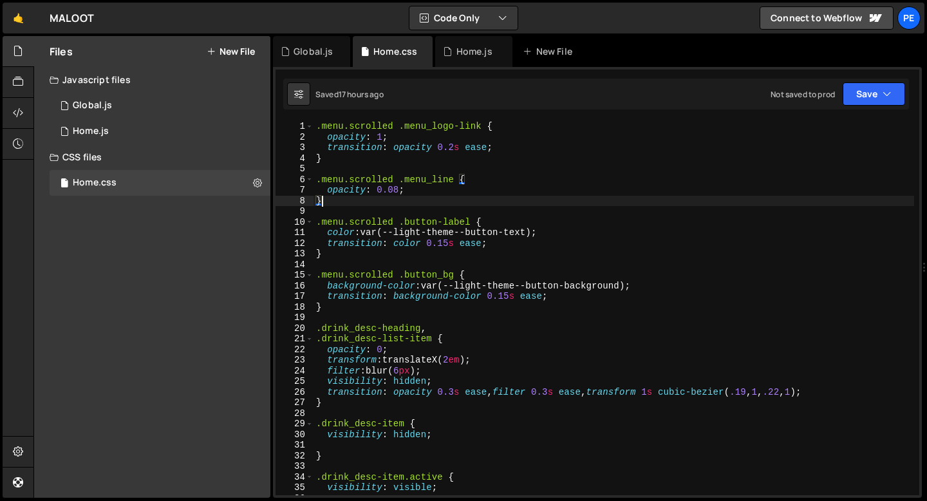
click at [317, 127] on div ".menu.scrolled .menu_logo-link { opacity : 1 ; transition : opacity 0.2 s ease …" at bounding box center [613, 318] width 600 height 395
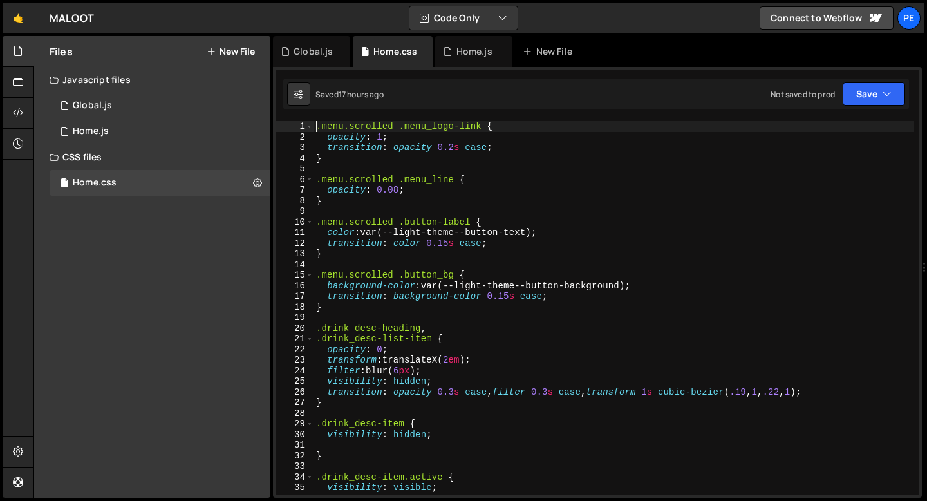
type textarea ".menu.scrolled .menu_logo-link {"
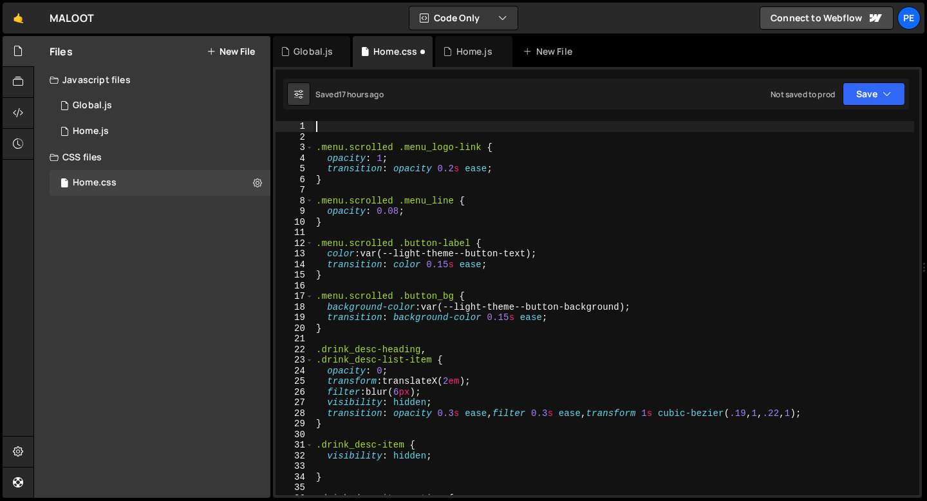
paste textarea "}"
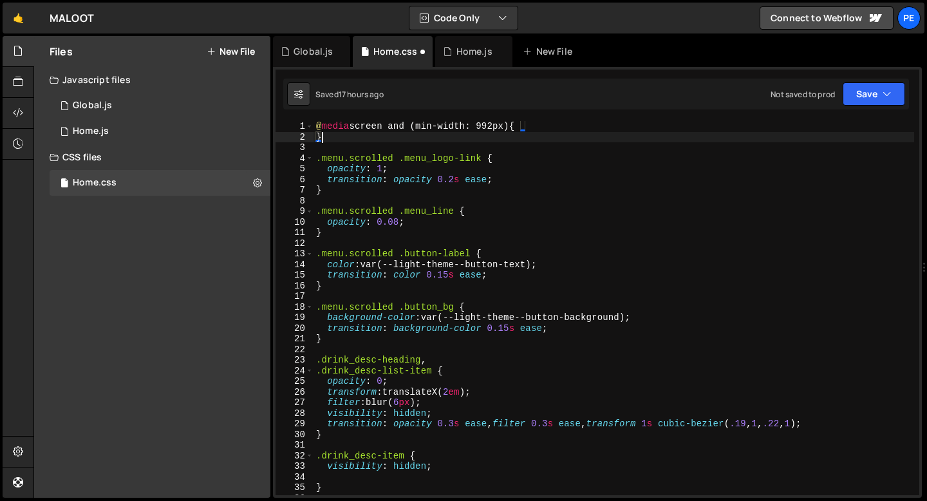
click at [316, 125] on div "@ media screen and (min-width: 992px) { } .menu.scrolled .menu_logo-link { opac…" at bounding box center [613, 318] width 600 height 395
type textarea "@media screen and (min-width: 992px) {"
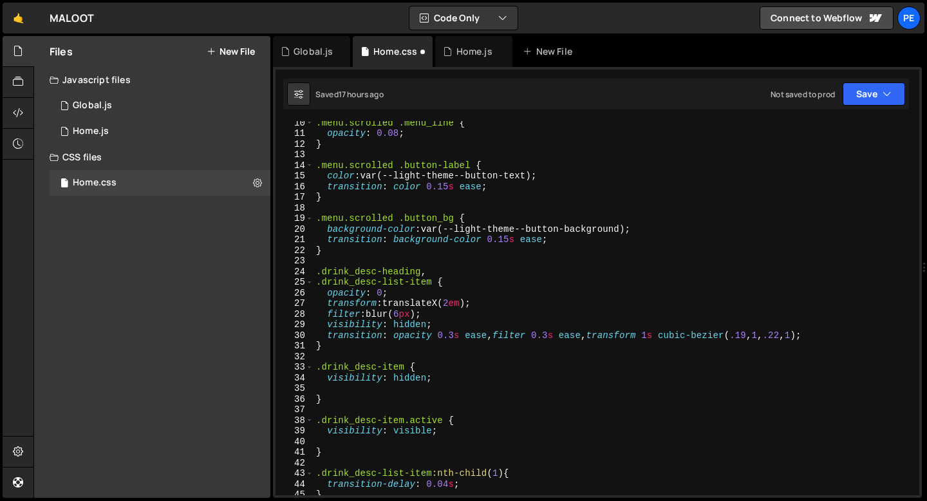
scroll to position [110, 0]
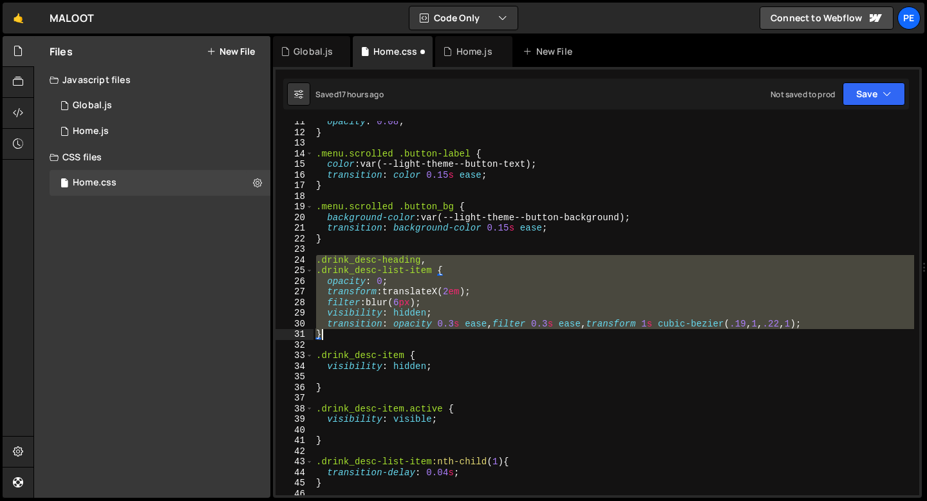
drag, startPoint x: 317, startPoint y: 261, endPoint x: 344, endPoint y: 335, distance: 78.6
click at [344, 335] on div "opacity : 0.08 ; } .menu.scrolled .button-label { color : var(--light-theme--bu…" at bounding box center [613, 313] width 600 height 395
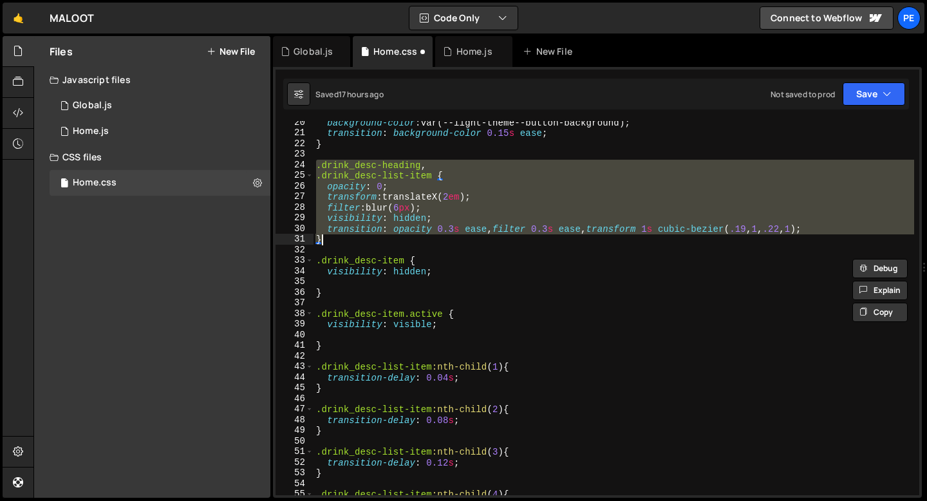
scroll to position [205, 0]
click at [317, 167] on div "background-color : var(--light-theme--button-background) ; transition : backgro…" at bounding box center [613, 308] width 600 height 374
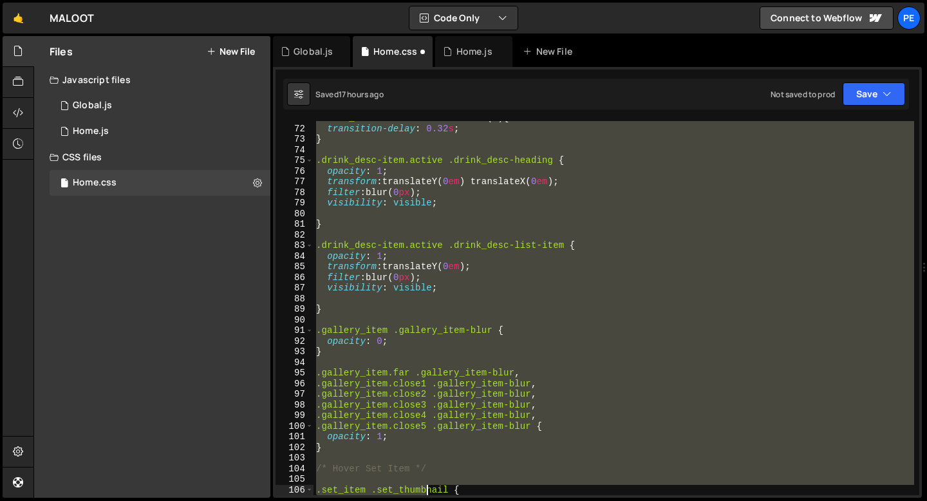
scroll to position [752, 0]
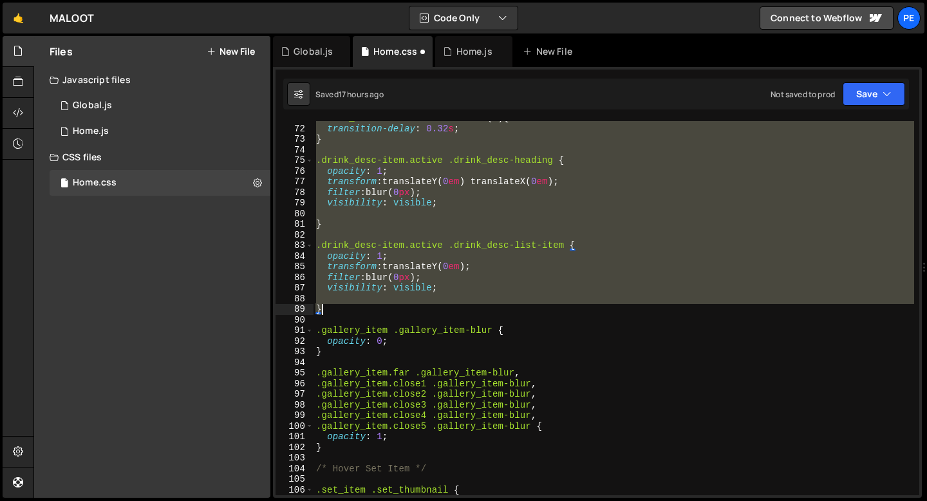
drag, startPoint x: 317, startPoint y: 167, endPoint x: 373, endPoint y: 308, distance: 152.0
click at [373, 308] on div ".drink_desc-list-item :nth-child ( 8 ) { transition-delay : 0.32 s ; } .drink_d…" at bounding box center [613, 310] width 600 height 395
type textarea "}"
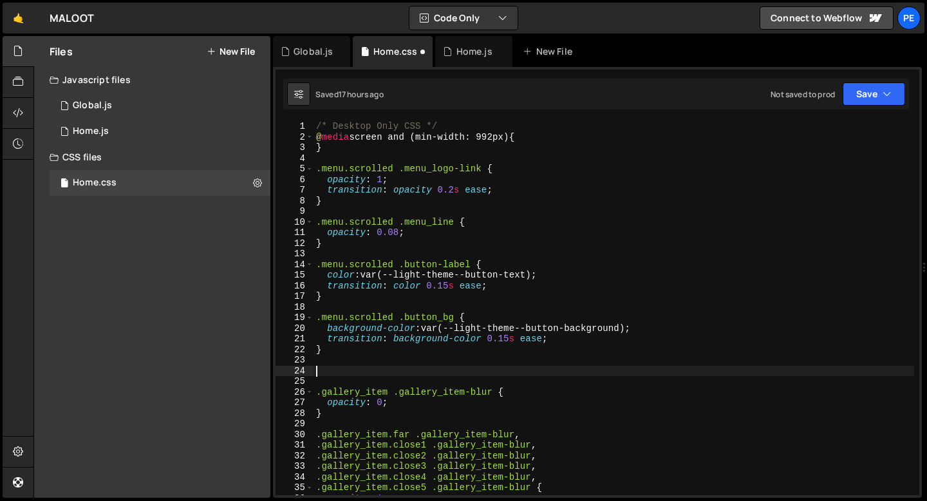
scroll to position [0, 0]
click at [547, 138] on div "/* Desktop Only CSS */ @ media screen and (min-width: 992px) { } .menu.scrolled…" at bounding box center [613, 318] width 600 height 395
type textarea "@media screen and (min-width: 992px) {"
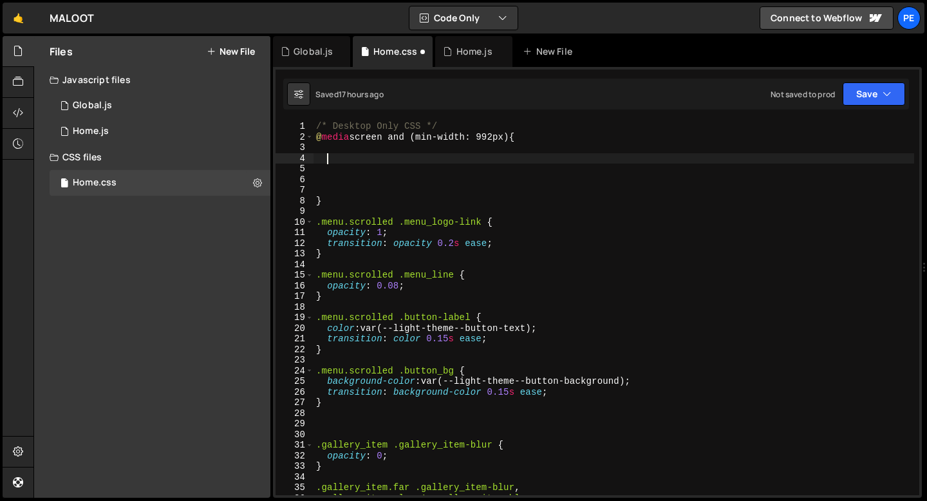
paste textarea "}"
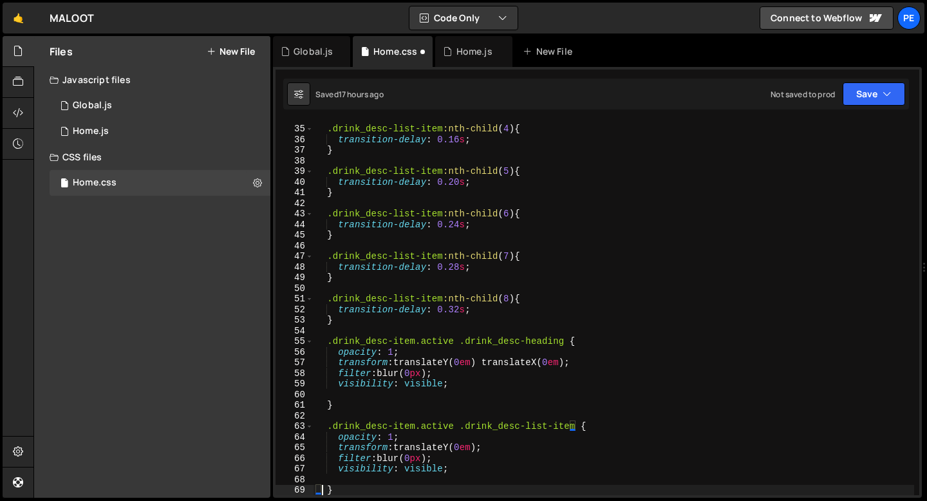
type textarea "}"
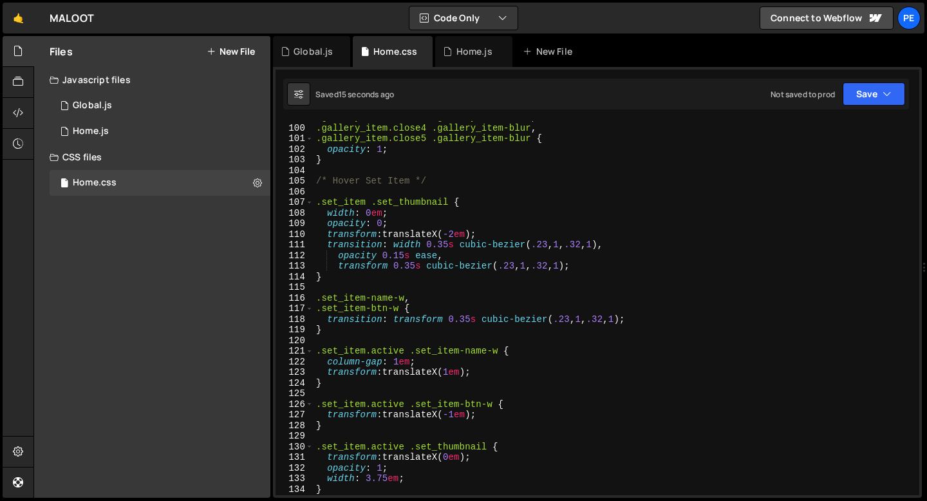
scroll to position [1049, 0]
click at [328, 195] on div ".gallery_item.close3 .gallery_item-blur , .gallery_item.close4 .gallery_item-bl…" at bounding box center [613, 309] width 600 height 395
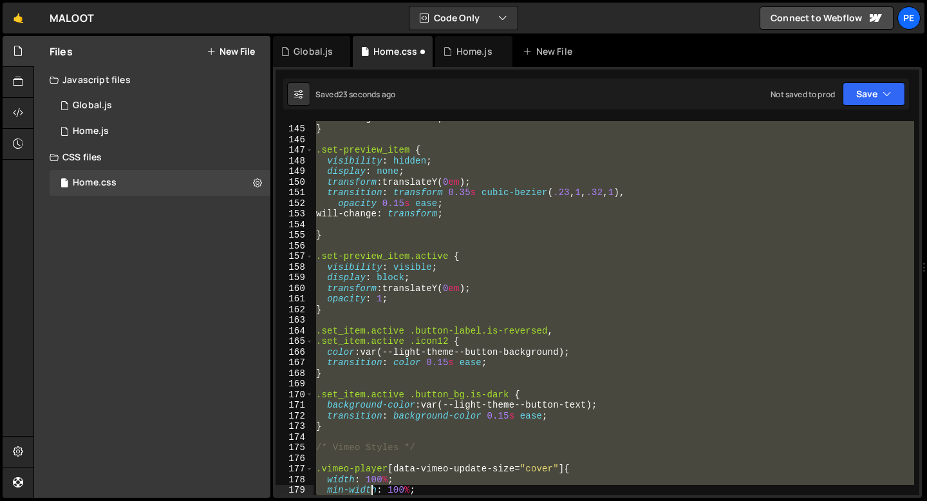
scroll to position [1580, 0]
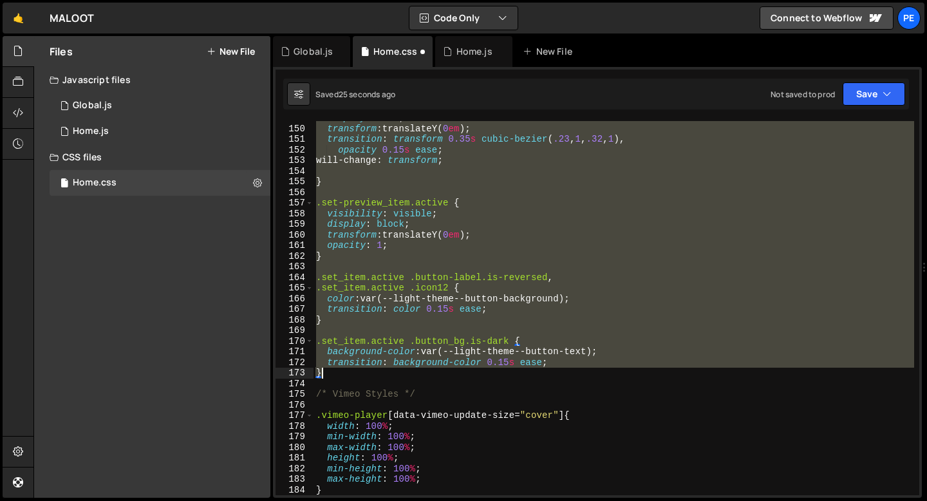
drag, startPoint x: 317, startPoint y: 181, endPoint x: 356, endPoint y: 373, distance: 195.9
click at [356, 373] on div "display : none ; transform : translateY( 0 em ) ; transition : transform 0.35 s…" at bounding box center [613, 310] width 600 height 395
type textarea "transition: background-color 0.15s ease; }"
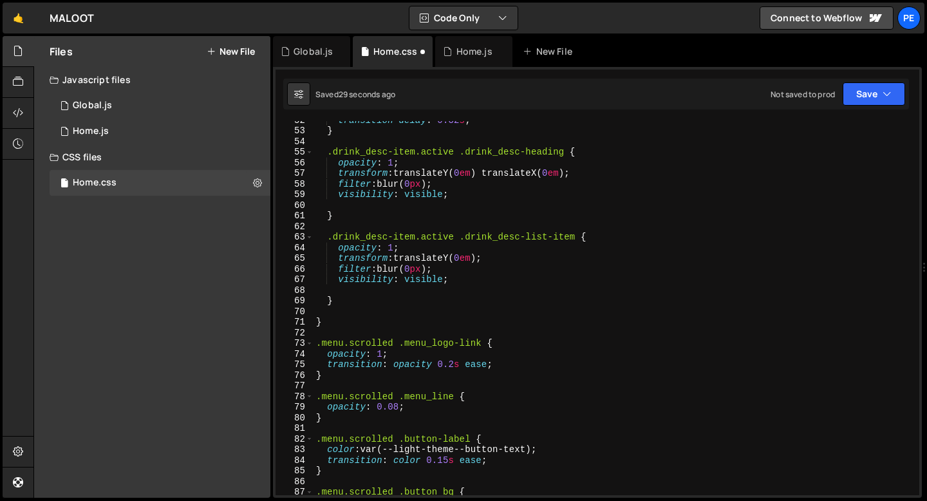
scroll to position [578, 0]
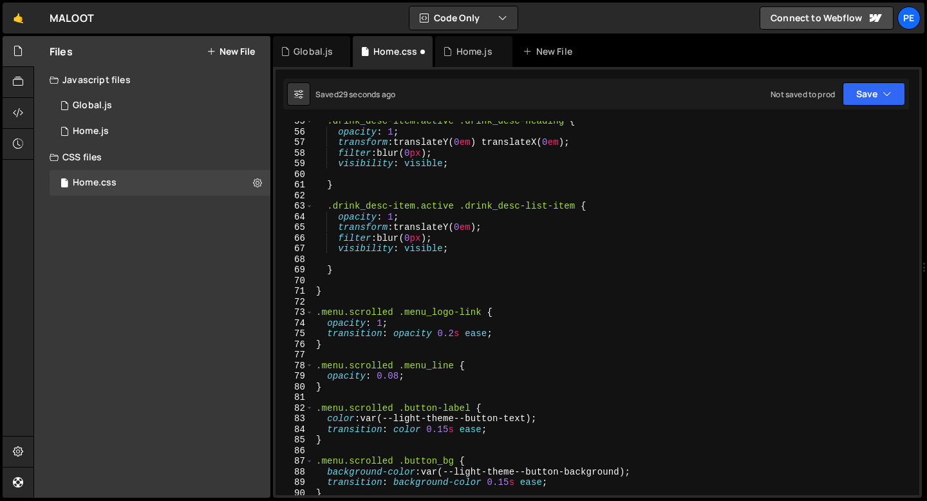
click at [358, 273] on div ".drink_desc-item.active .drink_desc-heading { opacity : 1 ; transform : transla…" at bounding box center [613, 313] width 600 height 395
type textarea "}"
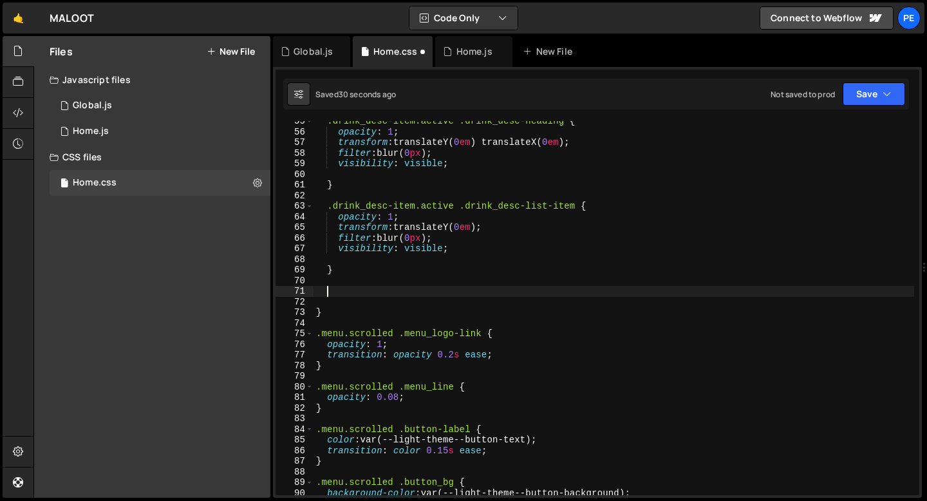
paste textarea "}"
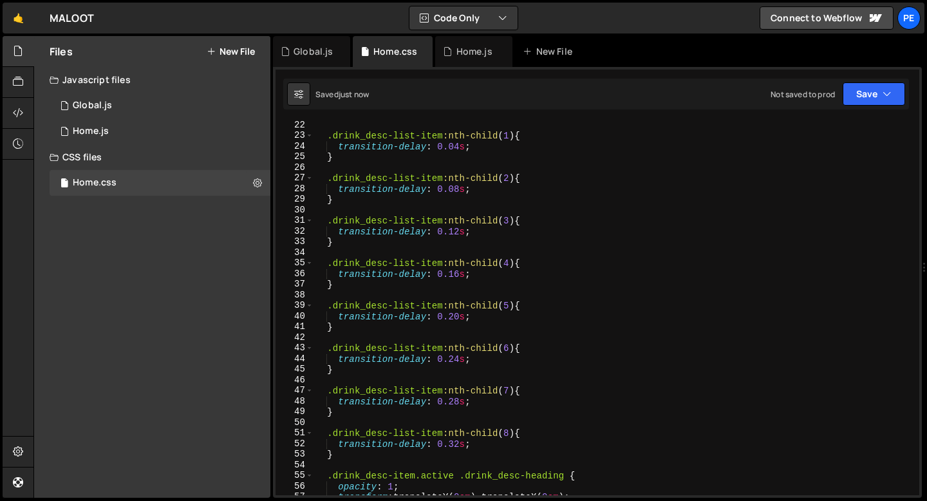
scroll to position [0, 0]
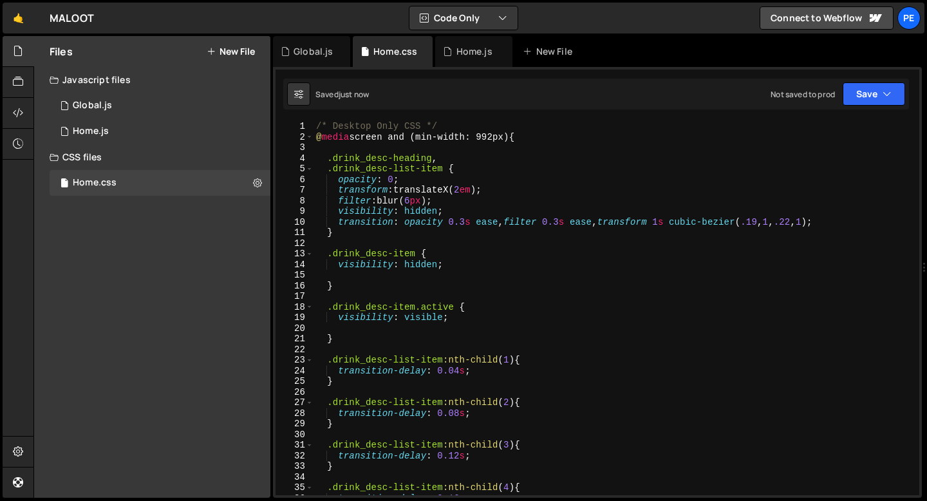
click at [364, 124] on div "/* Desktop Only CSS */ @ media screen and (min-width: 992px) { .drink_desc-head…" at bounding box center [613, 318] width 600 height 395
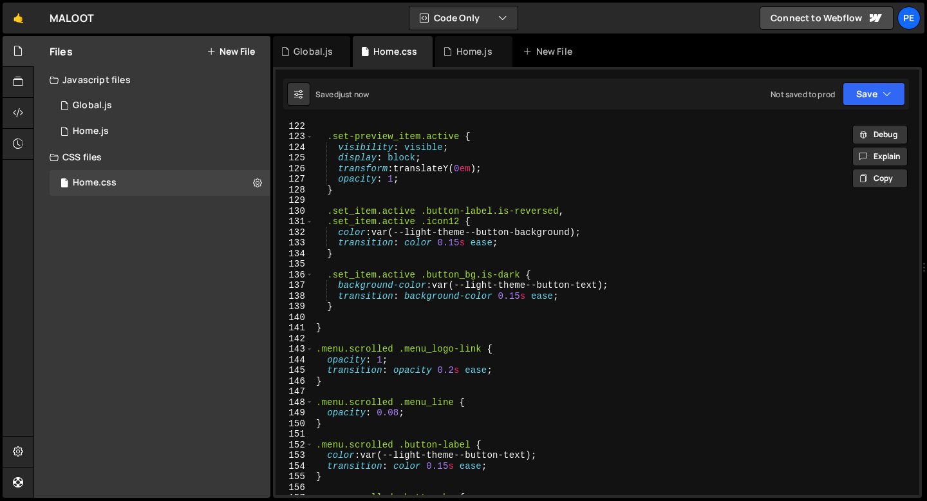
scroll to position [1285, 0]
click at [345, 329] on div ".set-preview_item.active { visibility : visible ; display : block ; transform :…" at bounding box center [613, 317] width 600 height 395
type textarea "}"
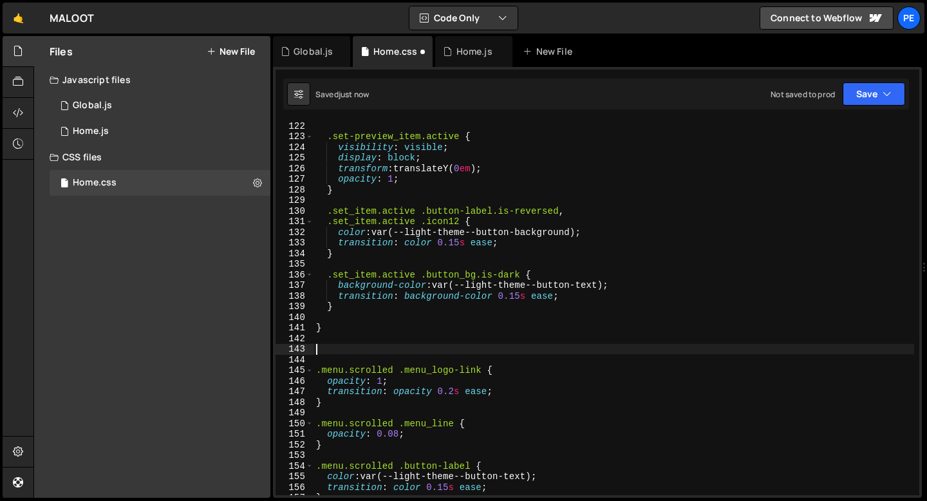
paste textarea "}"
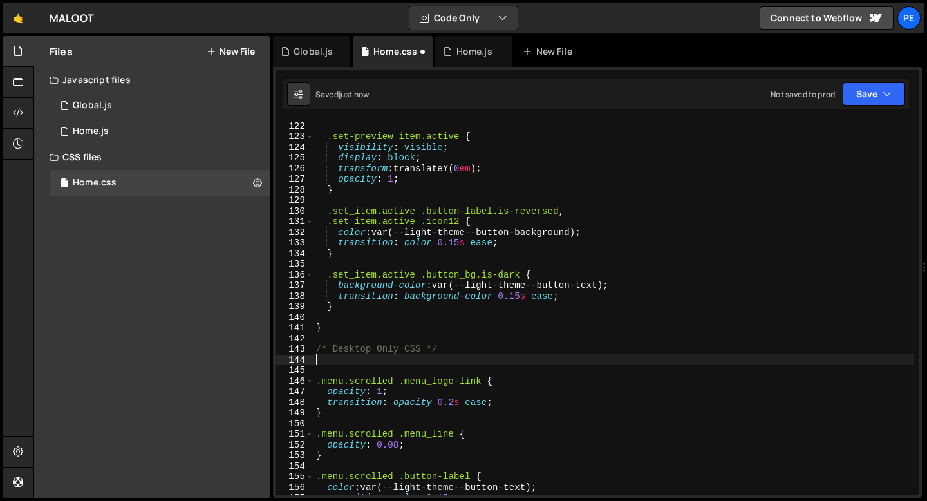
click at [320, 340] on div ".set-preview_item.active { visibility : visible ; display : block ; transform :…" at bounding box center [613, 317] width 600 height 395
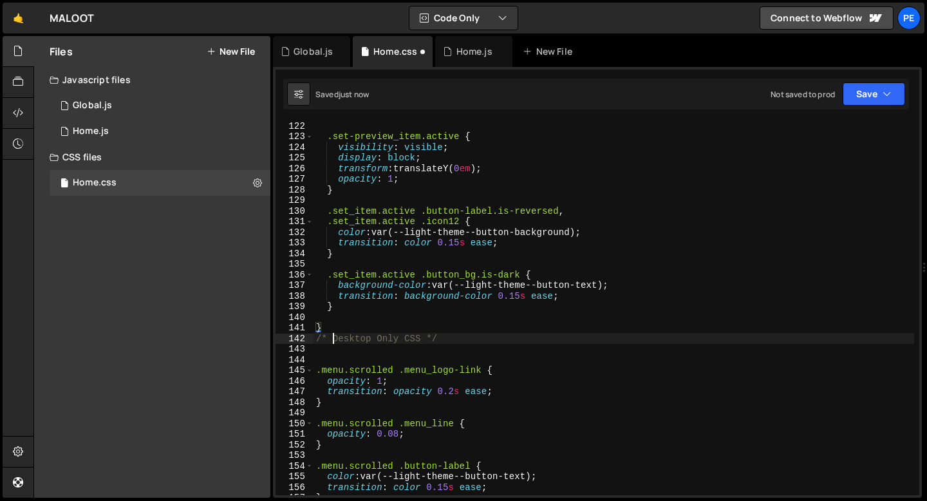
click at [333, 341] on div ".set-preview_item.active { visibility : visible ; display : block ; transform :…" at bounding box center [613, 317] width 600 height 395
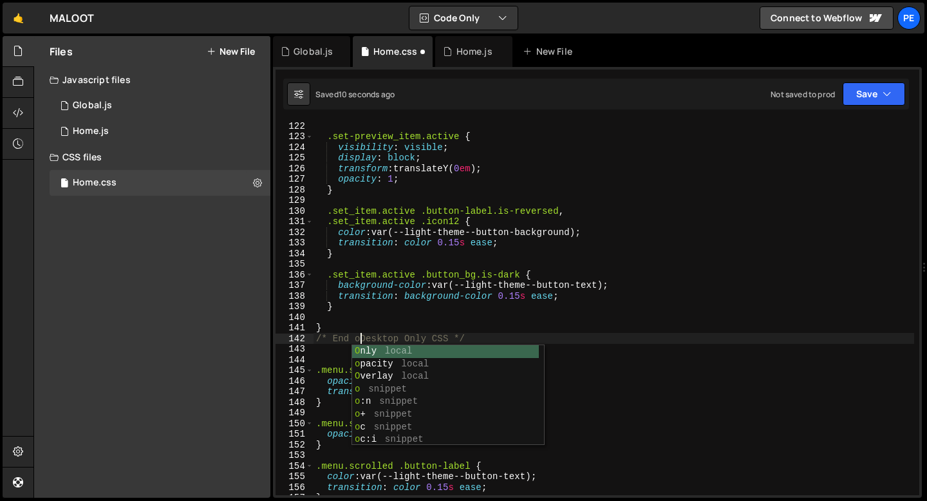
type textarea "/* End of Desktop Only CSS */"
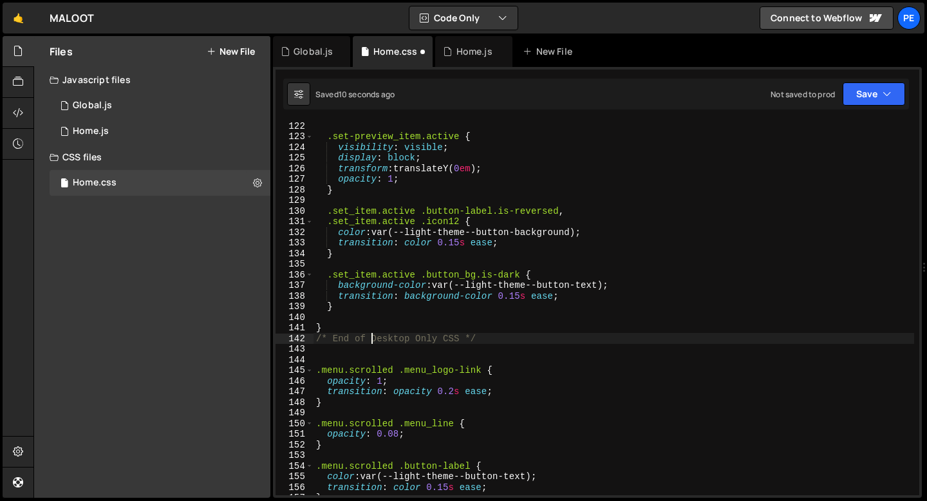
scroll to position [0, 3]
click at [342, 352] on div ".set-preview_item.active { visibility : visible ; display : block ; transform :…" at bounding box center [613, 317] width 600 height 395
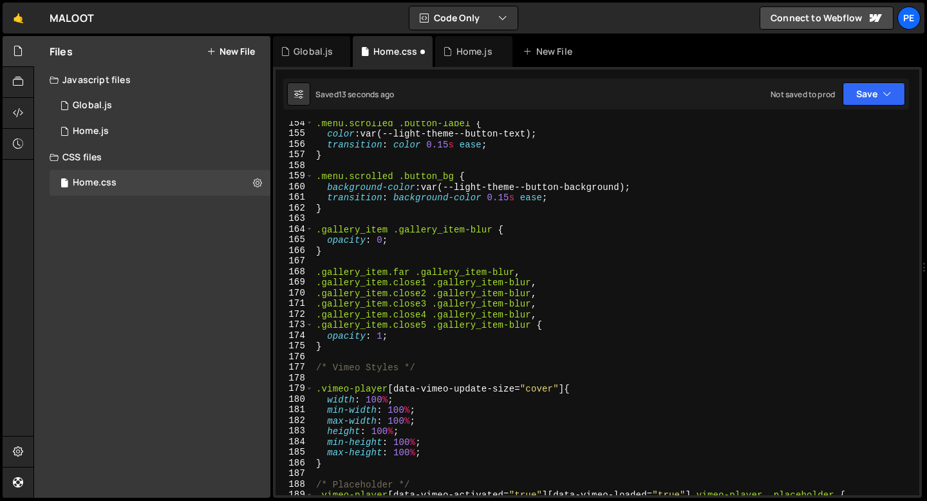
scroll to position [1627, 0]
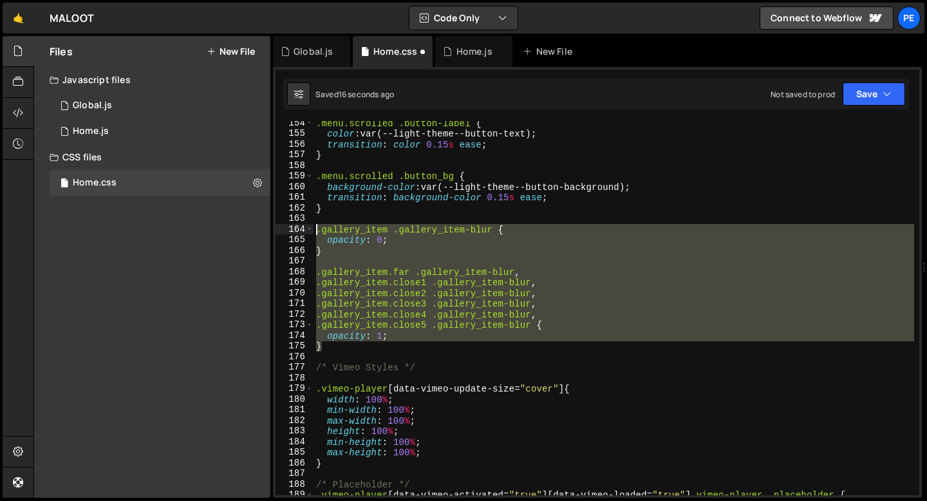
drag, startPoint x: 333, startPoint y: 346, endPoint x: 317, endPoint y: 231, distance: 116.3
click at [317, 231] on div ".menu.scrolled .button-label { color : var(--light-theme--button-text) ; transi…" at bounding box center [613, 315] width 600 height 395
type textarea ".gallery_item .gallery_item-blur { opacity: 0;"
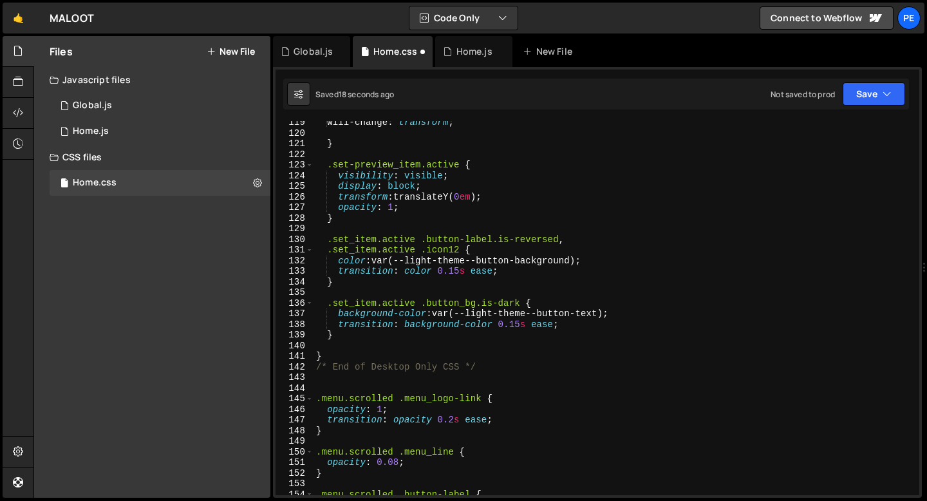
scroll to position [1257, 0]
click at [344, 333] on div "will-change : transform ; } .set-preview_item.active { visibility : visible ; d…" at bounding box center [613, 314] width 600 height 395
type textarea "}"
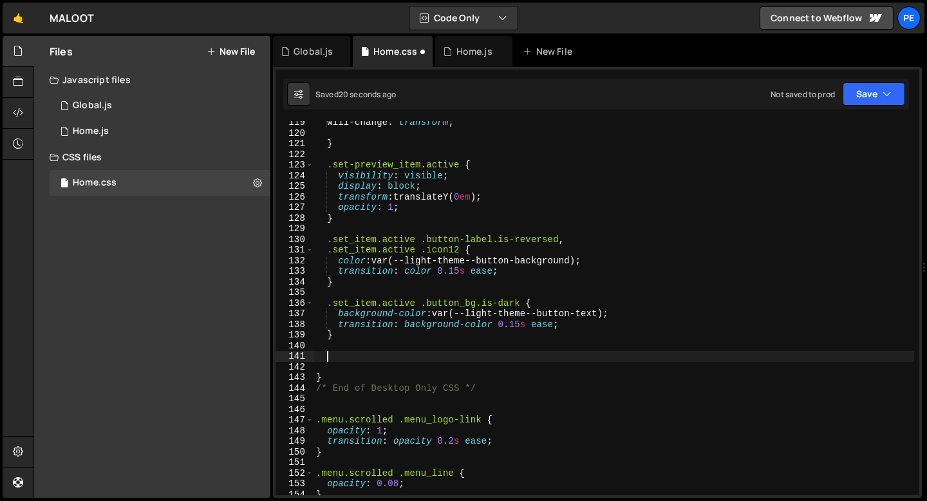
paste textarea "}"
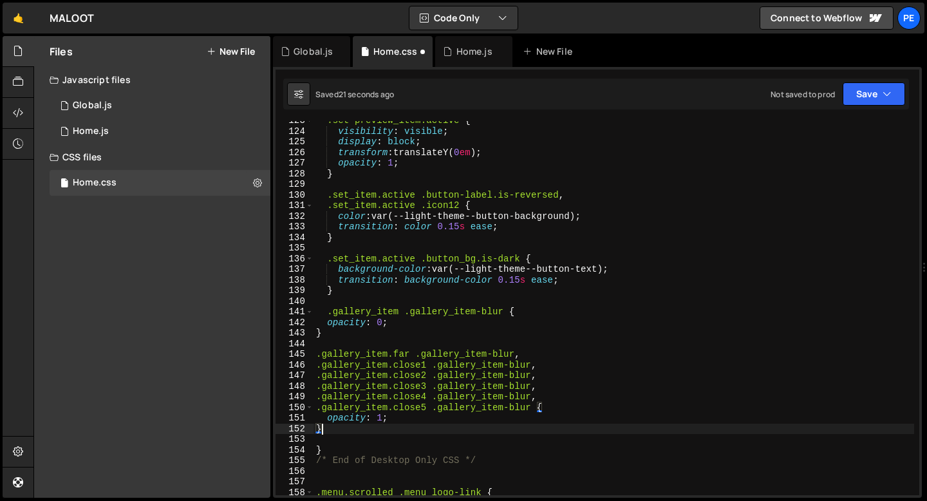
scroll to position [1363, 0]
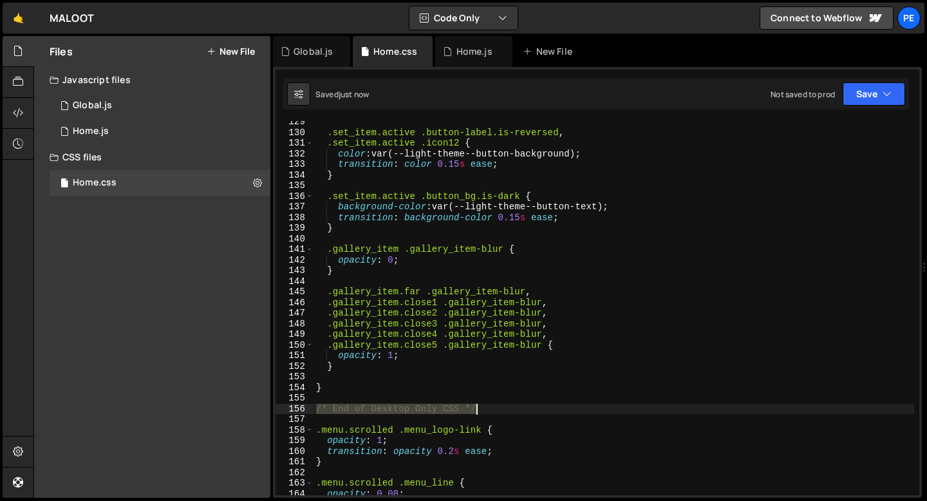
drag, startPoint x: 317, startPoint y: 409, endPoint x: 477, endPoint y: 405, distance: 159.6
click at [477, 405] on div ".set_item.active .button-label.is-reversed , .set_item.active .icon12 { color :…" at bounding box center [613, 313] width 600 height 395
click at [374, 224] on div ".set_item.active .button-label.is-reversed , .set_item.active .icon12 { color :…" at bounding box center [613, 313] width 600 height 395
type textarea "}"
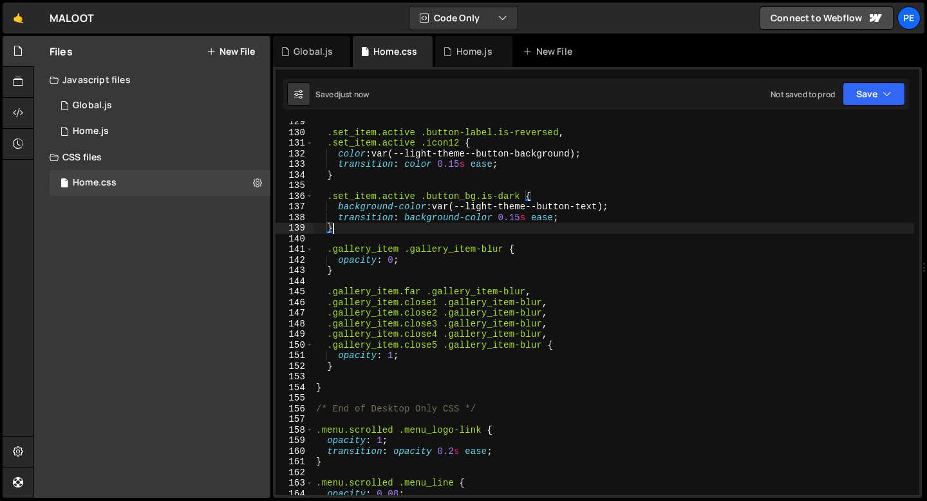
click at [373, 235] on div ".set_item.active .button-label.is-reversed , .set_item.active .icon12 { color :…" at bounding box center [613, 313] width 600 height 395
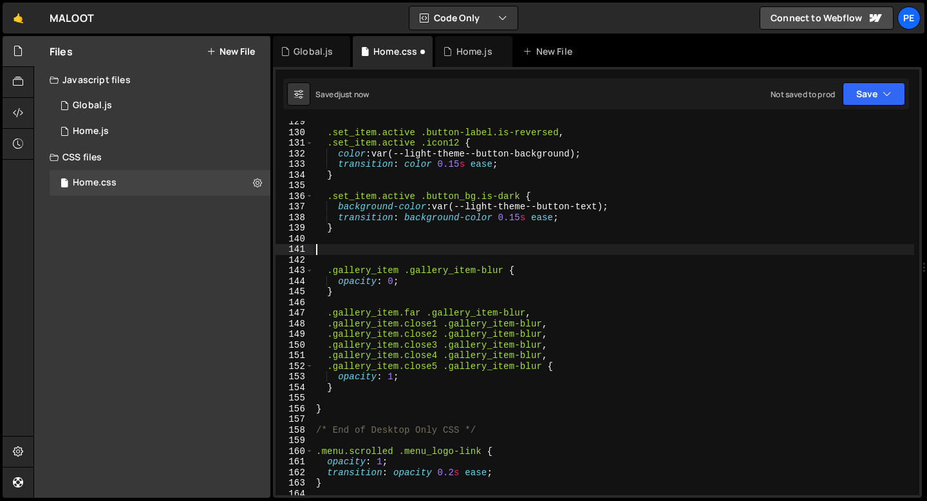
paste textarea "/* End of Desktop Only CSS */"
click at [316, 248] on div ".set_item.active .button-label.is-reversed , .set_item.active .icon12 { color :…" at bounding box center [613, 313] width 600 height 395
type textarea "/* End of Desktop Only CSS */"
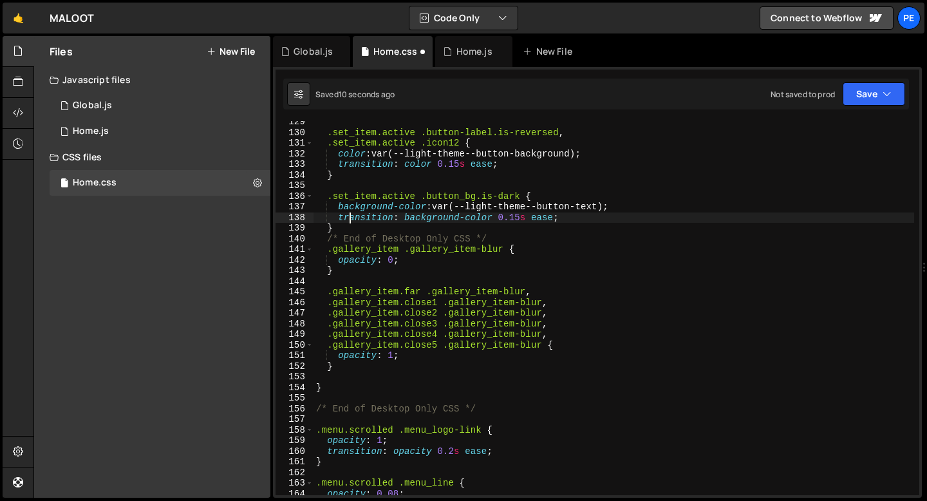
click at [347, 223] on div ".set_item.active .button-label.is-reversed , .set_item.active .icon12 { color :…" at bounding box center [613, 313] width 600 height 395
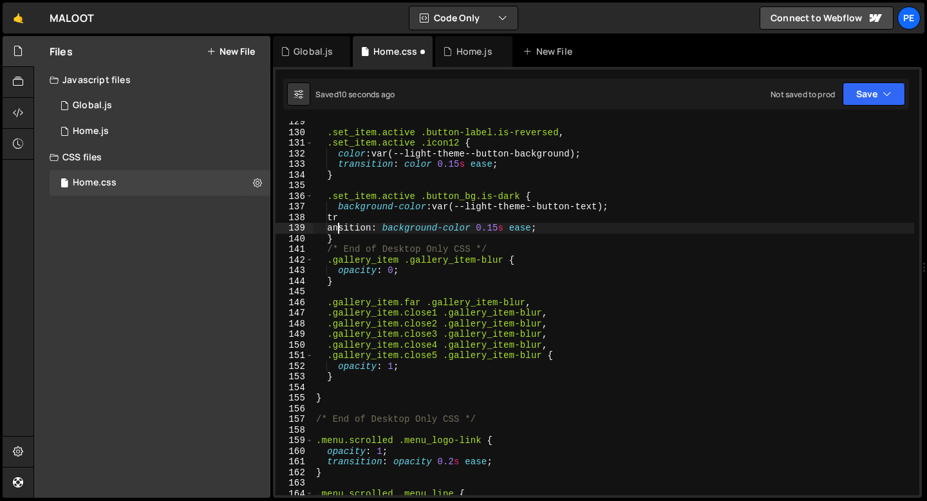
scroll to position [0, 1]
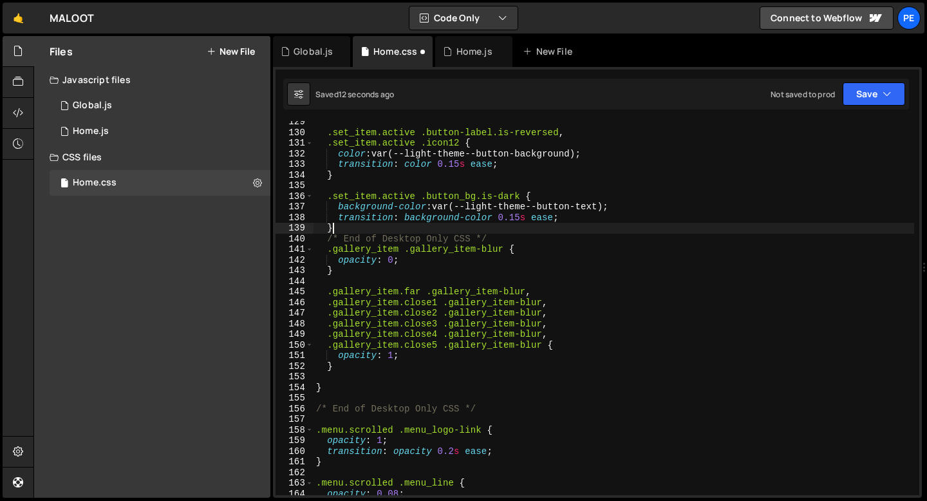
click at [346, 230] on div ".set_item.active .button-label.is-reversed , .set_item.active .icon12 { color :…" at bounding box center [613, 313] width 600 height 395
type textarea "}"
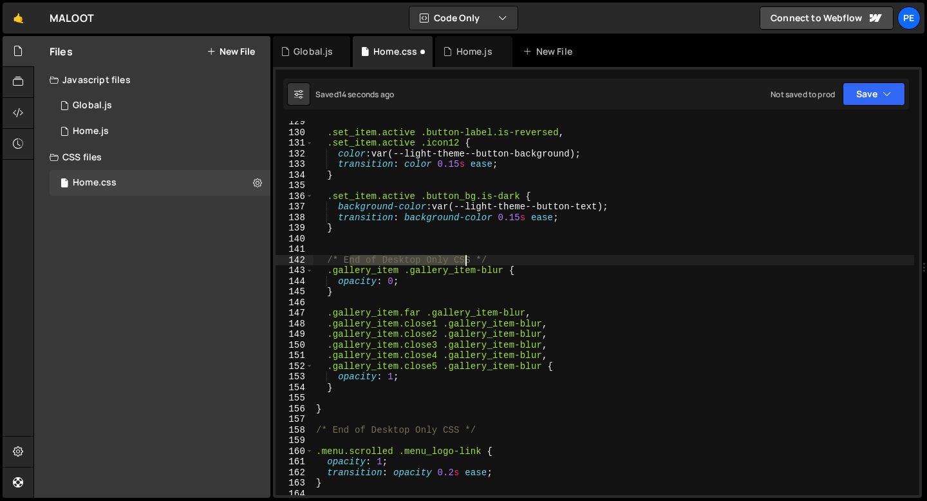
drag, startPoint x: 347, startPoint y: 261, endPoint x: 465, endPoint y: 263, distance: 118.4
click at [465, 263] on div ".set_item.active .button-label.is-reversed , .set_item.active .icon12 { color :…" at bounding box center [613, 313] width 600 height 395
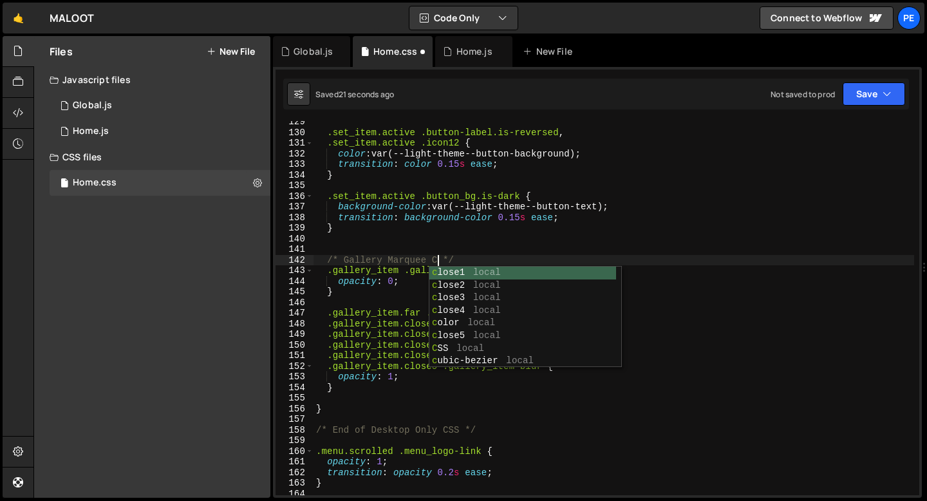
scroll to position [0, 9]
type textarea "/* Gallery Marquee CSS */"
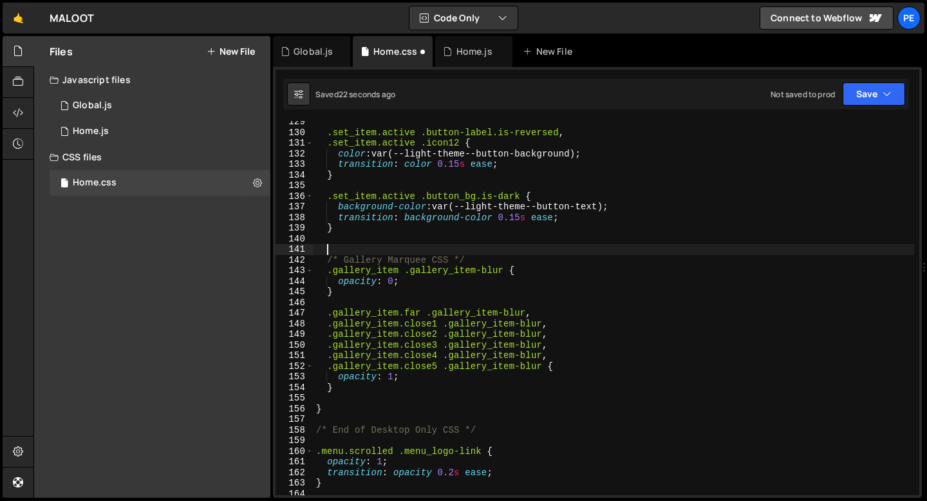
click at [416, 248] on div ".set_item.active .button-label.is-reversed , .set_item.active .icon12 { color :…" at bounding box center [613, 313] width 600 height 395
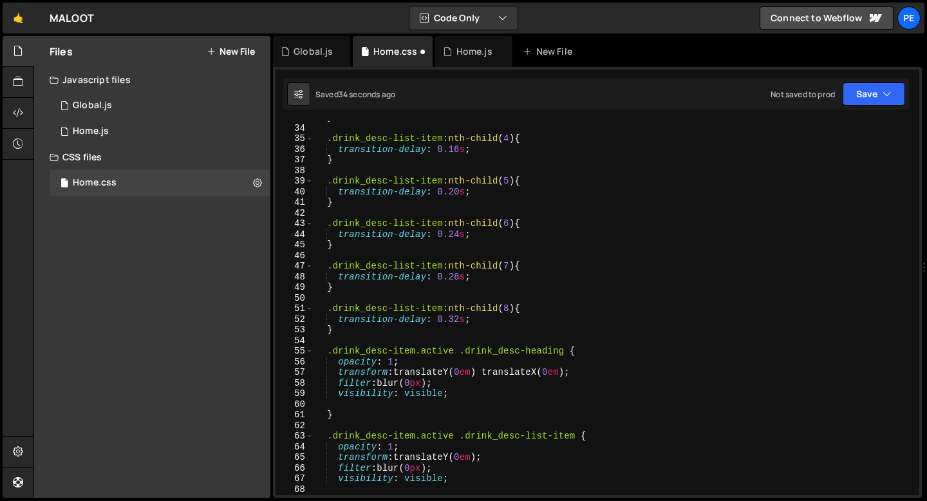
scroll to position [0, 0]
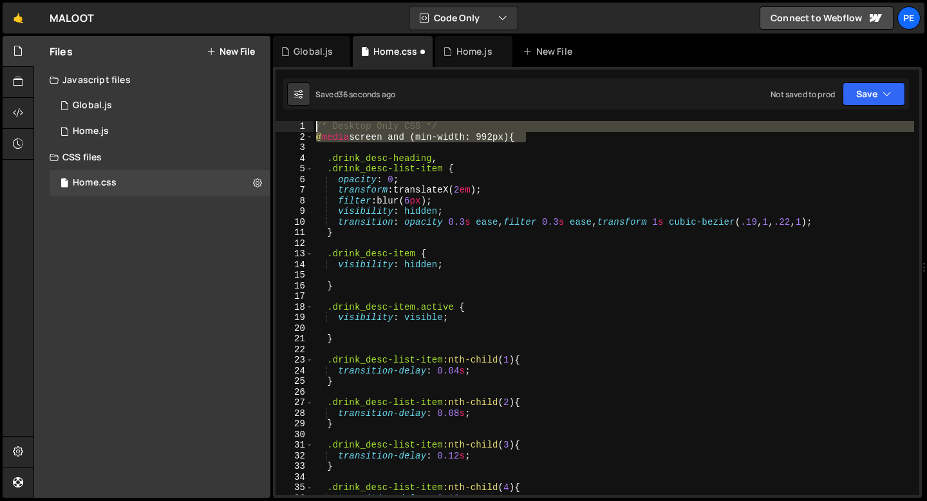
drag, startPoint x: 530, startPoint y: 138, endPoint x: 328, endPoint y: 120, distance: 202.8
click at [328, 120] on div "slidesPerView: 1, 344 345 346 347 348 349 350 351 352 353 354 355 356 357 358 3…" at bounding box center [597, 282] width 649 height 430
type textarea "/* Desktop Only CSS */ @media screen and (min-width: 992px) {"
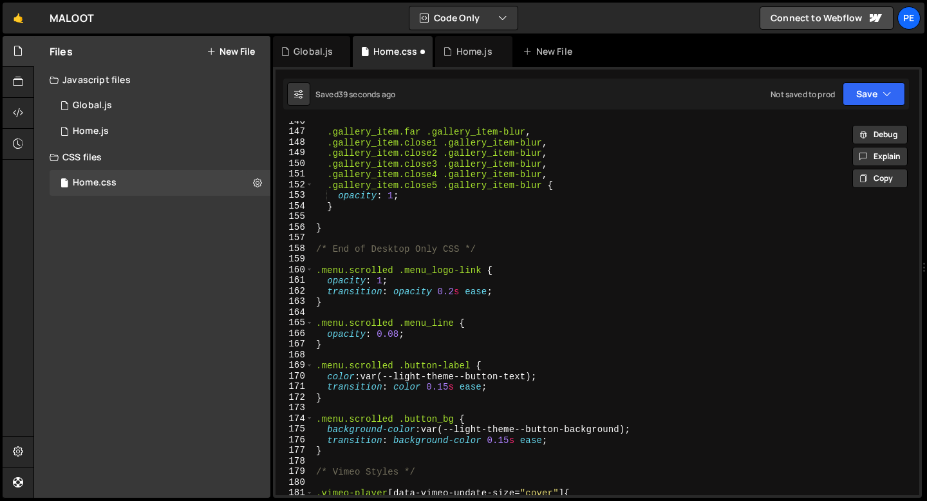
scroll to position [1556, 0]
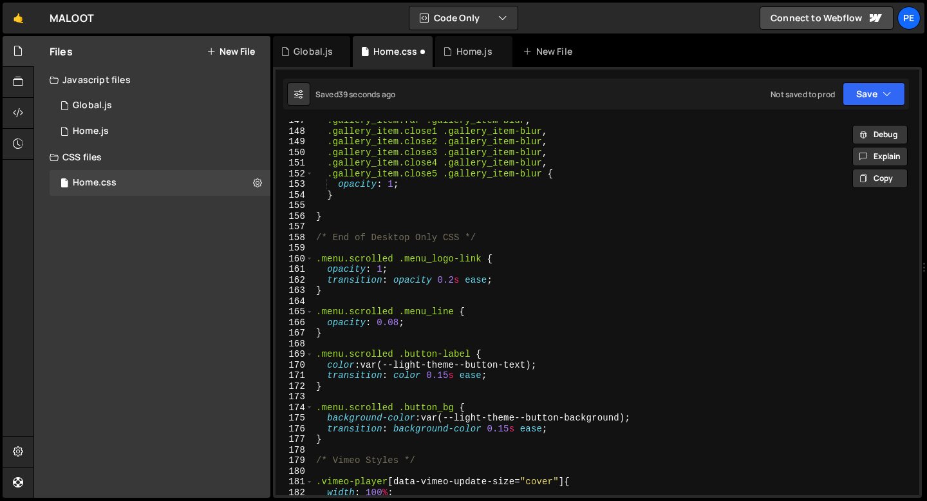
click at [347, 209] on div ".gallery_item.far .gallery_item-blur , .gallery_item.close1 .gallery_item-blur …" at bounding box center [613, 312] width 600 height 395
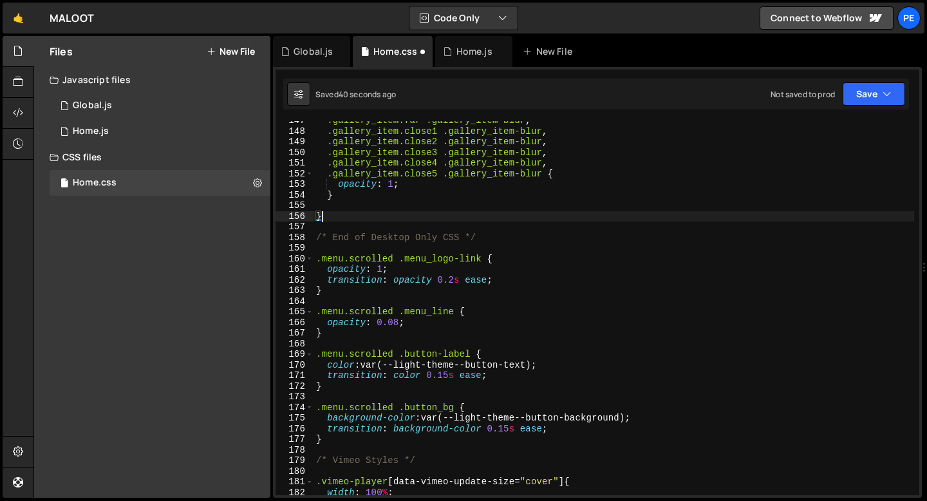
click at [344, 217] on div ".gallery_item.far .gallery_item-blur , .gallery_item.close1 .gallery_item-blur …" at bounding box center [613, 312] width 600 height 395
type textarea "}"
click at [506, 241] on div ".gallery_item.far .gallery_item-blur , .gallery_item.close1 .gallery_item-blur …" at bounding box center [613, 312] width 600 height 395
type textarea "/* End of Desktop Only CSS */"
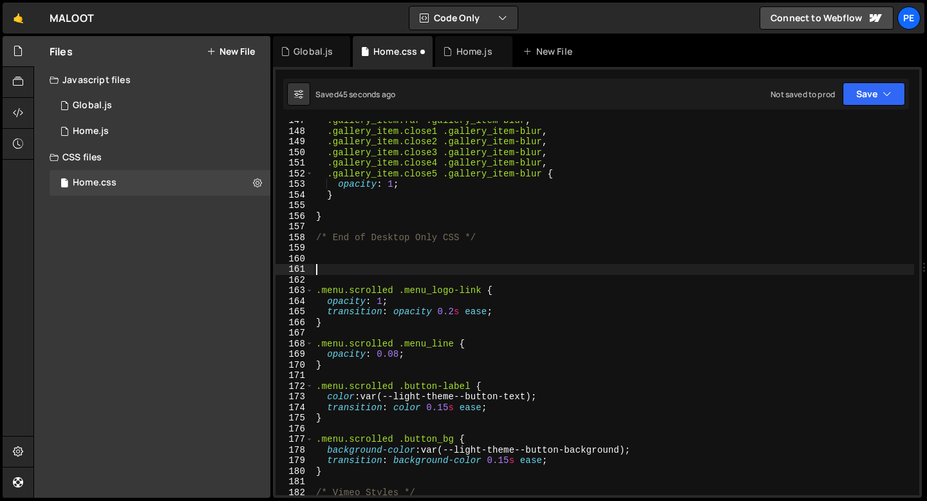
paste textarea "@media screen and (min-width: 992px) {"
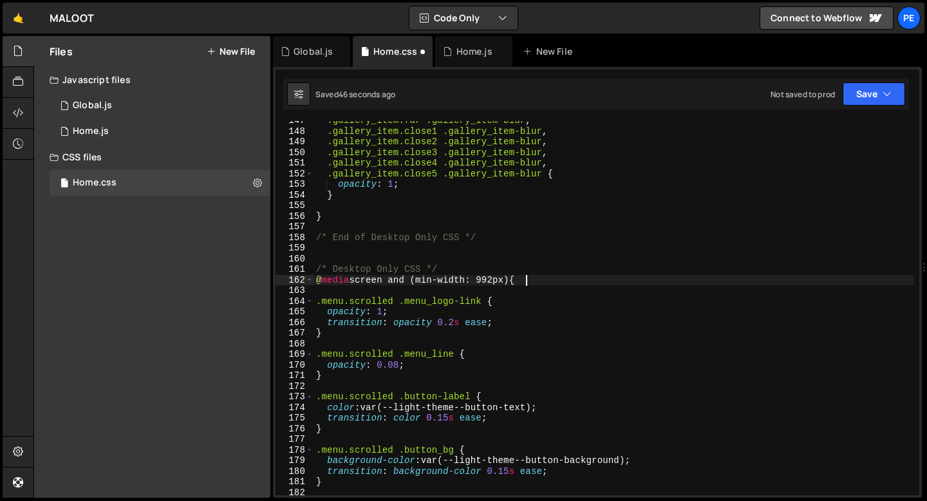
click at [358, 270] on div ".gallery_item.far .gallery_item-blur , .gallery_item.close1 .gallery_item-blur …" at bounding box center [613, 312] width 600 height 395
click at [438, 280] on div ".gallery_item.far .gallery_item-blur , .gallery_item.close1 .gallery_item-blur …" at bounding box center [613, 312] width 600 height 395
click at [495, 279] on div ".gallery_item.far .gallery_item-blur , .gallery_item.close1 .gallery_item-blur …" at bounding box center [613, 312] width 600 height 395
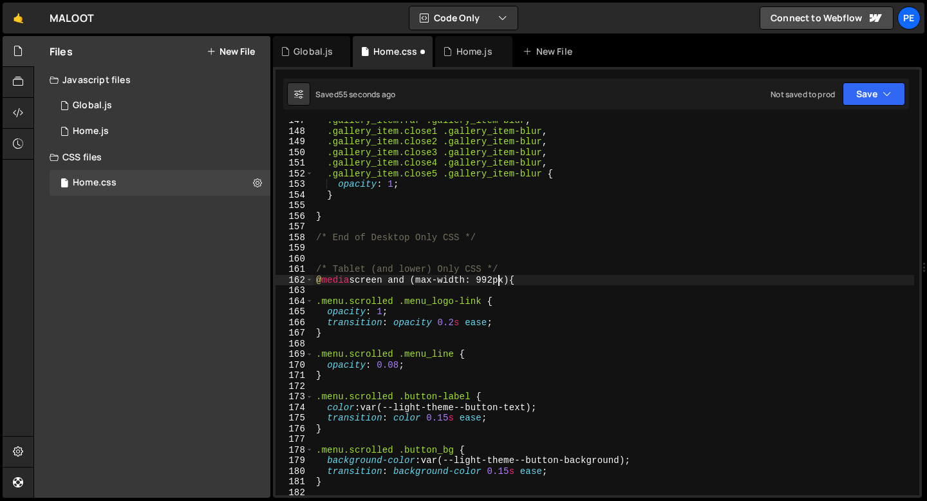
type textarea "@media screen and (max-width: 991px) {"
click at [534, 282] on div ".gallery_item.far .gallery_item-blur , .gallery_item.close1 .gallery_item-blur …" at bounding box center [613, 312] width 600 height 395
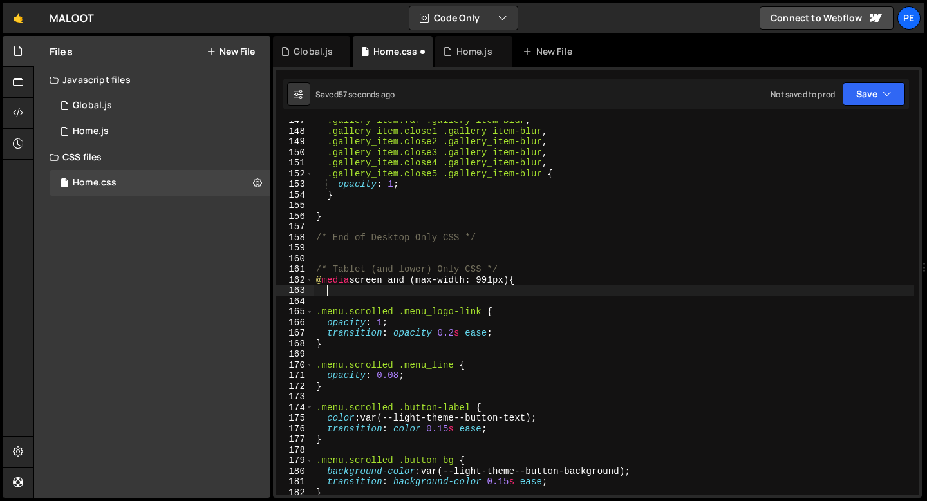
scroll to position [0, 0]
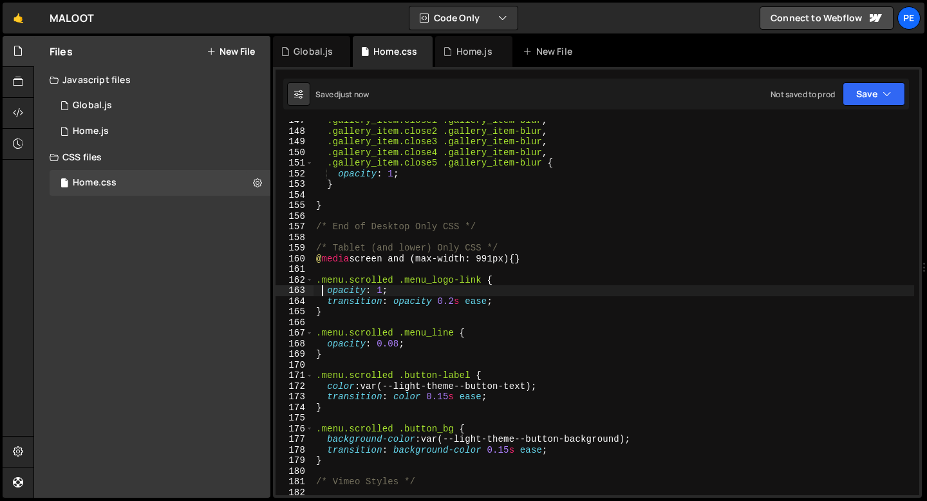
type textarea "opacity: 1;"
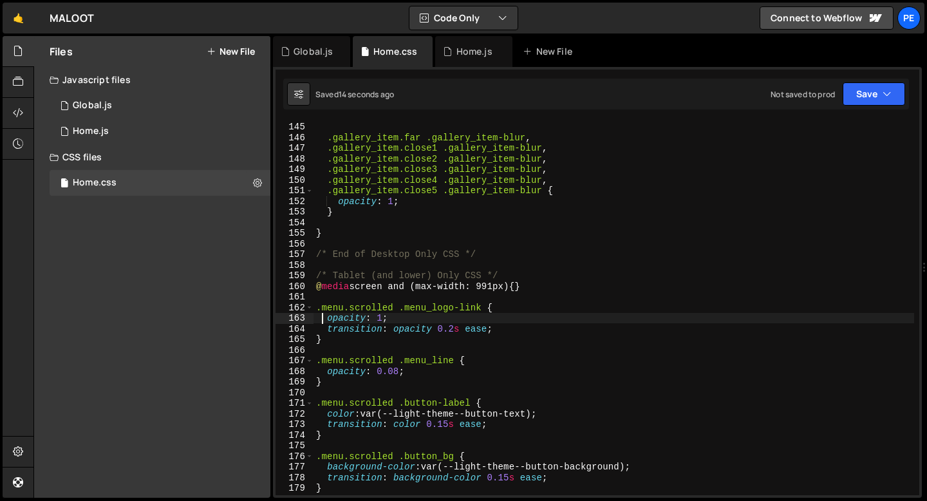
scroll to position [1492, 0]
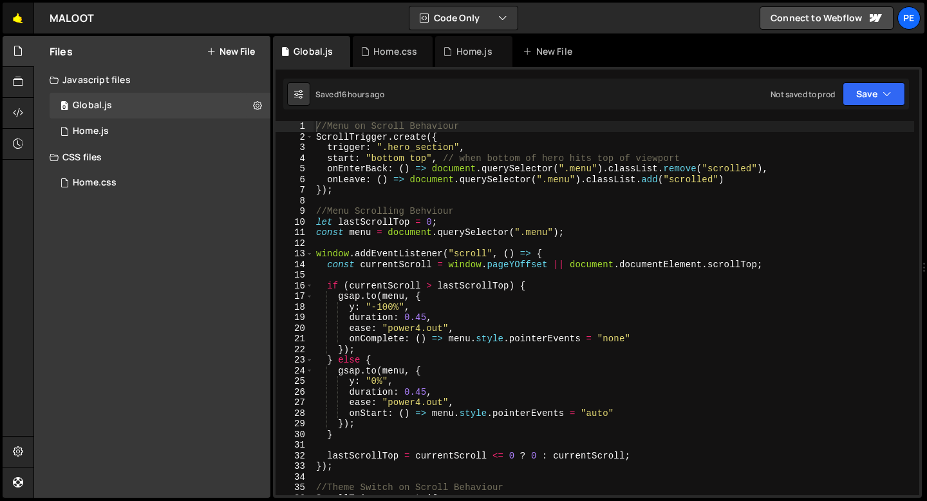
click at [25, 30] on link "🤙" at bounding box center [19, 18] width 32 height 31
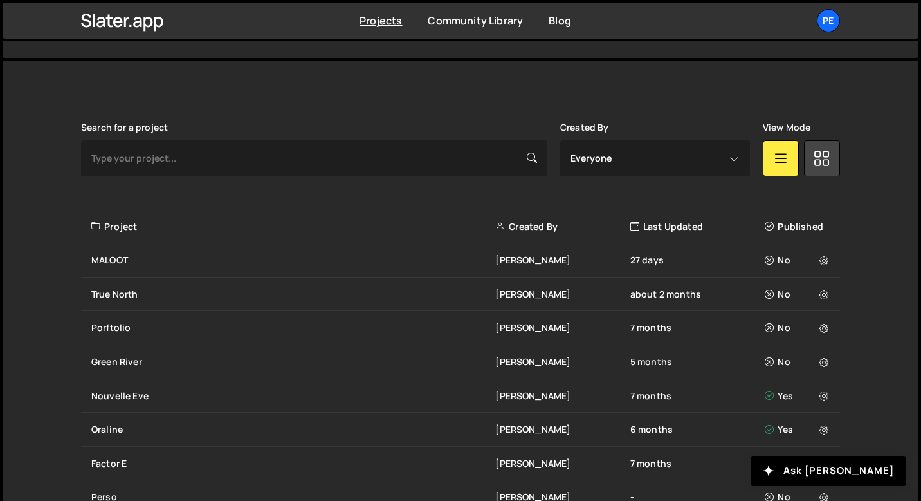
scroll to position [388, 0]
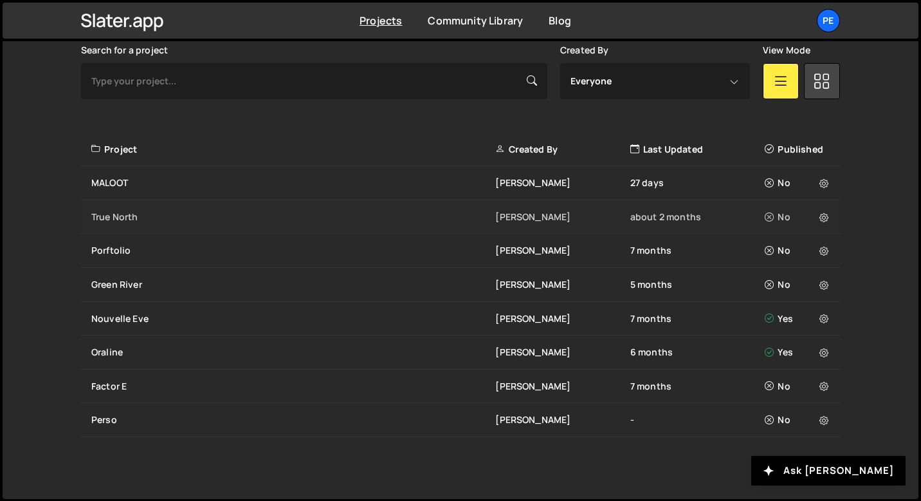
click at [140, 223] on div "True North [PERSON_NAME] about 2 months No" at bounding box center [460, 217] width 759 height 34
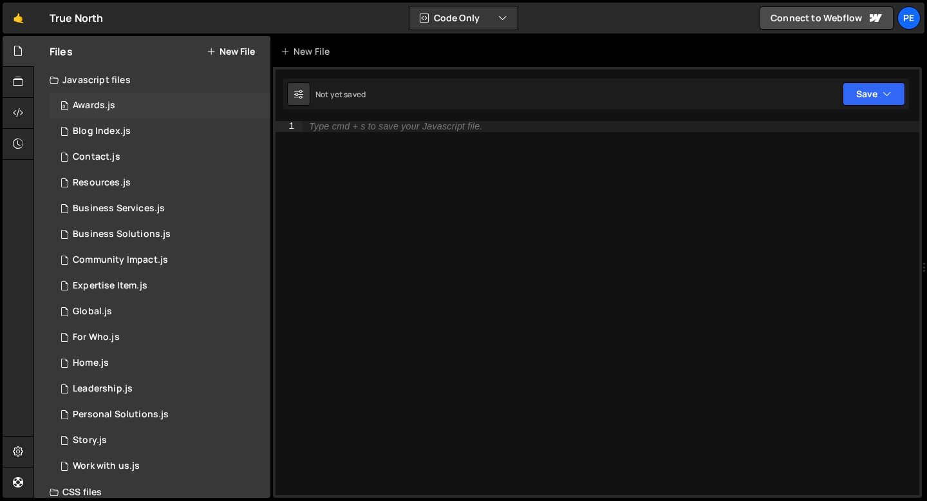
click at [127, 113] on div "0 Awards.js 0" at bounding box center [160, 106] width 221 height 26
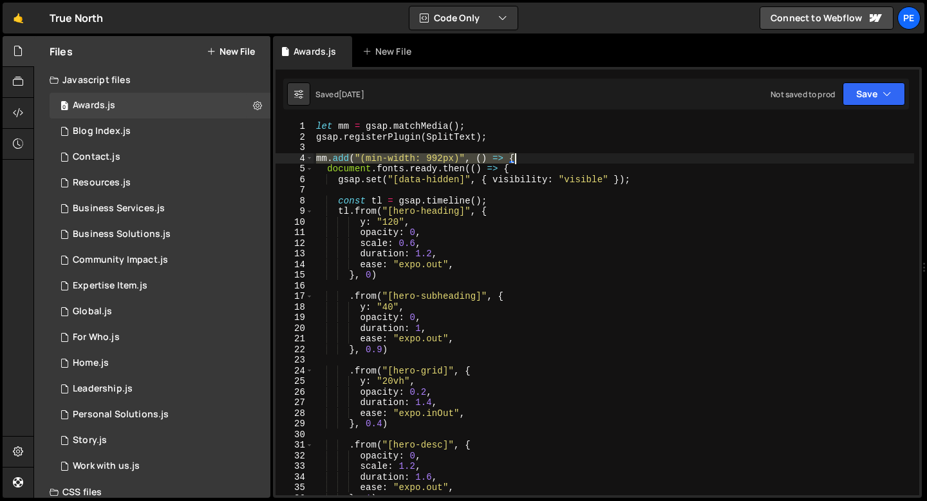
drag, startPoint x: 315, startPoint y: 157, endPoint x: 521, endPoint y: 162, distance: 205.3
click at [521, 162] on div "let mm = gsap . matchMedia ( ) ; gsap . registerPlugin ( SplitText ) ; mm . add…" at bounding box center [613, 318] width 600 height 395
click at [384, 124] on div "let mm = gsap . matchMedia ( ) ; gsap . registerPlugin ( SplitText ) ; mm . add…" at bounding box center [613, 318] width 600 height 395
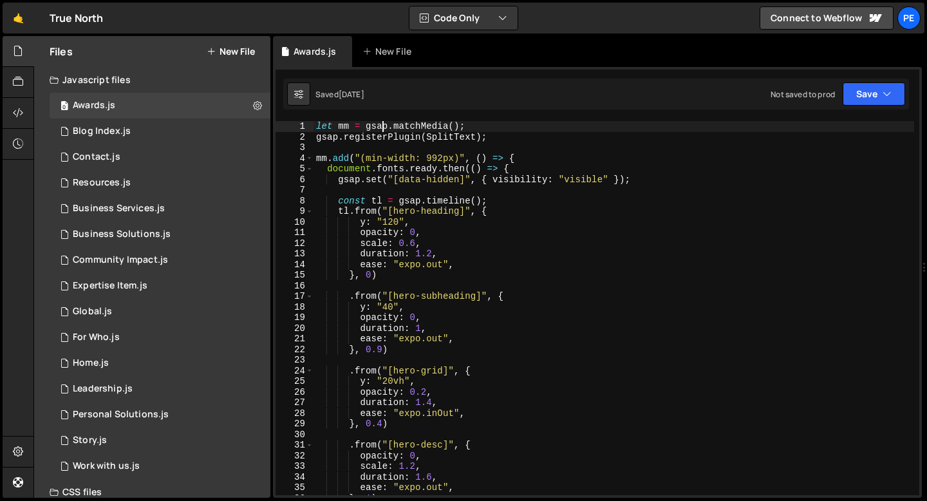
click at [383, 124] on div "let mm = gsap . matchMedia ( ) ; gsap . registerPlugin ( SplitText ) ; mm . add…" at bounding box center [613, 318] width 600 height 395
type textarea "let mm = gsap.matchMedia(); gsap.registerPlugin(SplitText);"
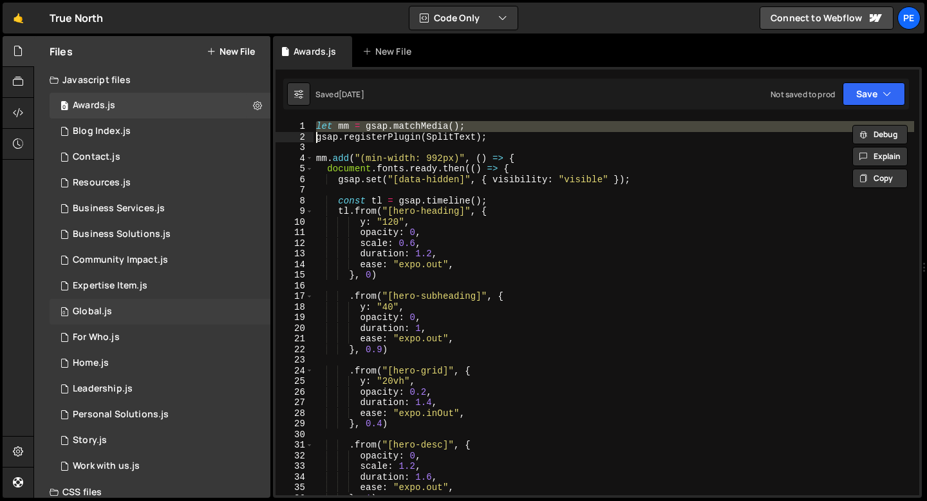
click at [98, 306] on div "Global.js" at bounding box center [92, 312] width 39 height 12
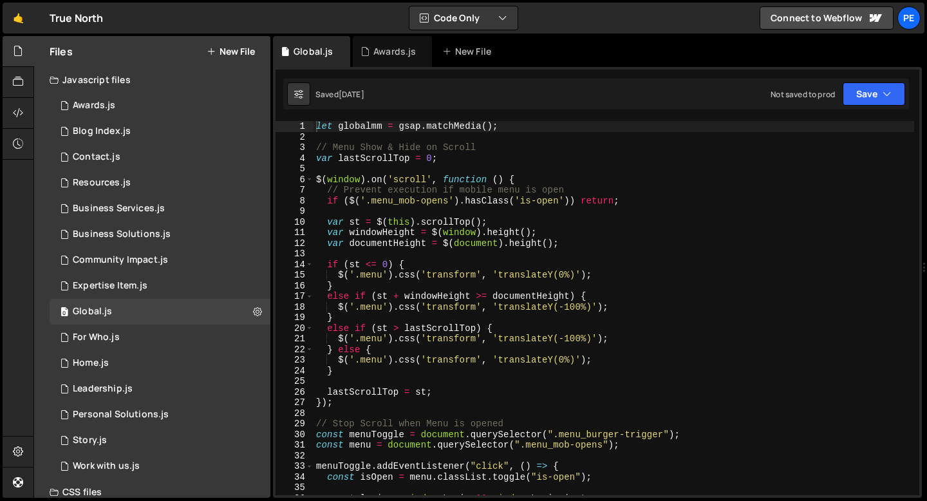
click at [364, 127] on div "let globalmm = gsap . matchMedia ( ) ; // Menu Show & Hide on Scroll var lastSc…" at bounding box center [613, 318] width 600 height 395
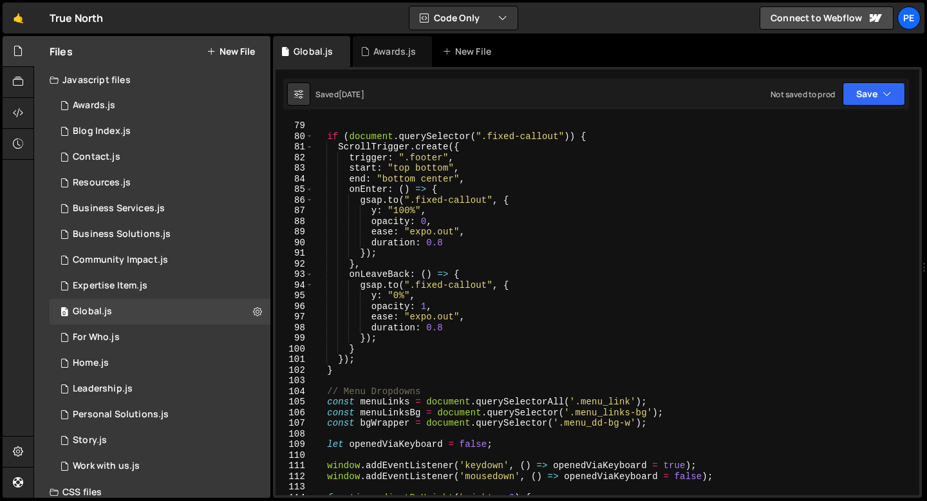
scroll to position [714, 0]
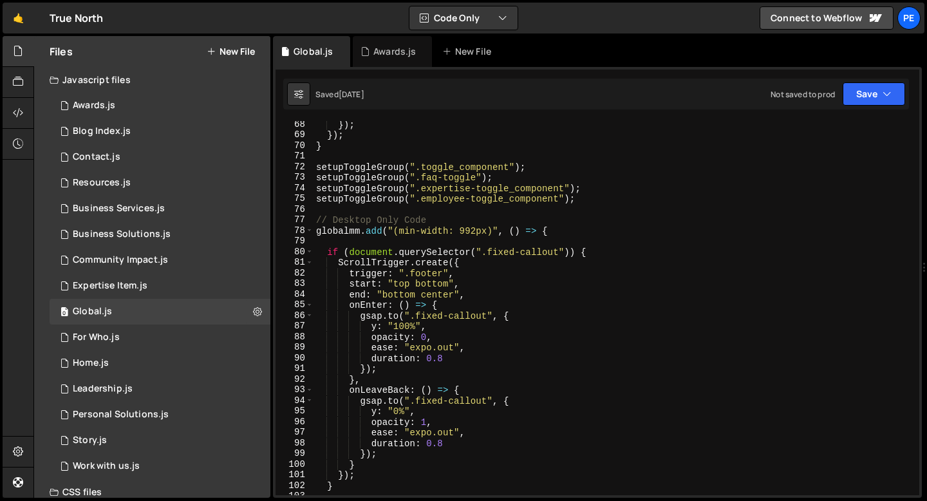
click at [346, 232] on div "}) ; }) ; } setupToggleGroup ( ".toggle_component" ) ; setupToggleGroup ( ".faq…" at bounding box center [613, 316] width 600 height 395
click at [345, 232] on div "}) ; }) ; } setupToggleGroup ( ".toggle_component" ) ; setupToggleGroup ( ".faq…" at bounding box center [613, 316] width 600 height 395
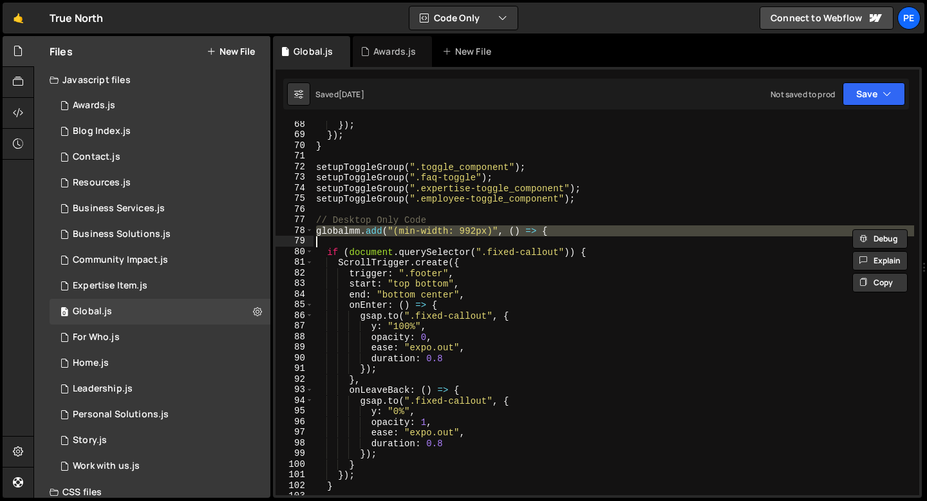
click at [319, 221] on div "}) ; }) ; } setupToggleGroup ( ".toggle_component" ) ; setupToggleGroup ( ".faq…" at bounding box center [613, 316] width 600 height 395
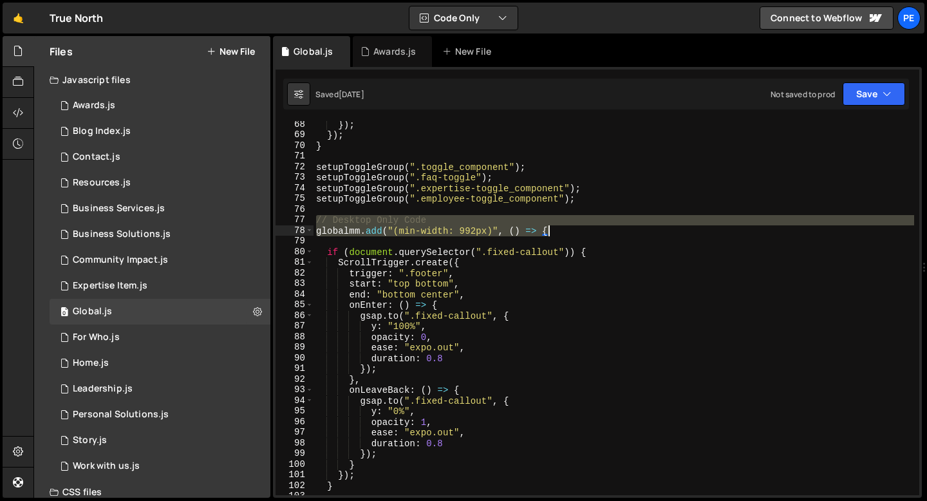
drag, startPoint x: 318, startPoint y: 221, endPoint x: 560, endPoint y: 235, distance: 242.3
click at [560, 235] on div "}) ; }) ; } setupToggleGroup ( ".toggle_component" ) ; setupToggleGroup ( ".faq…" at bounding box center [613, 316] width 600 height 395
type textarea "// Desktop Only Code globalmm.add("(min-width: 992px)", () => {"
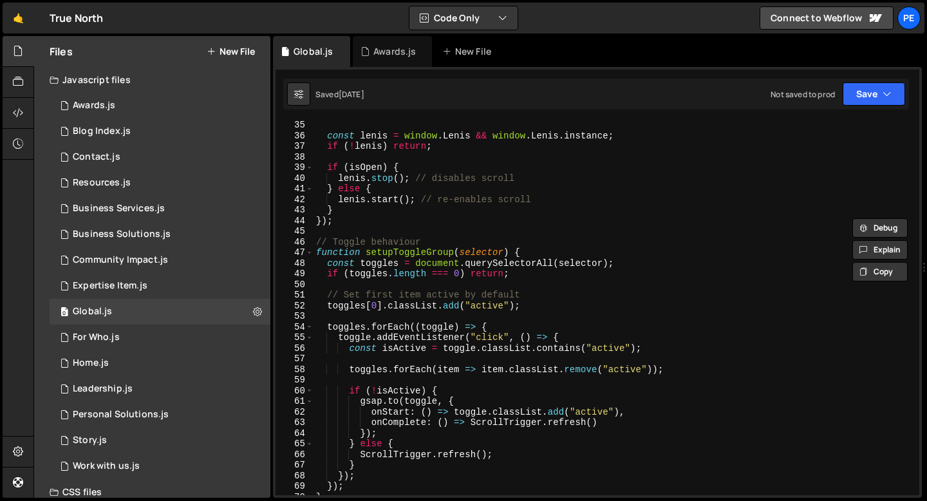
scroll to position [0, 0]
